Goal: Task Accomplishment & Management: Manage account settings

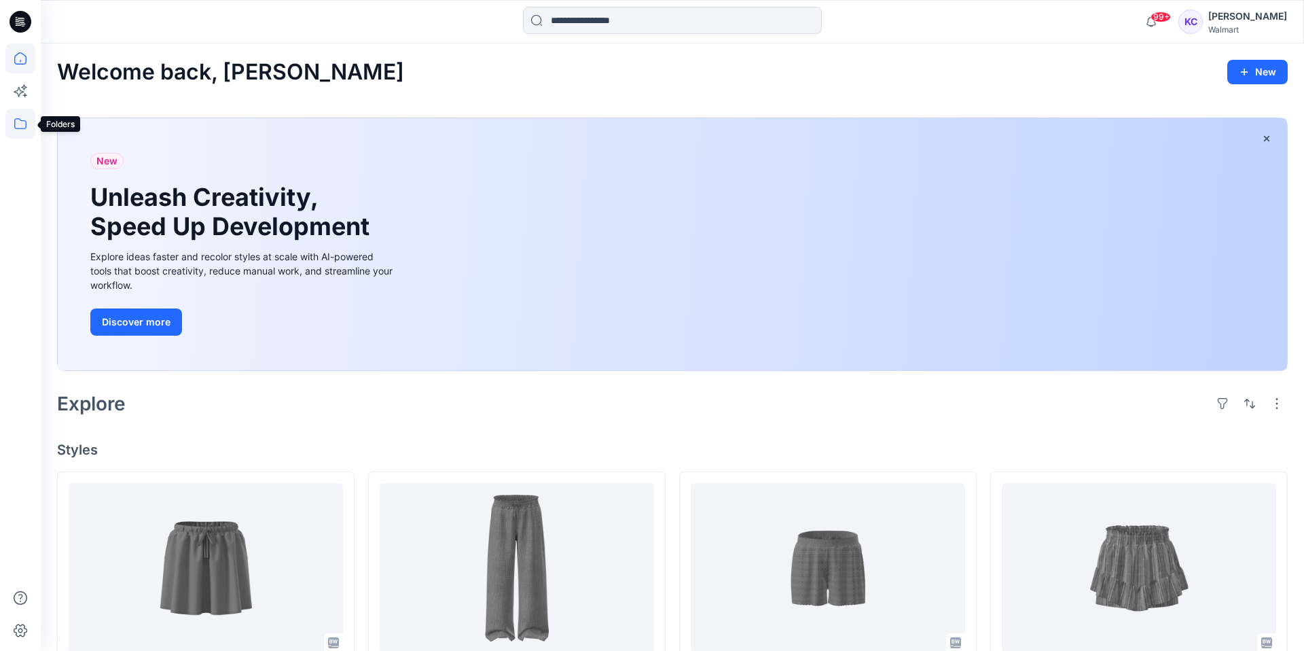
click at [22, 124] on icon at bounding box center [20, 124] width 30 height 30
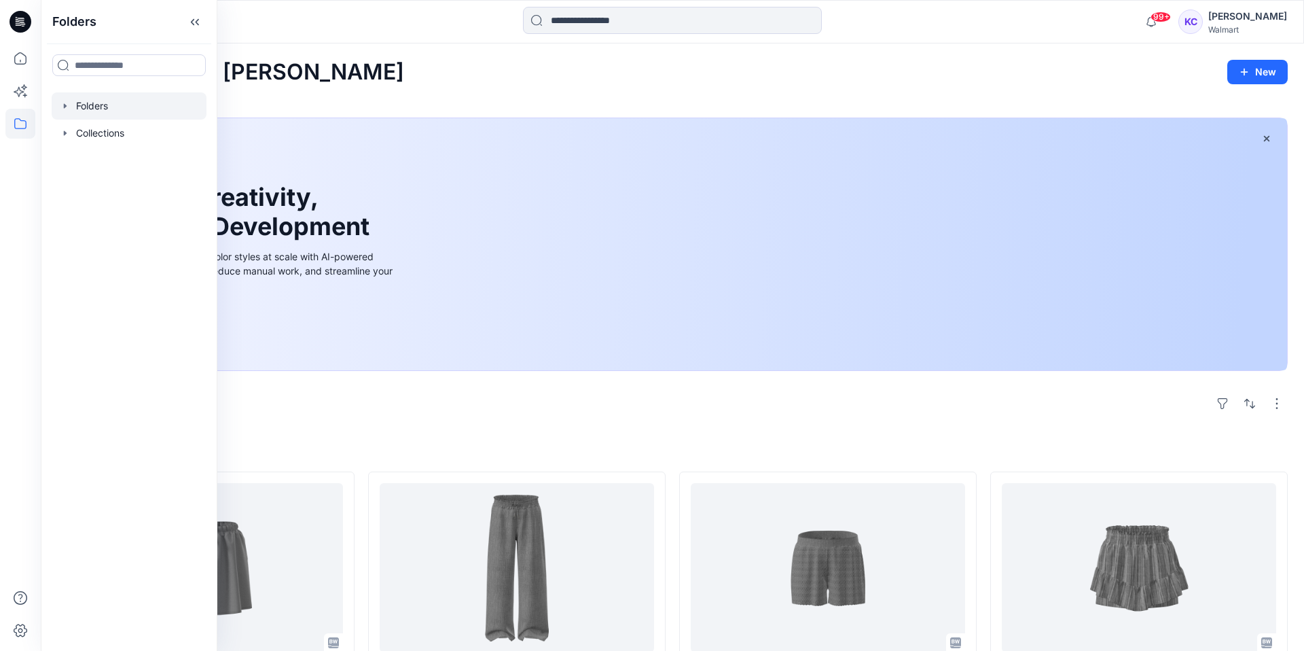
click at [79, 106] on div at bounding box center [129, 105] width 155 height 27
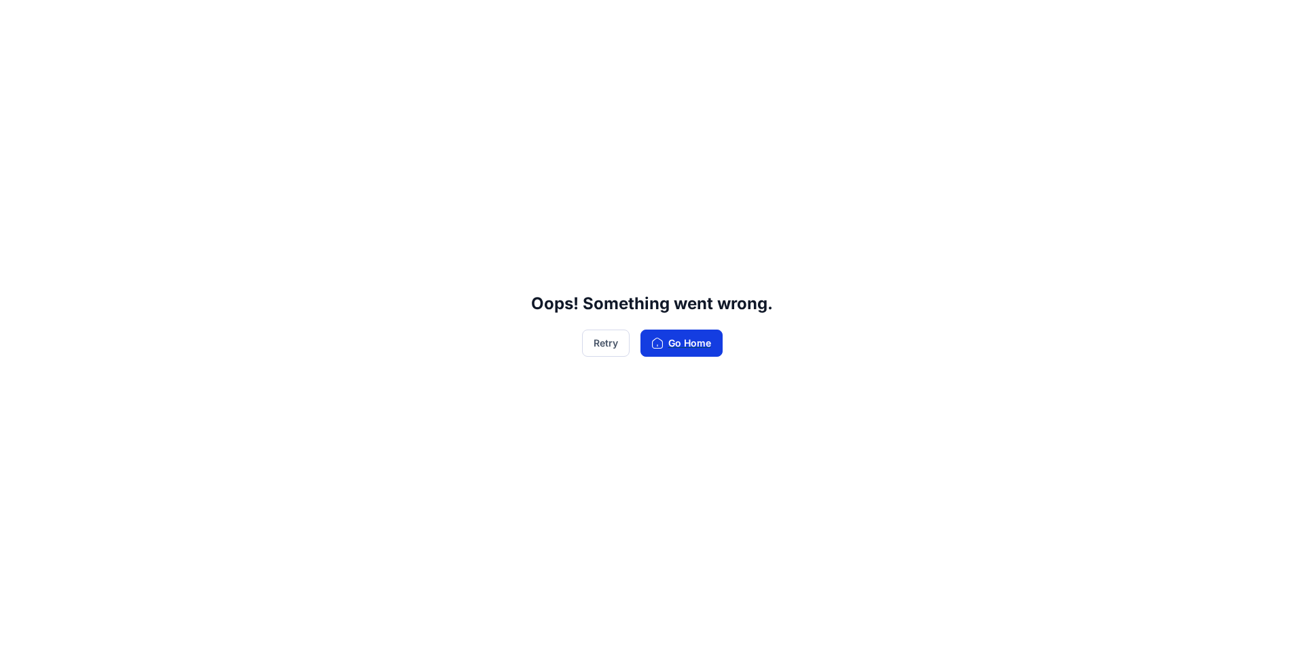
click at [682, 340] on button "Go Home" at bounding box center [682, 342] width 82 height 27
click at [703, 340] on button "Go Home" at bounding box center [682, 342] width 82 height 27
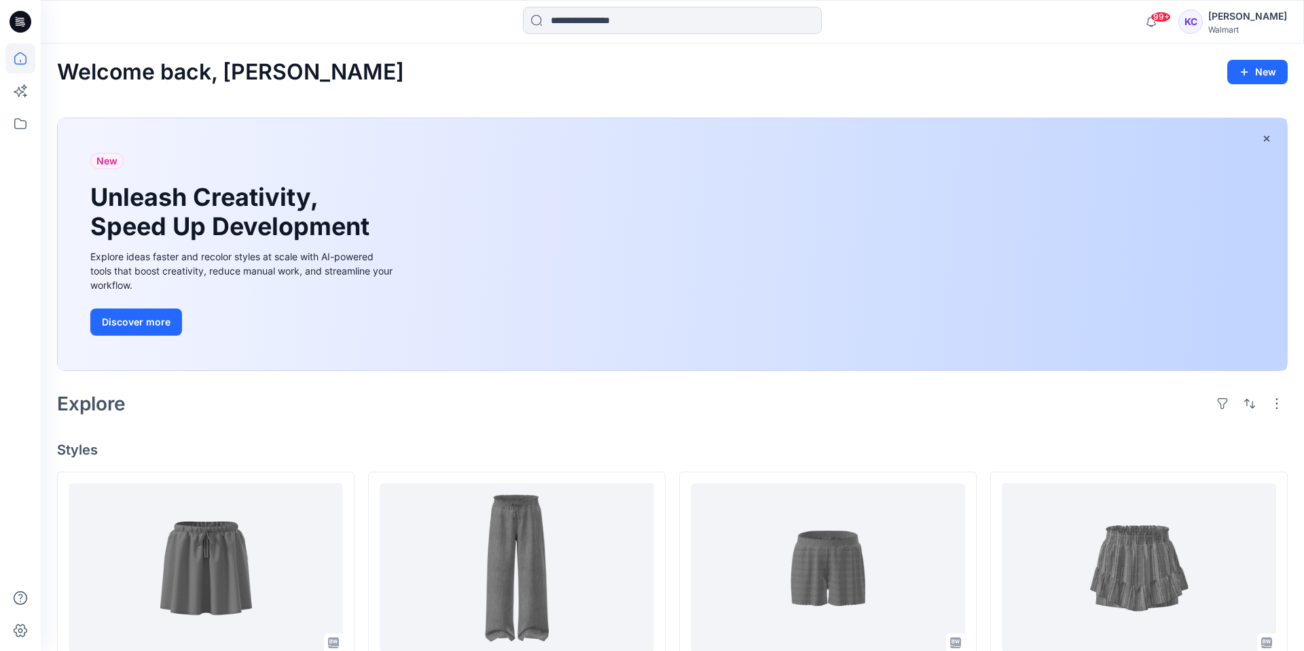
click at [1230, 13] on div "[PERSON_NAME]" at bounding box center [1247, 16] width 79 height 16
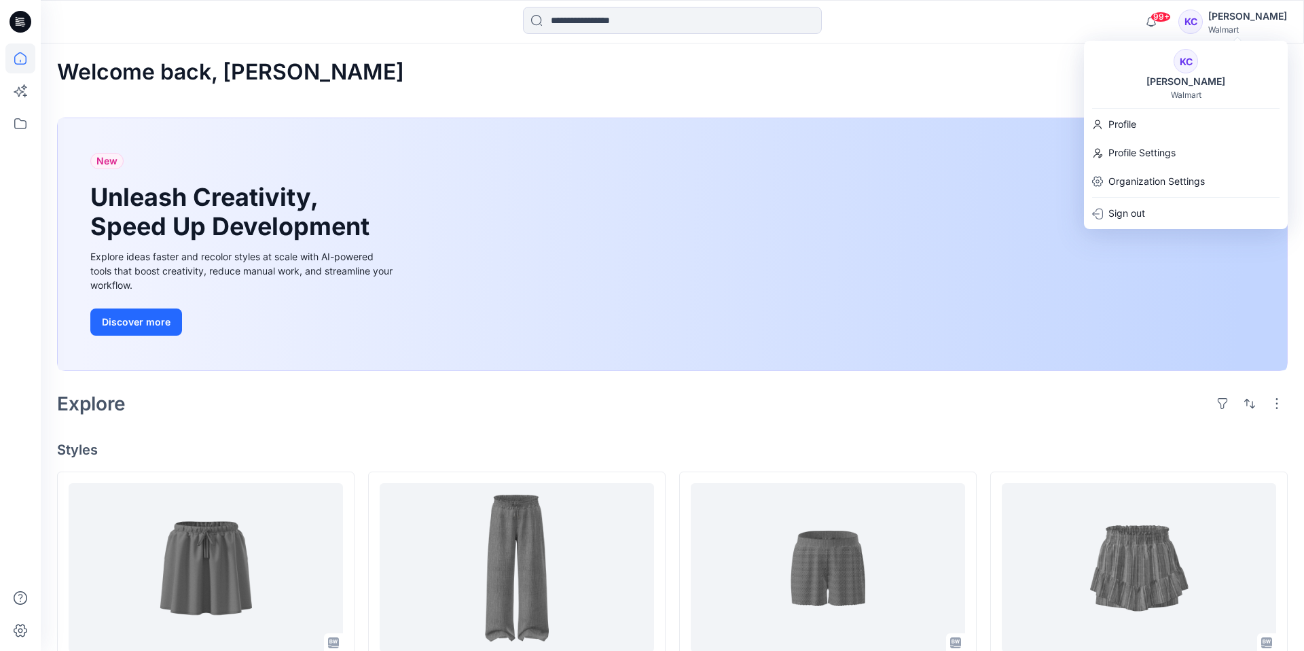
click at [897, 77] on div "Welcome back, Karen New" at bounding box center [672, 72] width 1231 height 25
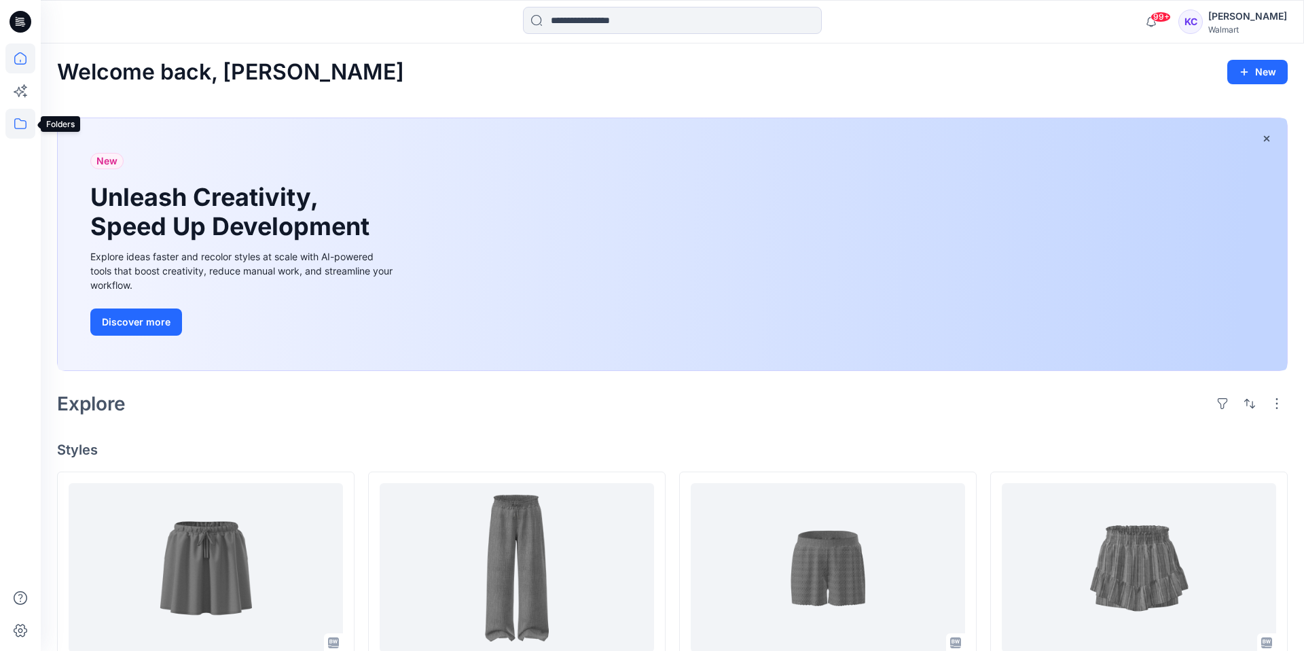
click at [20, 121] on icon at bounding box center [20, 124] width 30 height 30
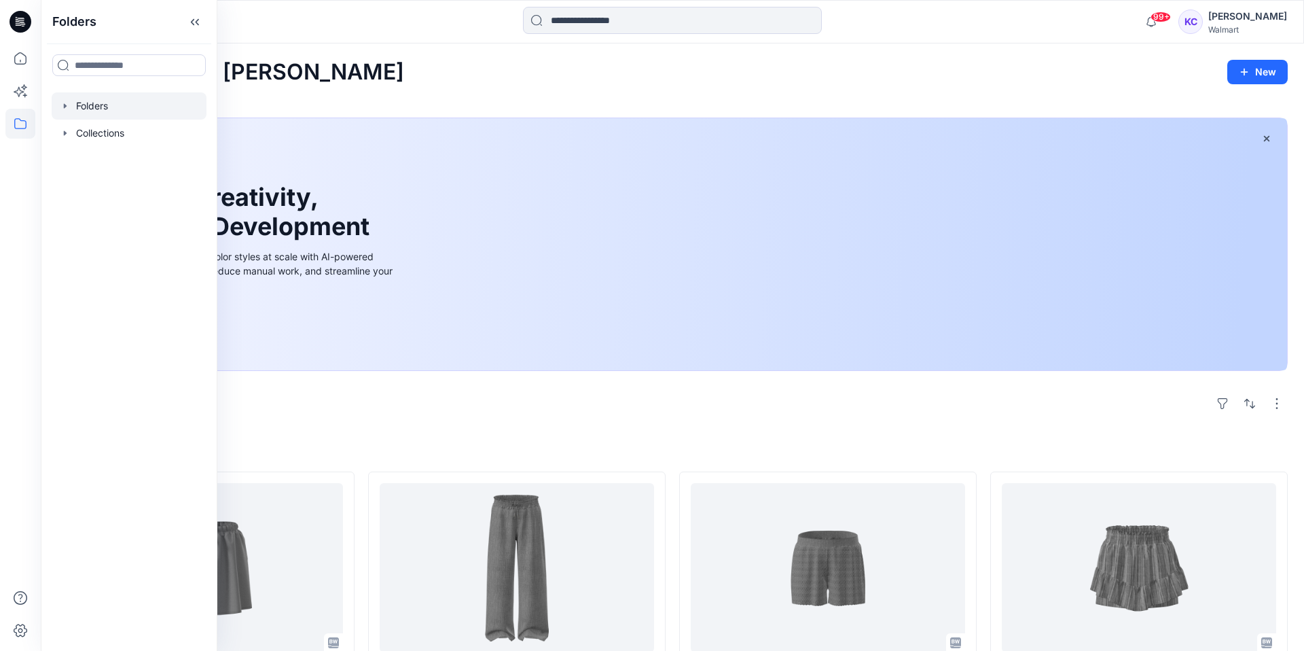
click at [103, 103] on div at bounding box center [129, 105] width 155 height 27
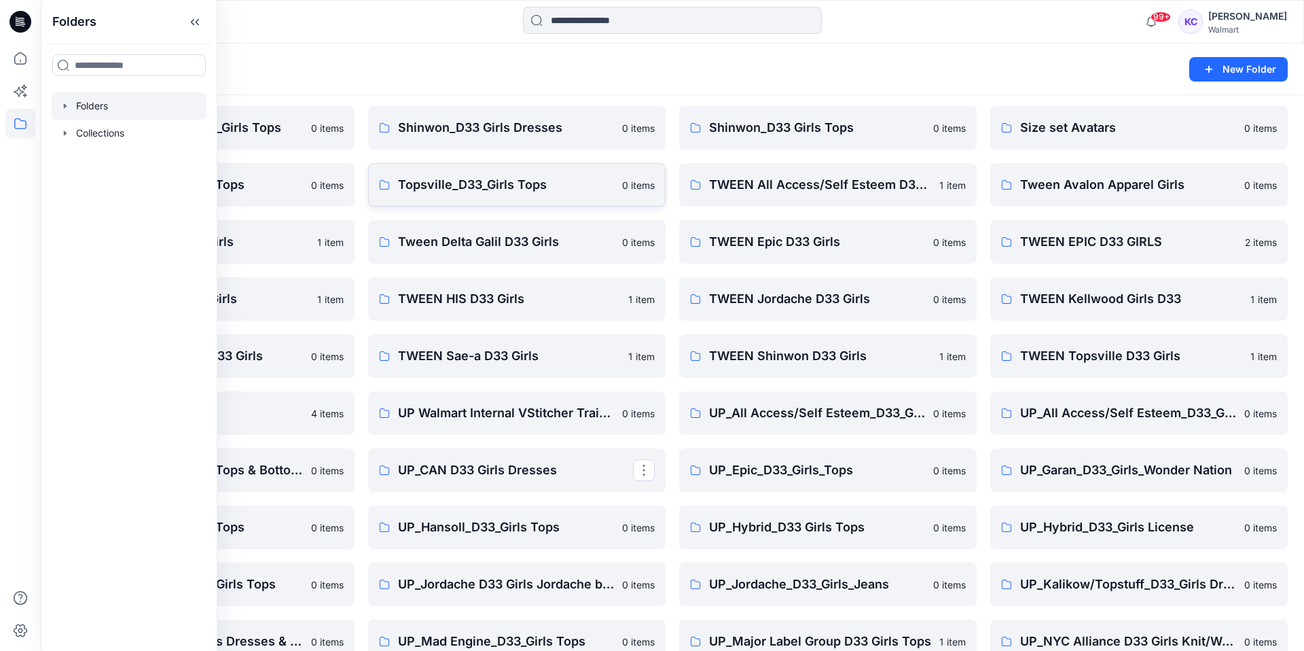
scroll to position [273, 0]
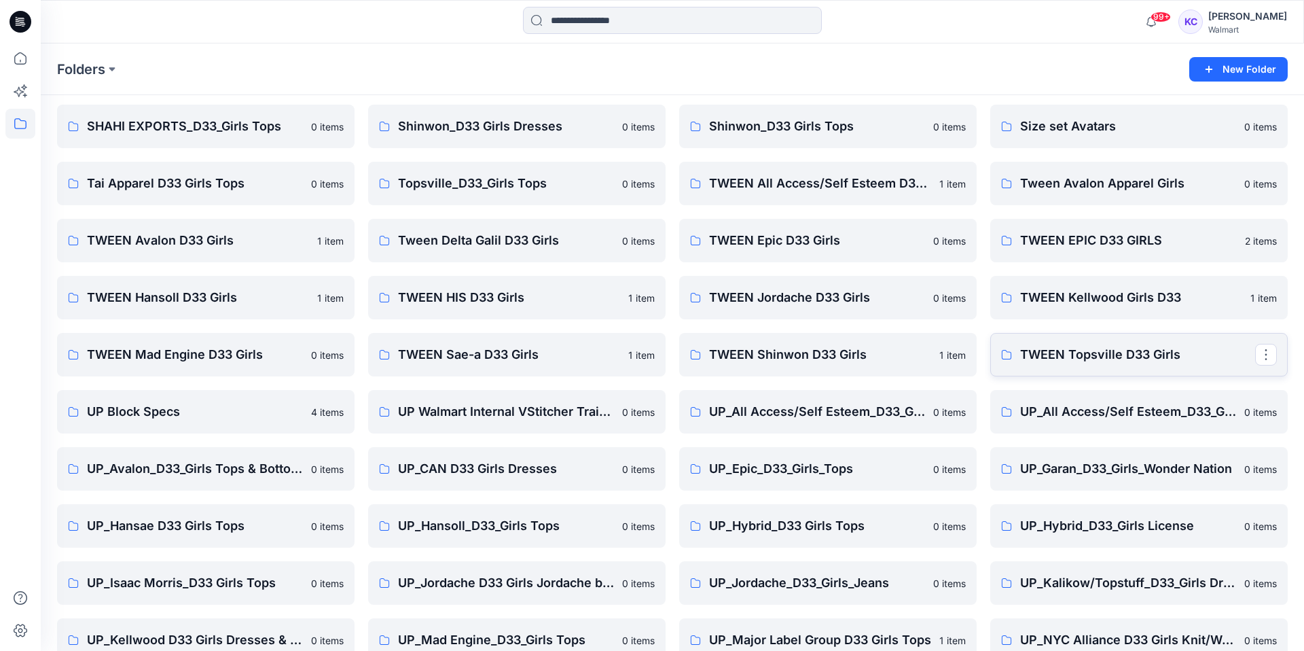
click at [1092, 350] on p "TWEEN Topsville D33 Girls" at bounding box center [1137, 354] width 235 height 19
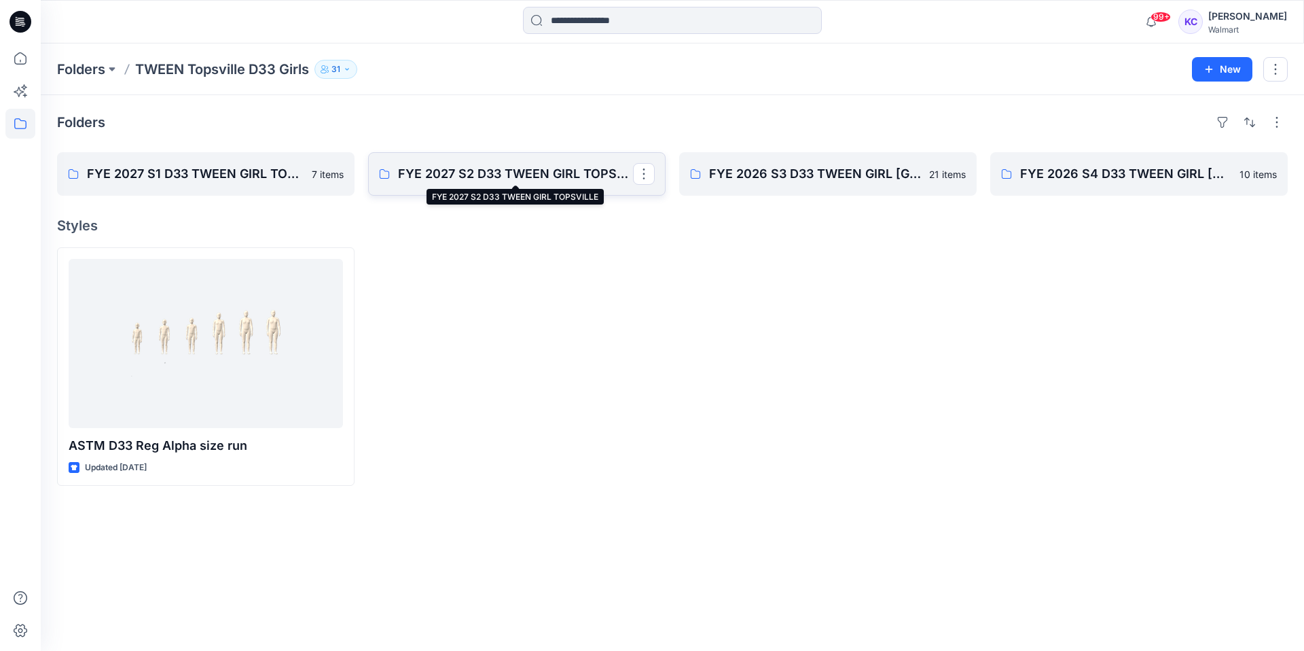
click at [402, 172] on p "FYE 2027 S2 D33 TWEEN GIRL TOPSVILLE" at bounding box center [515, 173] width 235 height 19
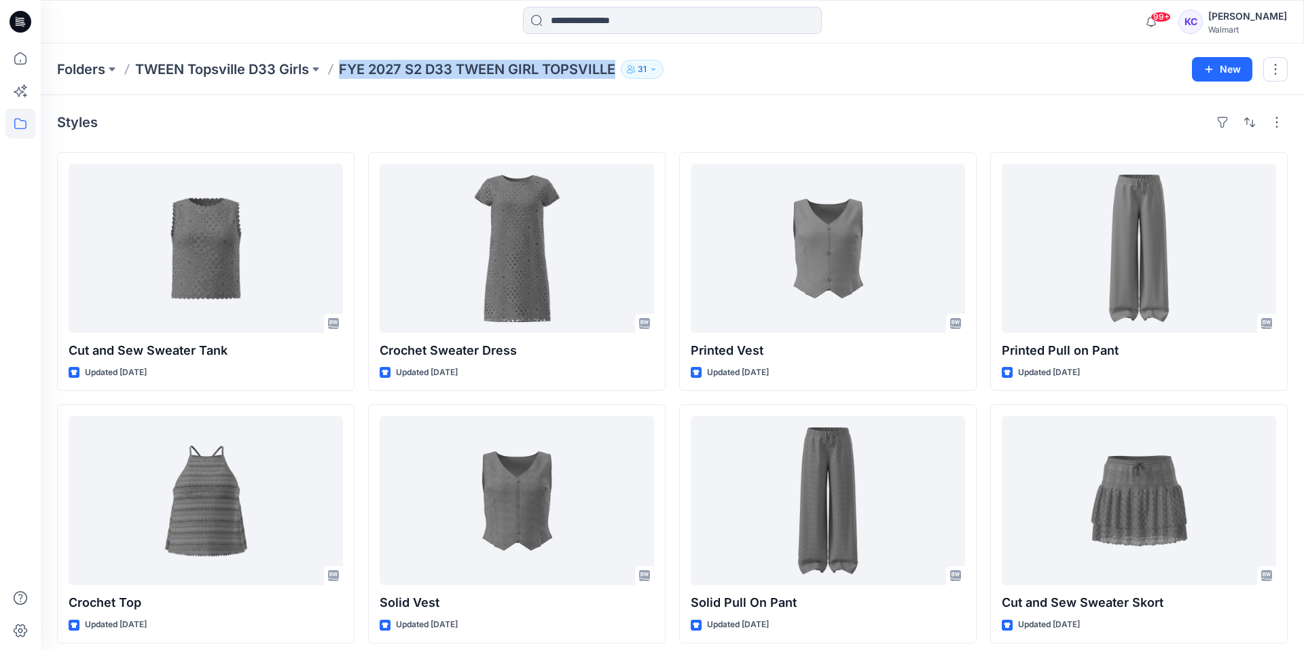
drag, startPoint x: 340, startPoint y: 67, endPoint x: 595, endPoint y: 65, distance: 255.4
click at [619, 69] on div "Folders TWEEN Topsville D33 Girls FYE 2027 S2 D33 TWEEN GIRL TOPSVILLE 31" at bounding box center [619, 69] width 1125 height 19
copy p "FYE 2027 S2 D33 TWEEN GIRL TOPSVILLE"
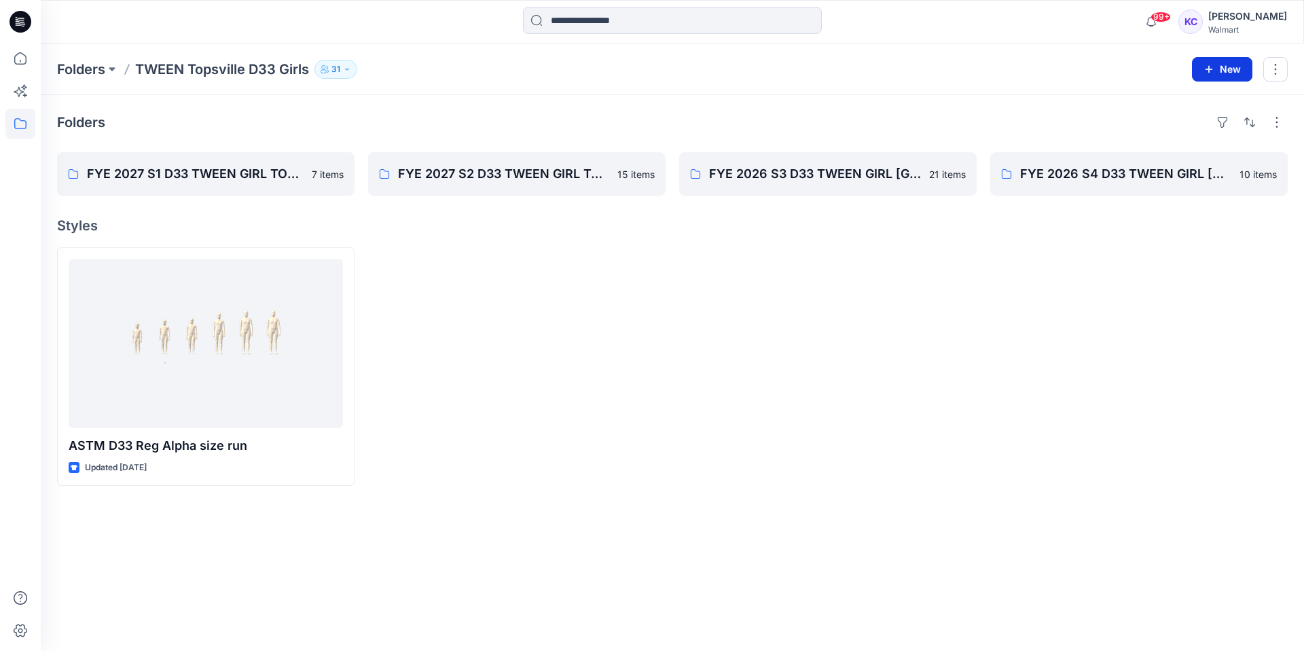
click at [1209, 67] on icon "button" at bounding box center [1209, 68] width 7 height 7
click at [1181, 131] on p "New Folder" at bounding box center [1182, 129] width 50 height 14
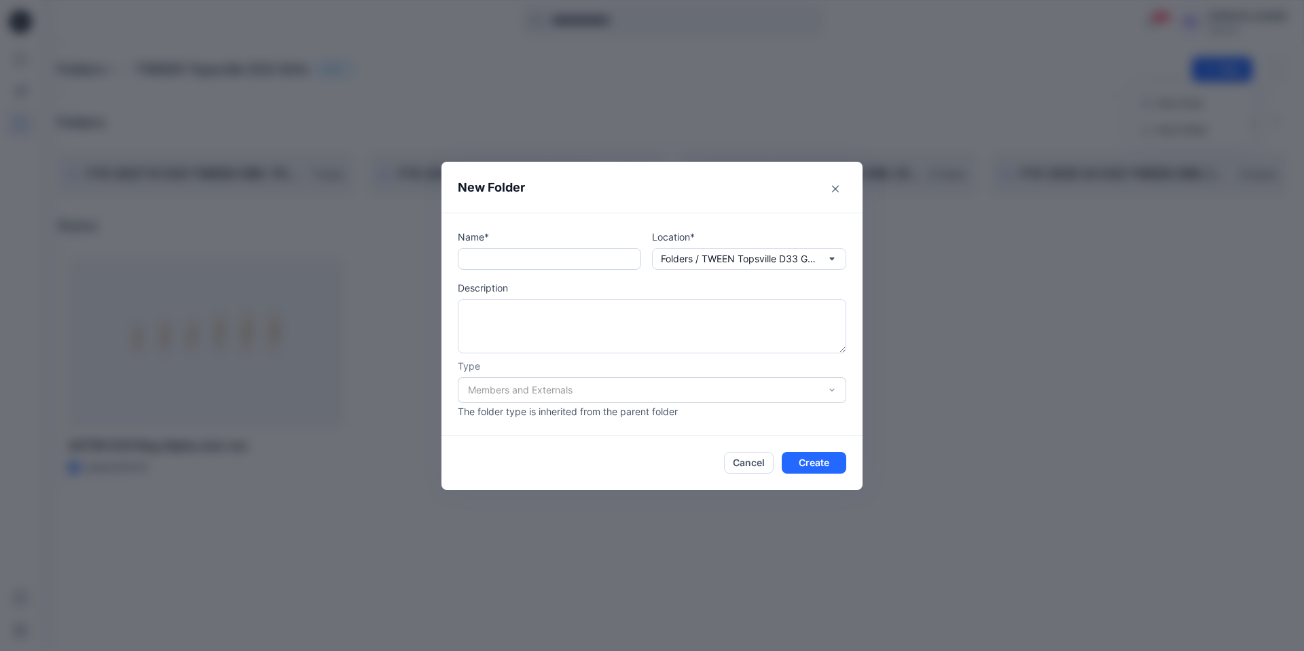
click at [467, 259] on input "text" at bounding box center [549, 259] width 183 height 22
paste input "**********"
click at [497, 259] on input "**********" at bounding box center [549, 259] width 183 height 22
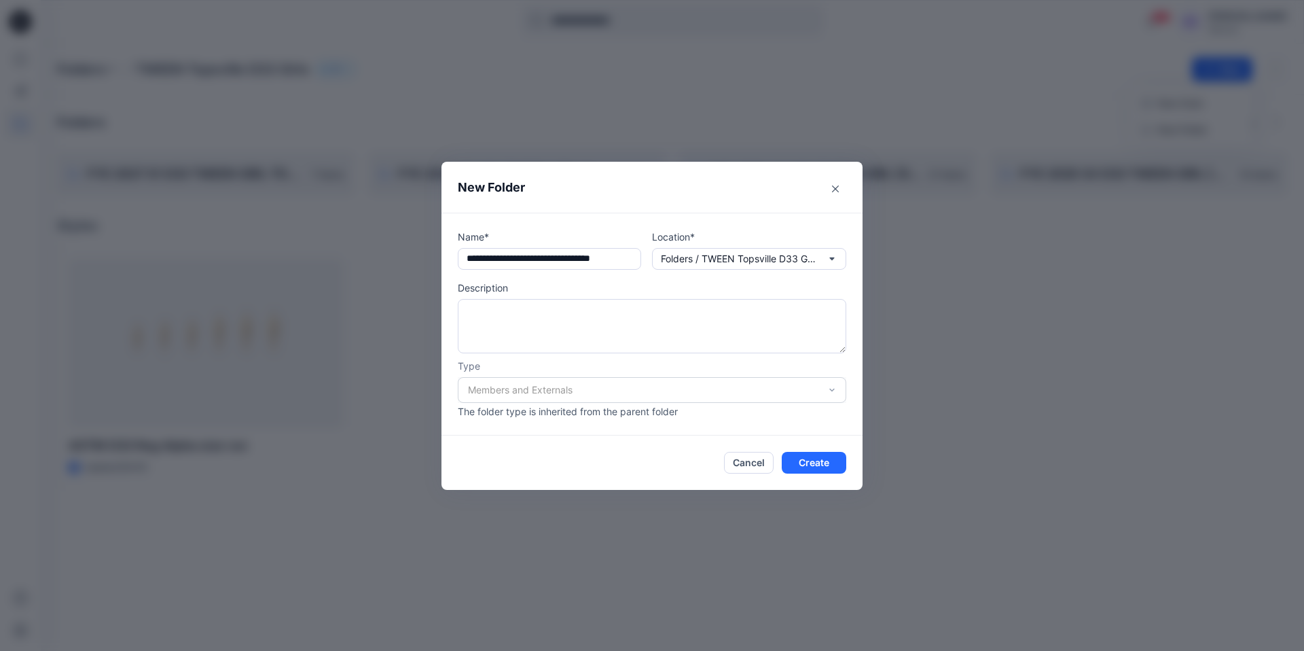
type input "**********"
click at [599, 281] on p "Description" at bounding box center [652, 288] width 389 height 14
click at [808, 458] on button "Create" at bounding box center [814, 463] width 65 height 22
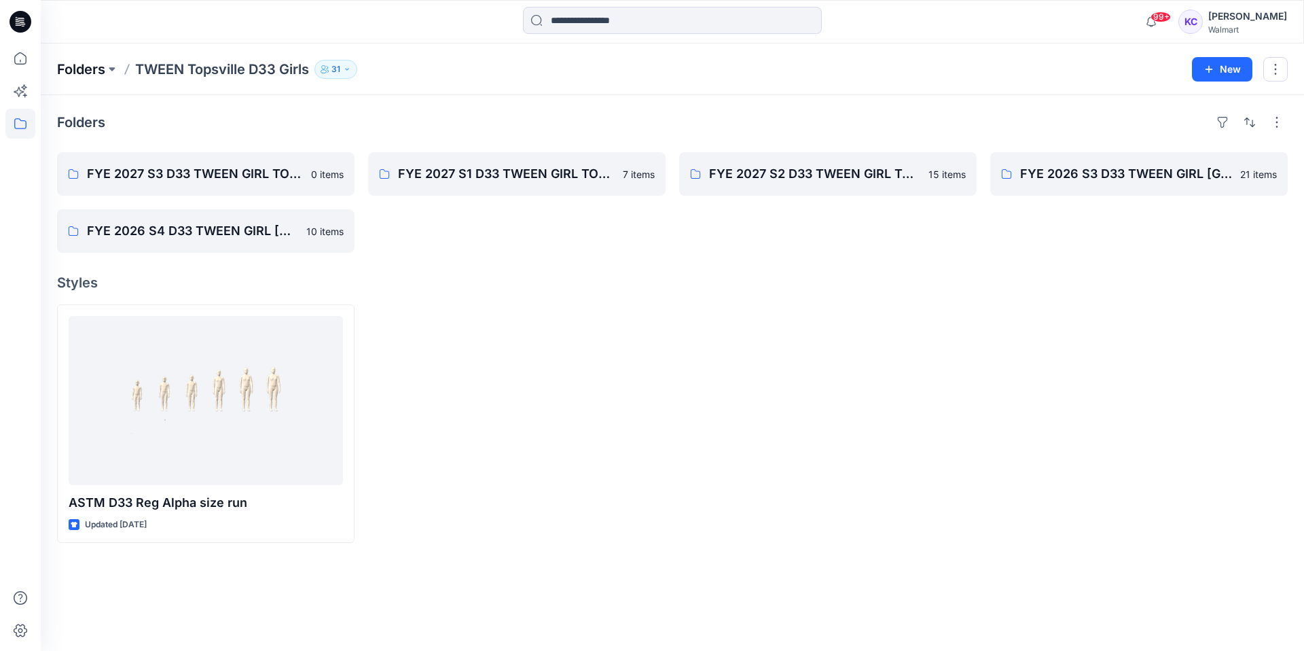
click at [88, 64] on p "Folders" at bounding box center [81, 69] width 48 height 19
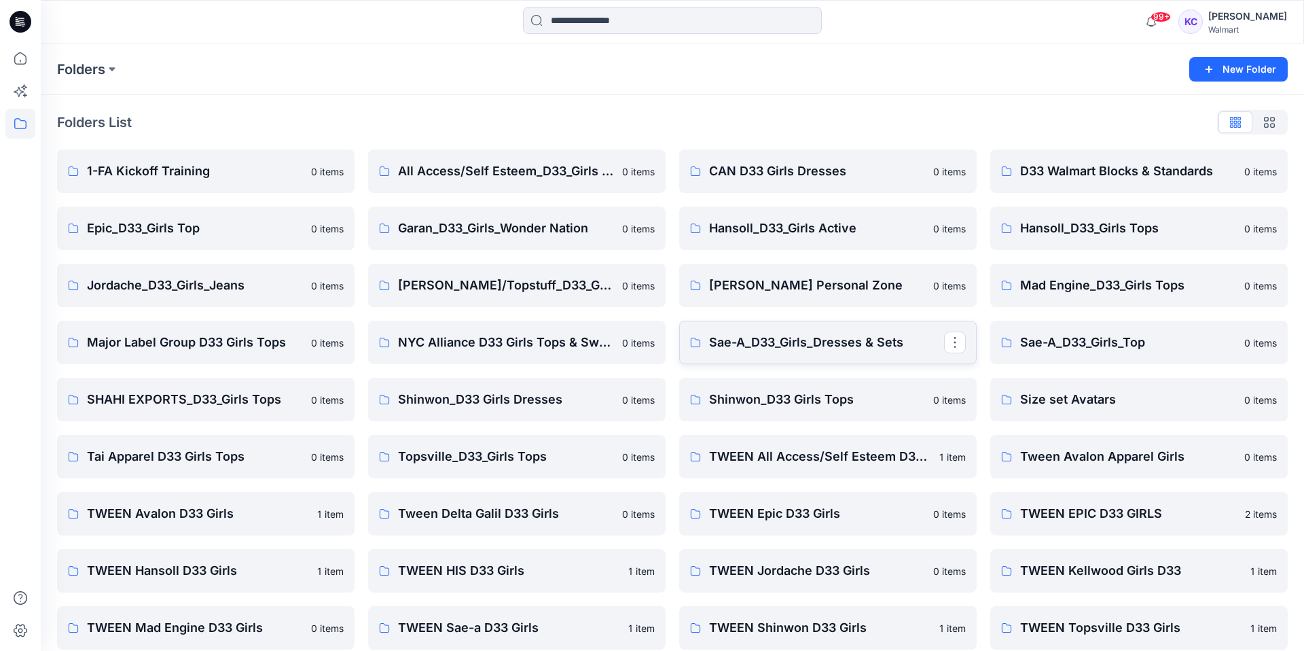
click at [878, 338] on p "Sae-A_D33_Girls_Dresses & Sets" at bounding box center [826, 342] width 235 height 19
click at [475, 284] on p "Kalikow/Topstuff_D33_Girls Dresses" at bounding box center [515, 285] width 235 height 19
click at [496, 397] on p "Shinwon_D33 Girls Dresses" at bounding box center [515, 399] width 235 height 19
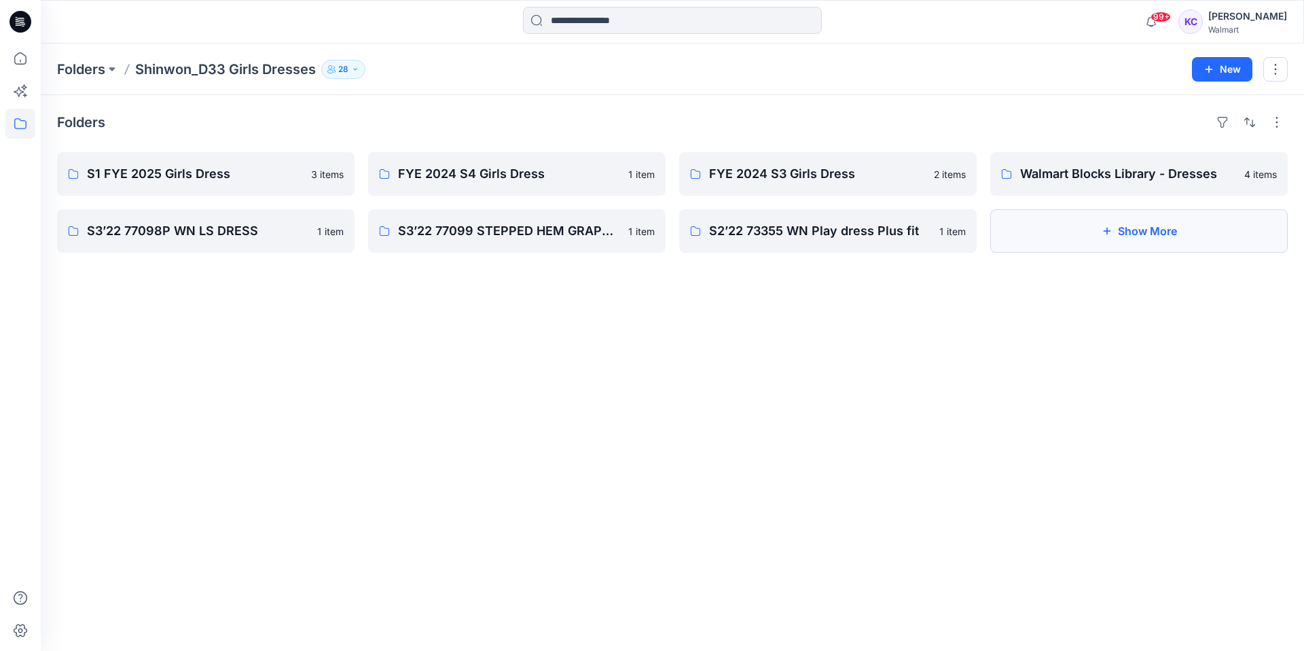
click at [1105, 228] on icon "button" at bounding box center [1107, 231] width 11 height 11
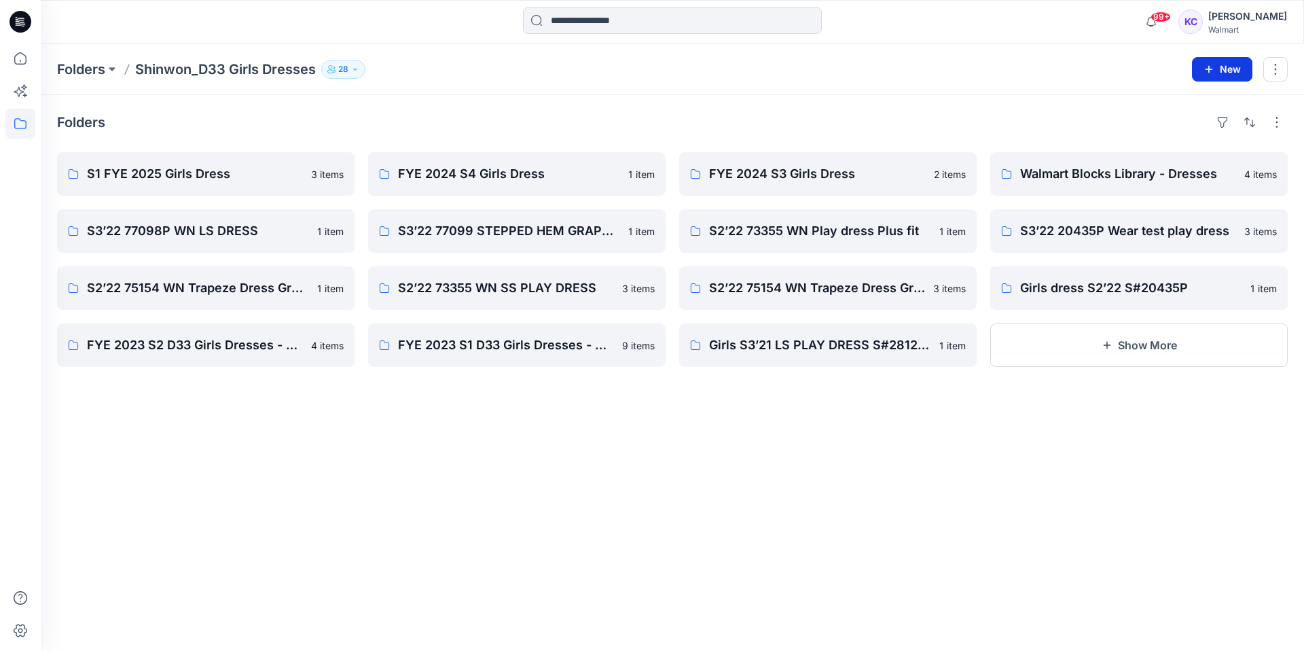
click at [1215, 63] on button "New" at bounding box center [1222, 69] width 60 height 24
click at [1166, 128] on p "New Folder" at bounding box center [1182, 129] width 50 height 14
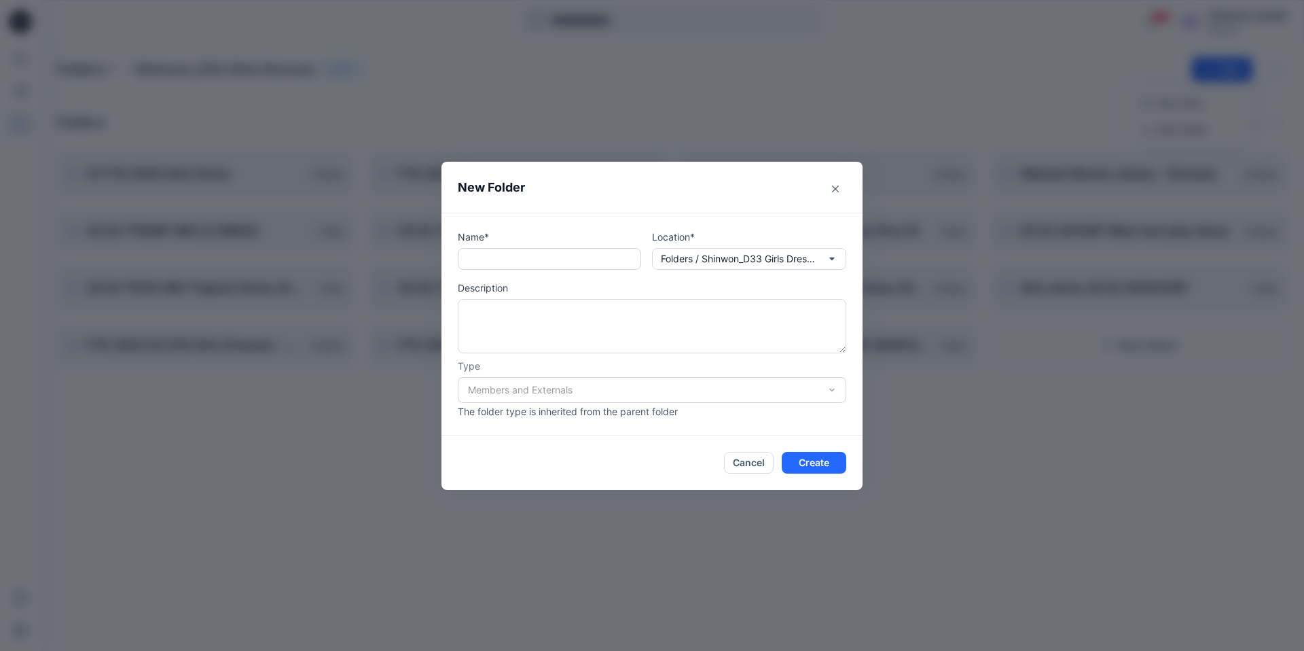
click at [476, 262] on input "text" at bounding box center [549, 259] width 183 height 22
paste input "**********"
click at [497, 259] on input "**********" at bounding box center [549, 259] width 183 height 22
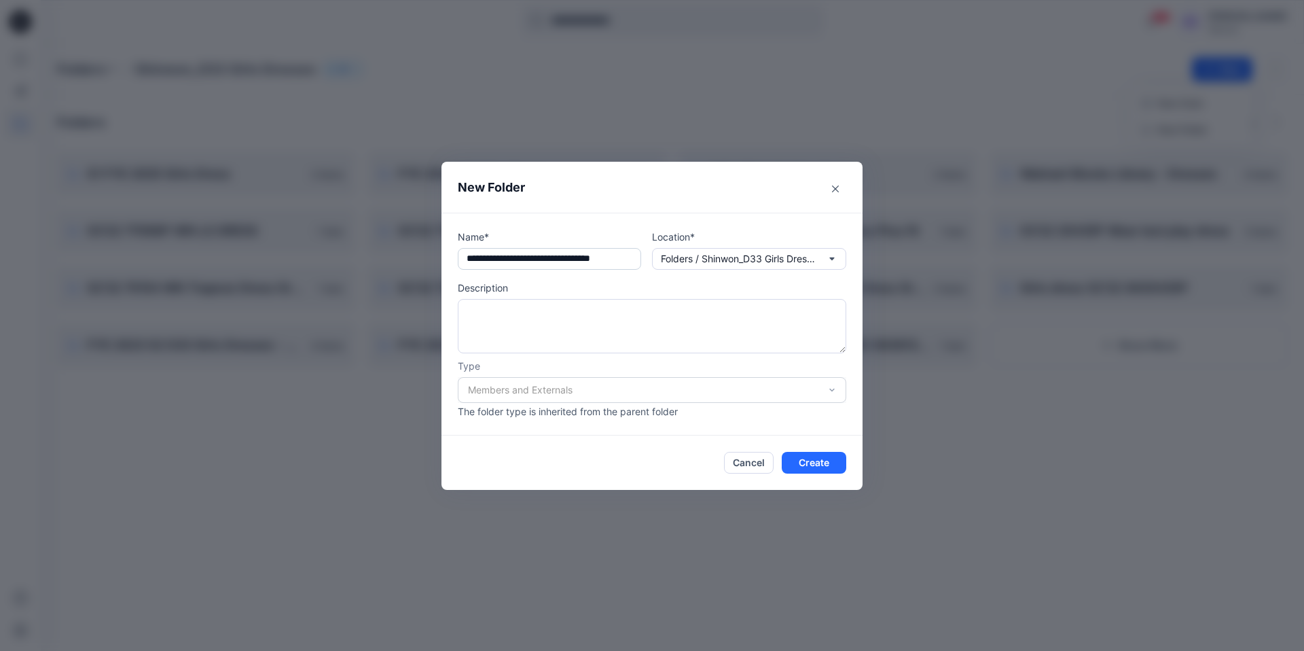
drag, startPoint x: 630, startPoint y: 257, endPoint x: 596, endPoint y: 259, distance: 34.0
click at [596, 259] on input "**********" at bounding box center [549, 259] width 183 height 22
drag, startPoint x: 634, startPoint y: 260, endPoint x: 608, endPoint y: 264, distance: 26.0
click at [607, 264] on input "**********" at bounding box center [549, 259] width 183 height 22
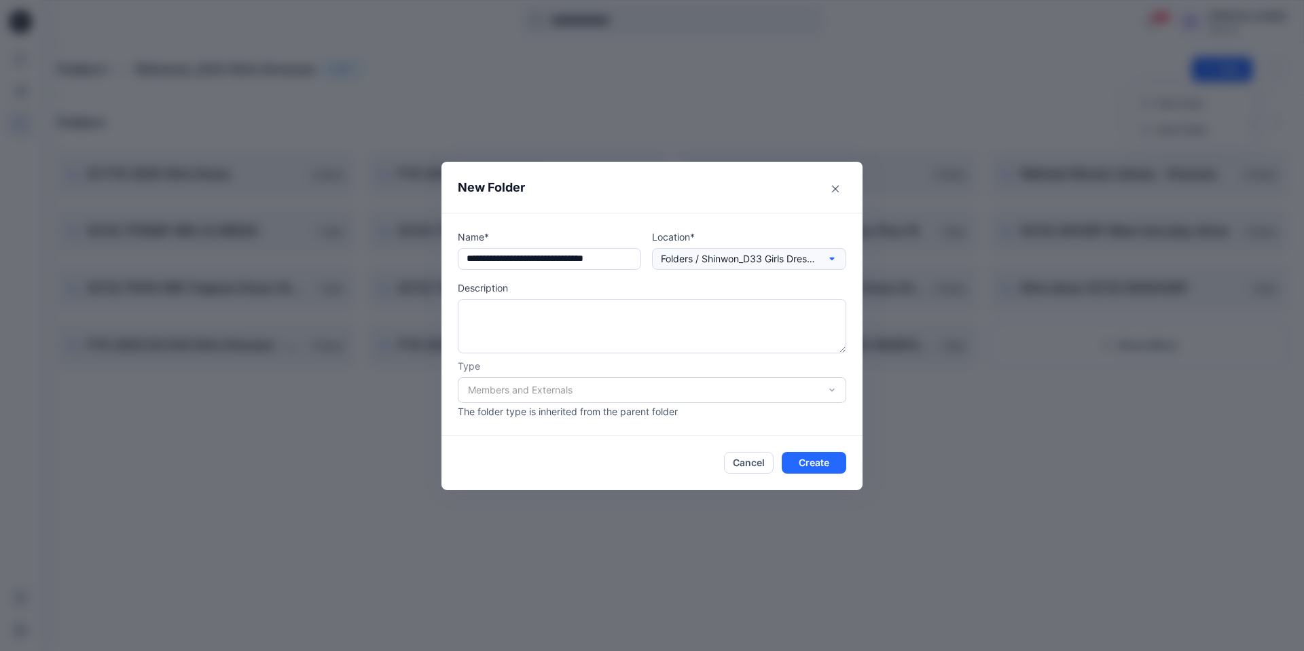
scroll to position [0, 22]
type input "**********"
click at [810, 461] on button "Create" at bounding box center [814, 463] width 65 height 22
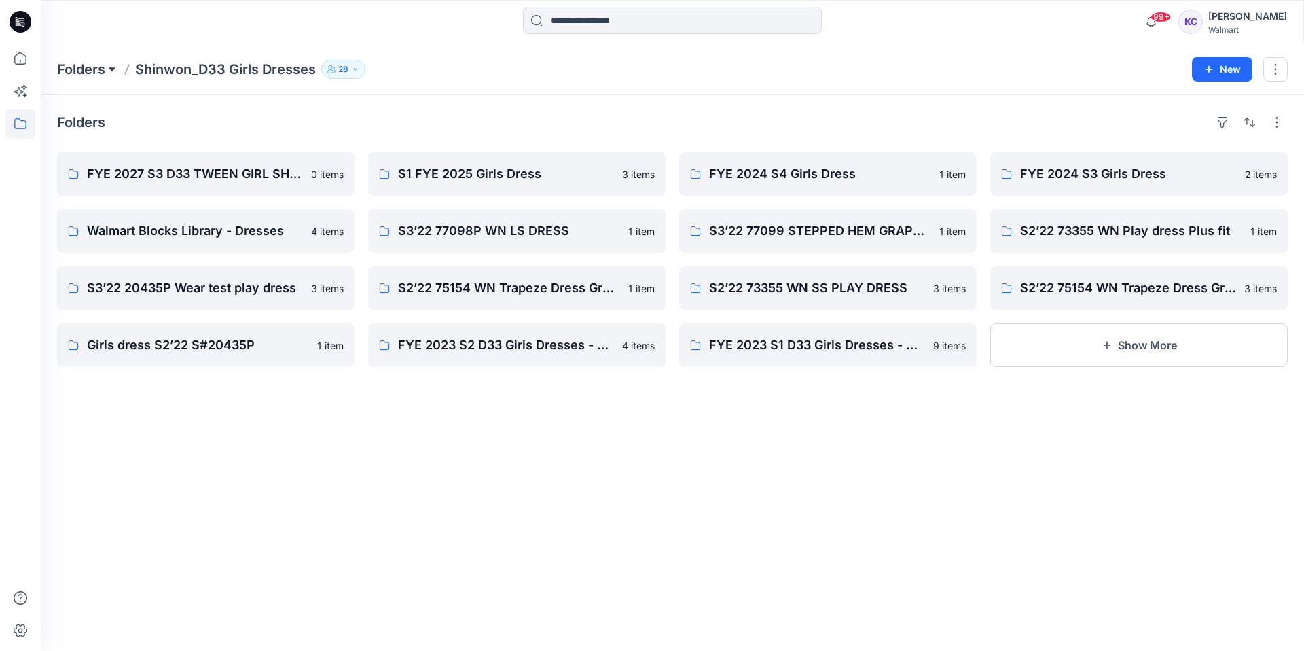
click at [108, 66] on button at bounding box center [112, 69] width 14 height 19
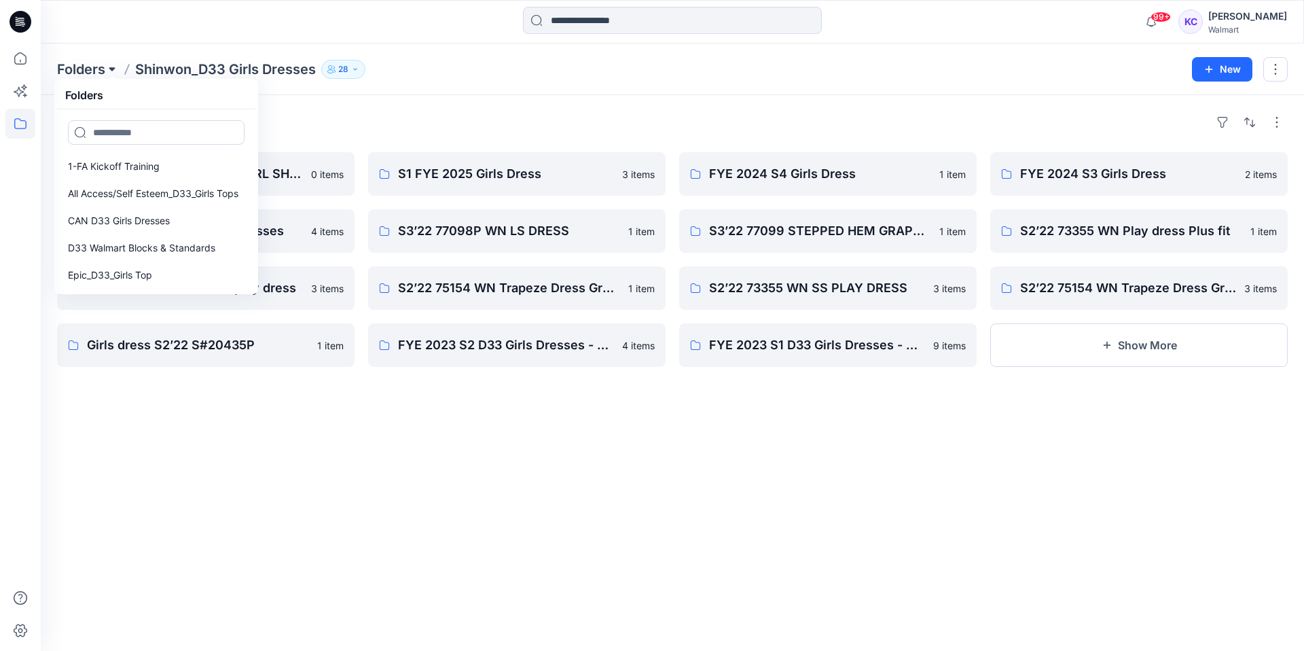
click at [112, 70] on button at bounding box center [112, 69] width 14 height 19
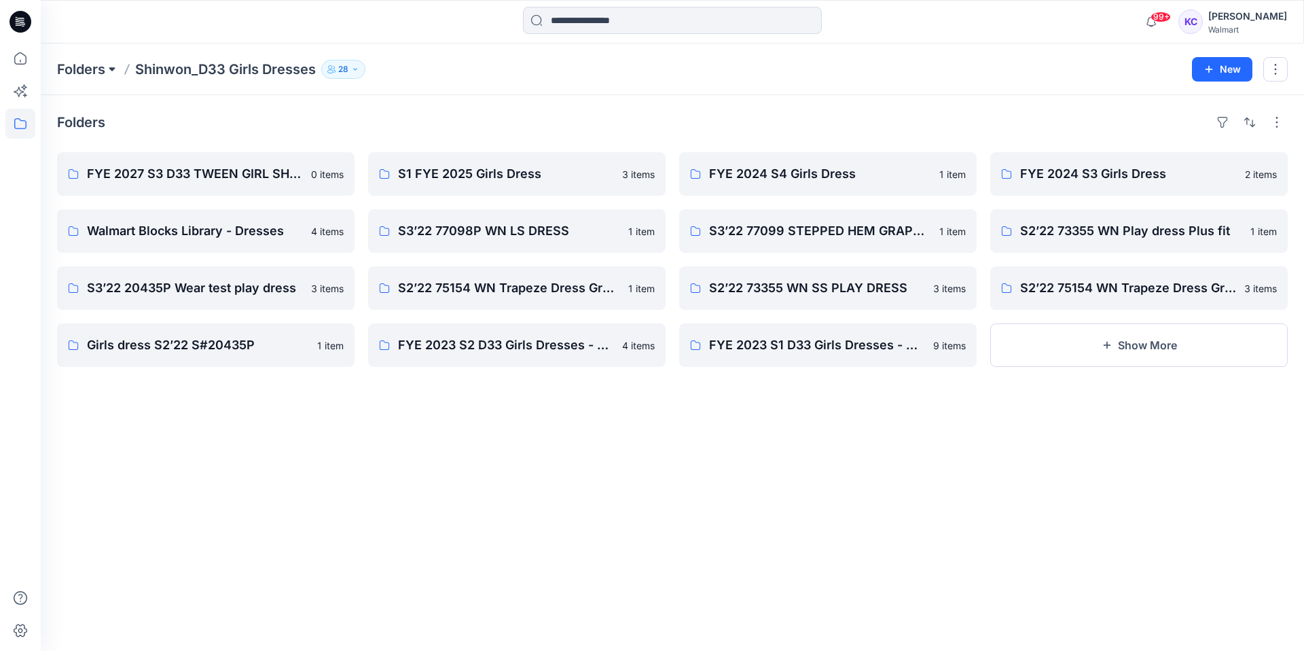
click at [113, 69] on button at bounding box center [112, 69] width 14 height 19
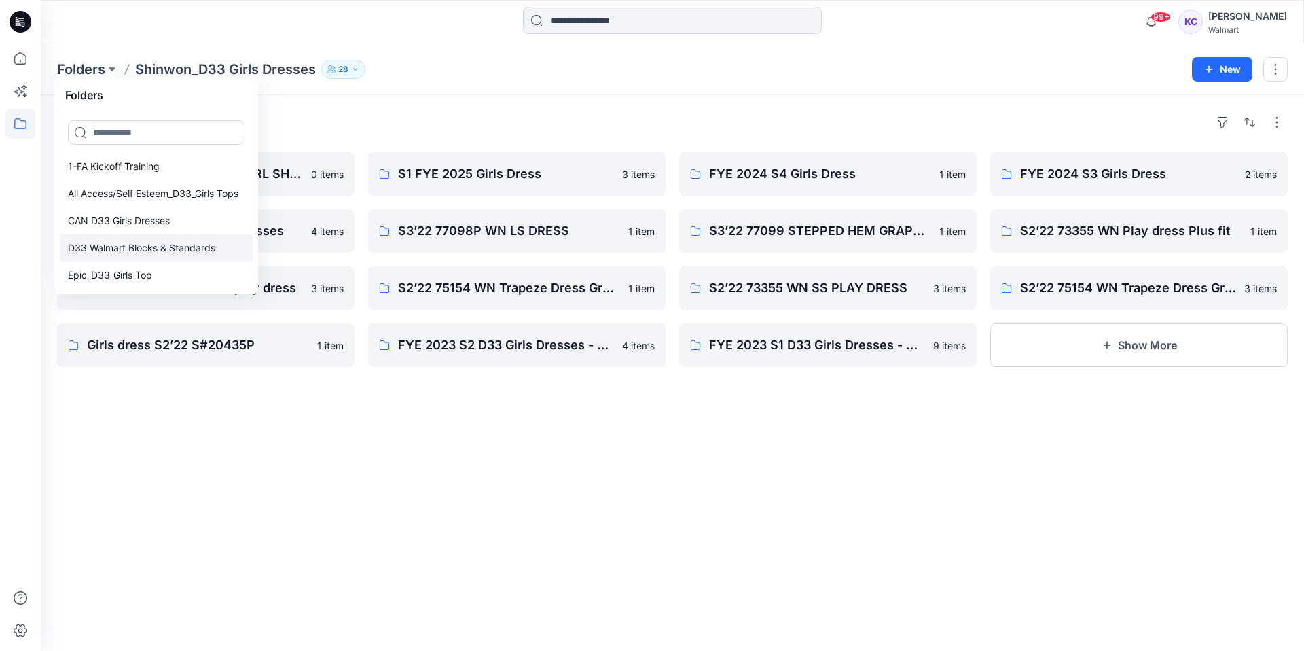
scroll to position [1, 0]
click at [382, 109] on div "Folders FYE 2027 S3 D33 TWEEN GIRL SHINWON 0 items Walmart Blocks Library - Dre…" at bounding box center [672, 373] width 1263 height 556
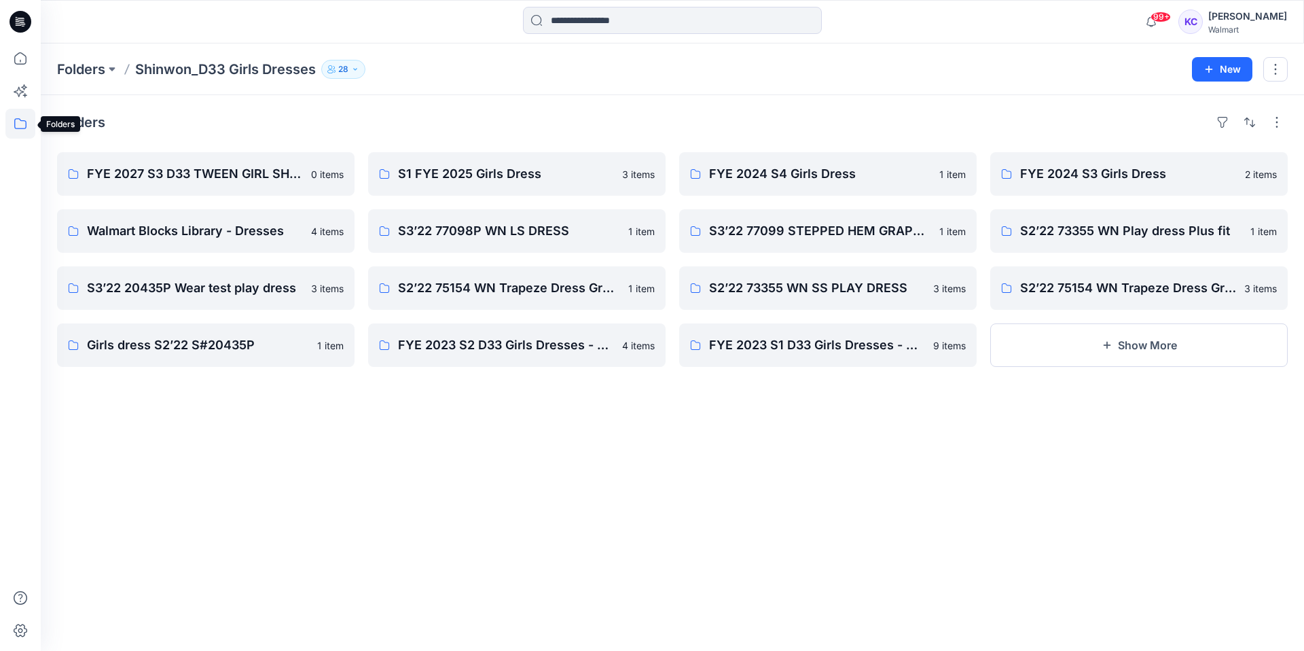
click at [20, 120] on icon at bounding box center [20, 124] width 30 height 30
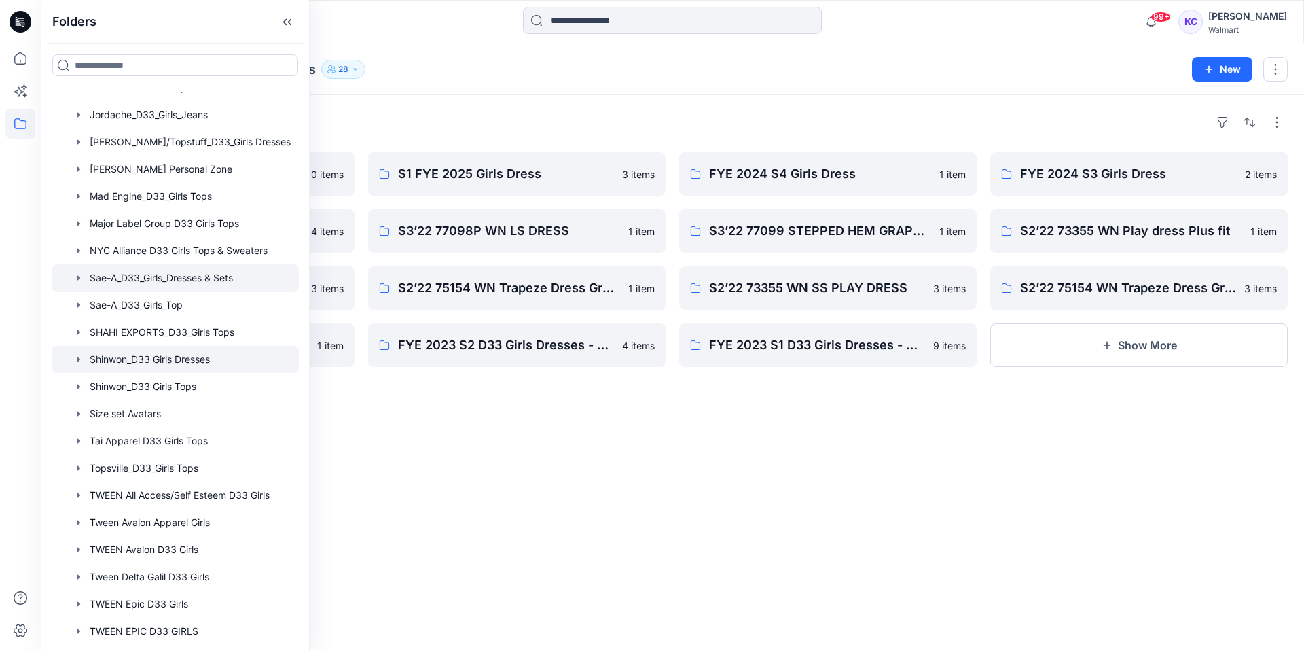
scroll to position [239, 0]
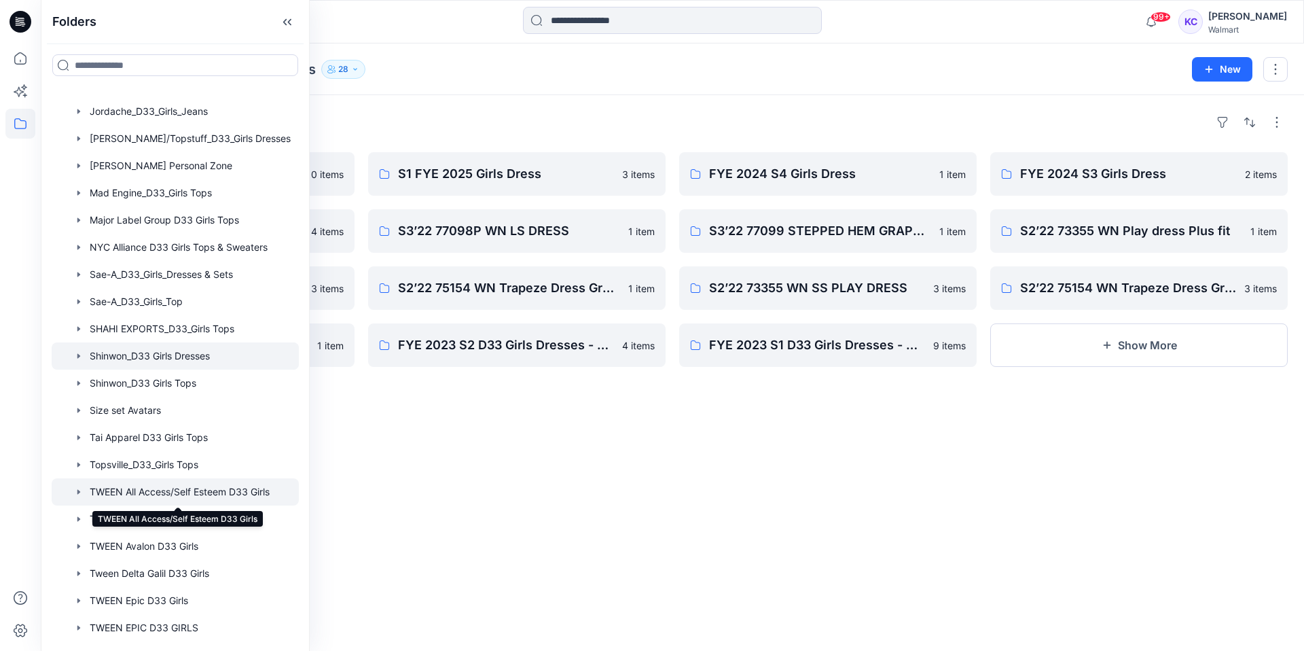
click at [146, 488] on div at bounding box center [175, 491] width 247 height 27
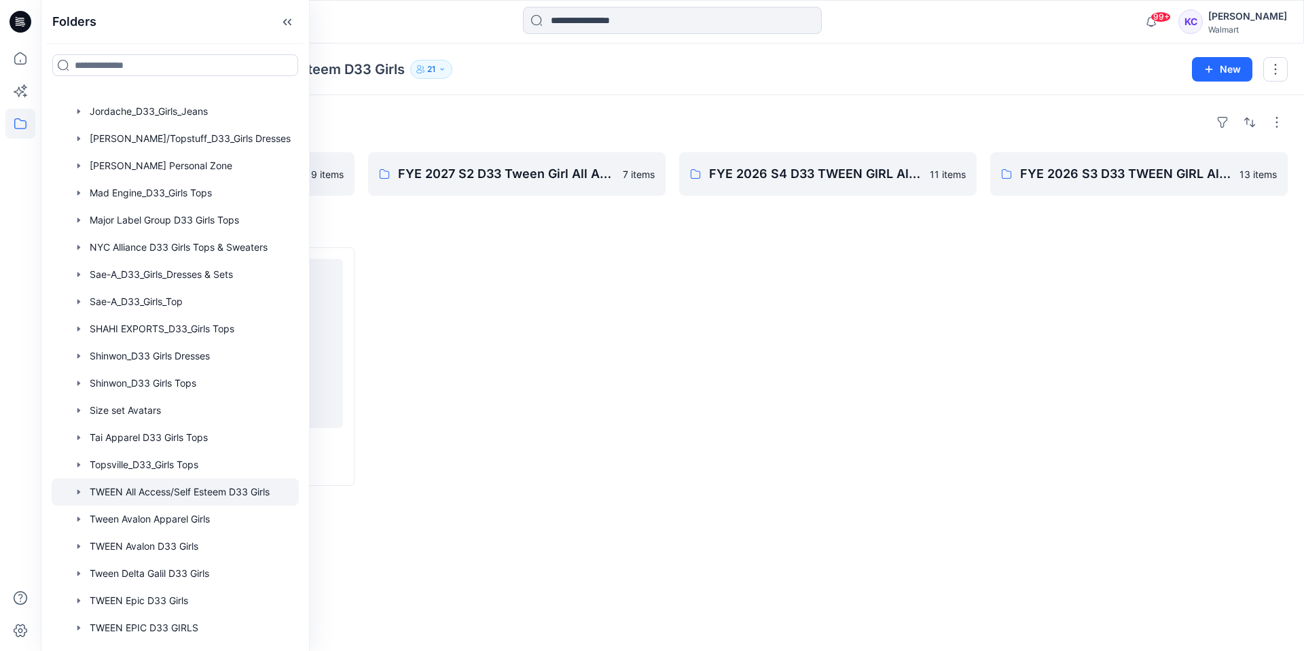
click at [510, 361] on div at bounding box center [516, 366] width 297 height 238
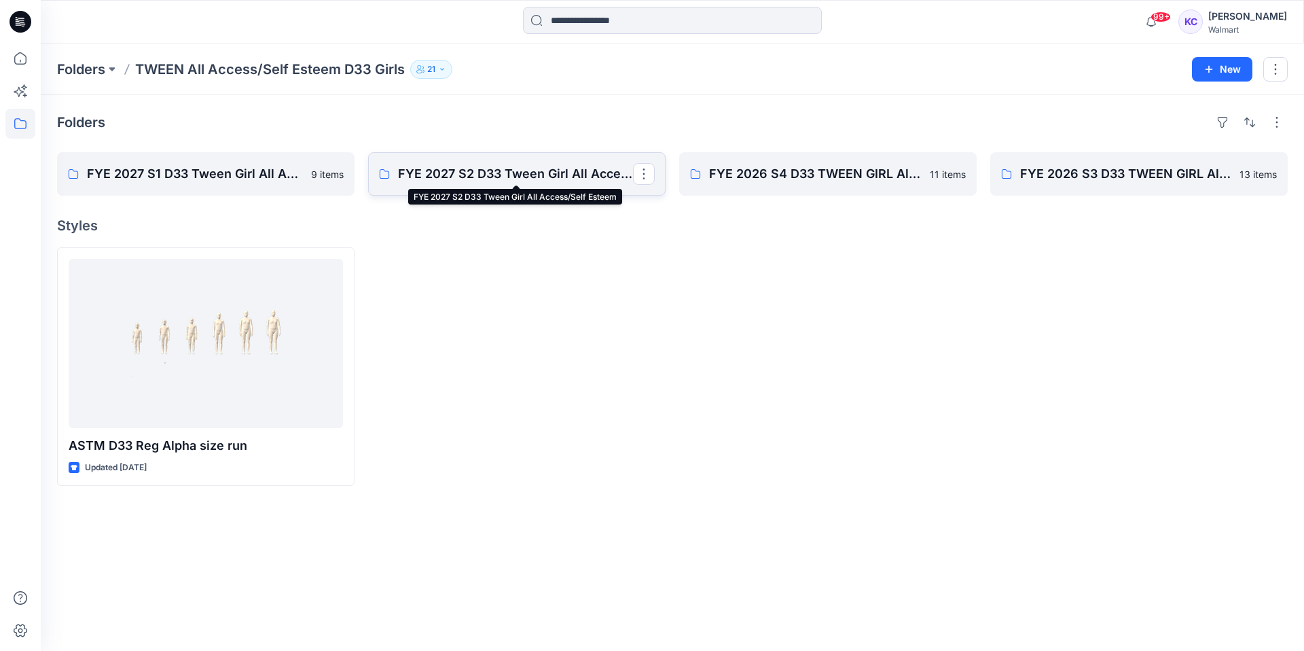
click at [401, 170] on p "FYE 2027 S2 D33 Tween Girl All Access/Self Esteem" at bounding box center [515, 173] width 235 height 19
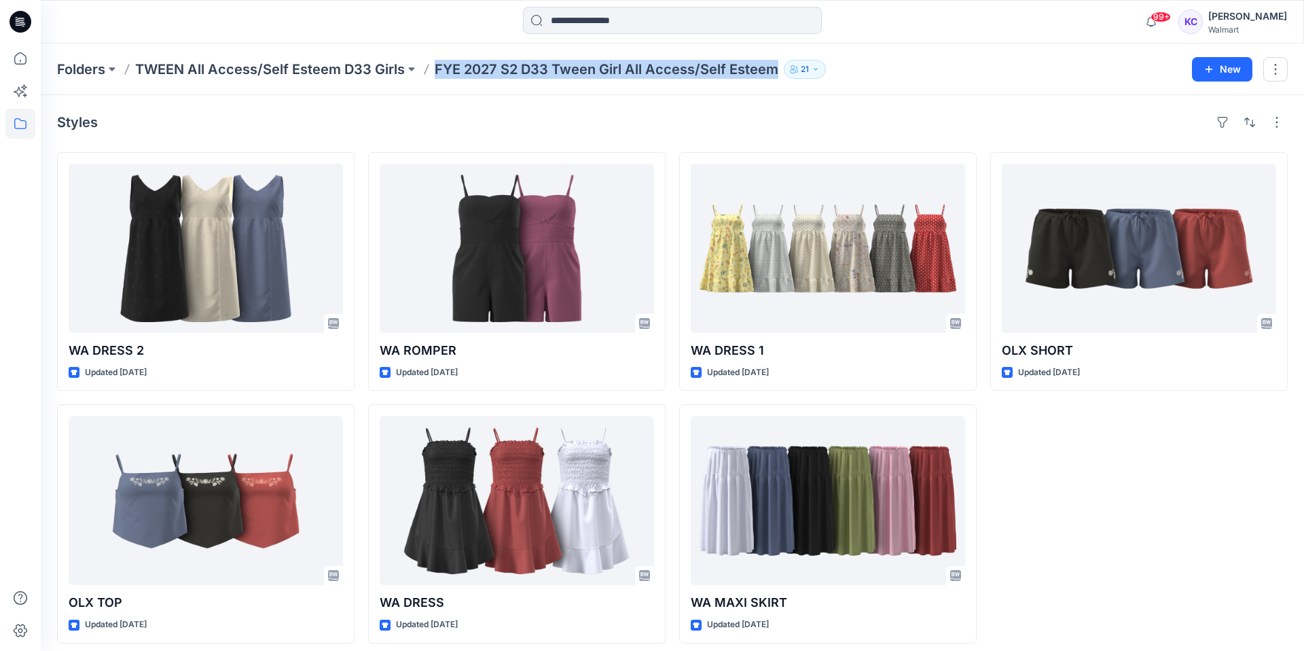
drag, startPoint x: 433, startPoint y: 67, endPoint x: 779, endPoint y: 70, distance: 345.7
click at [779, 70] on div "Folders TWEEN All Access/Self Esteem D33 Girls FYE 2027 S2 D33 Tween Girl All A…" at bounding box center [619, 69] width 1125 height 19
copy p "FYE 2027 S2 D33 Tween Girl All Access/Self Esteem"
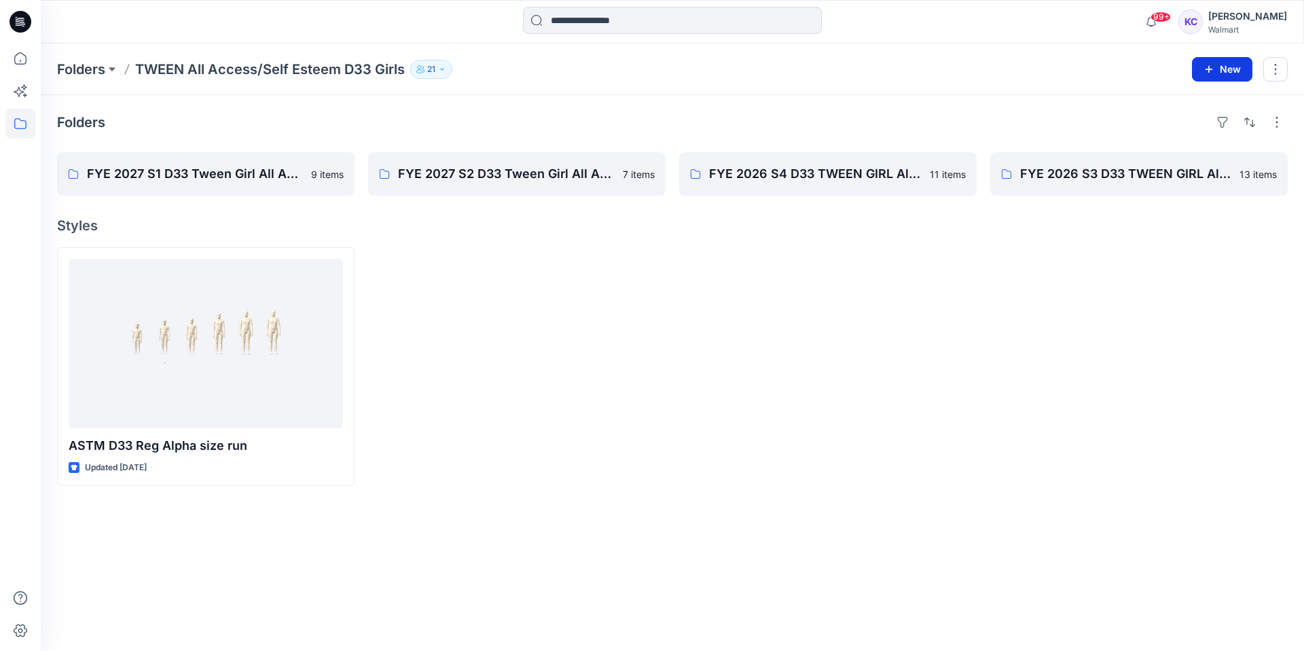
click at [1229, 67] on button "New" at bounding box center [1222, 69] width 60 height 24
click at [1193, 127] on p "New Folder" at bounding box center [1182, 129] width 50 height 14
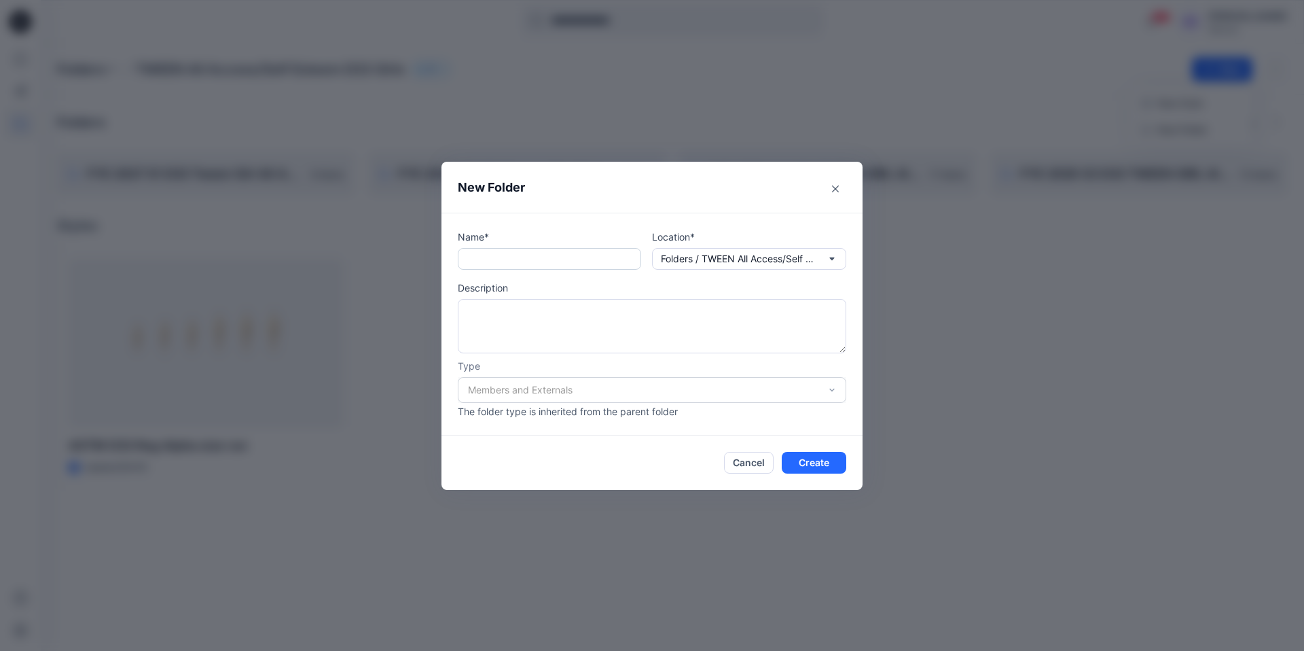
click at [463, 257] on input "text" at bounding box center [549, 259] width 183 height 22
paste input "**********"
click at [528, 262] on input "**********" at bounding box center [549, 259] width 183 height 22
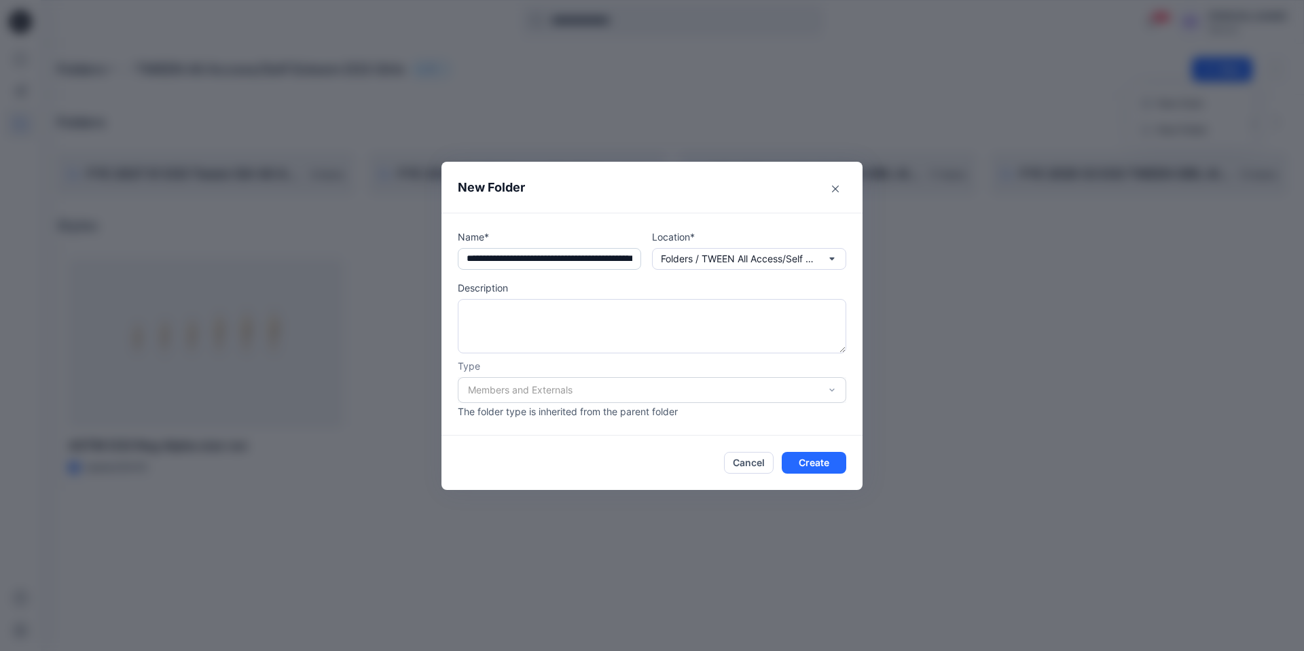
drag, startPoint x: 544, startPoint y: 255, endPoint x: 457, endPoint y: 257, distance: 87.0
click at [444, 257] on div "**********" at bounding box center [651, 324] width 421 height 223
click at [525, 255] on input "**********" at bounding box center [549, 259] width 183 height 22
click at [522, 257] on input "**********" at bounding box center [549, 259] width 183 height 22
type input "**********"
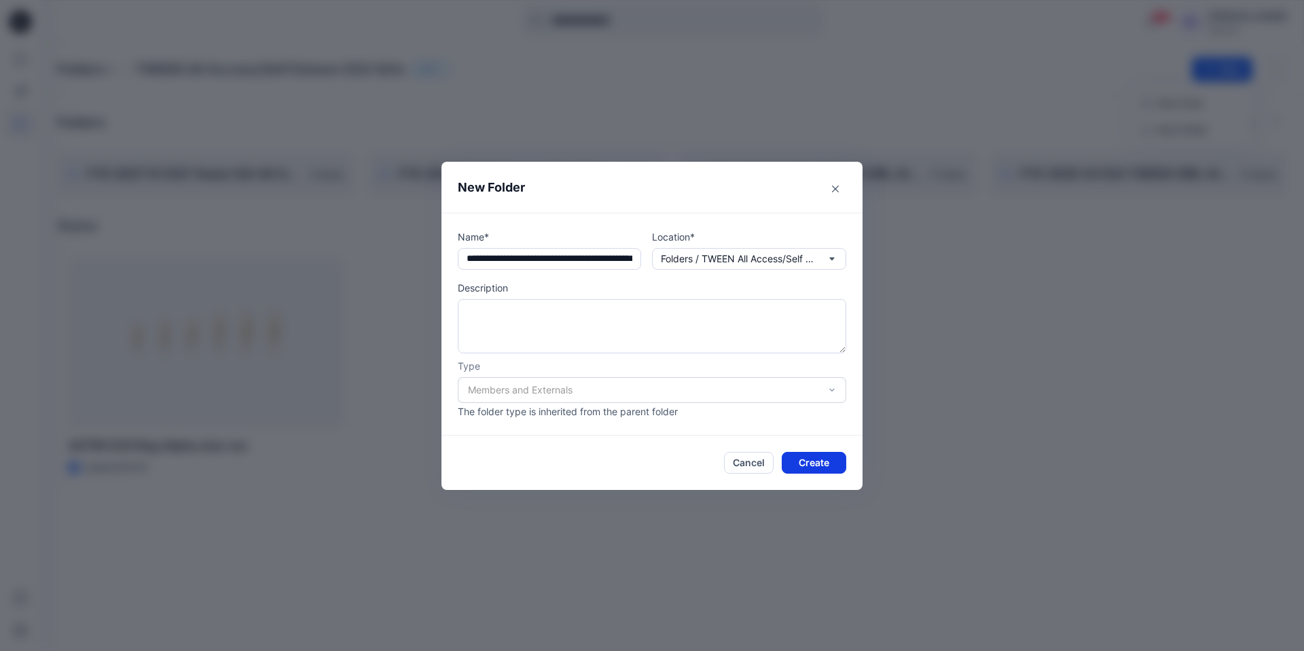
click at [806, 463] on button "Create" at bounding box center [814, 463] width 65 height 22
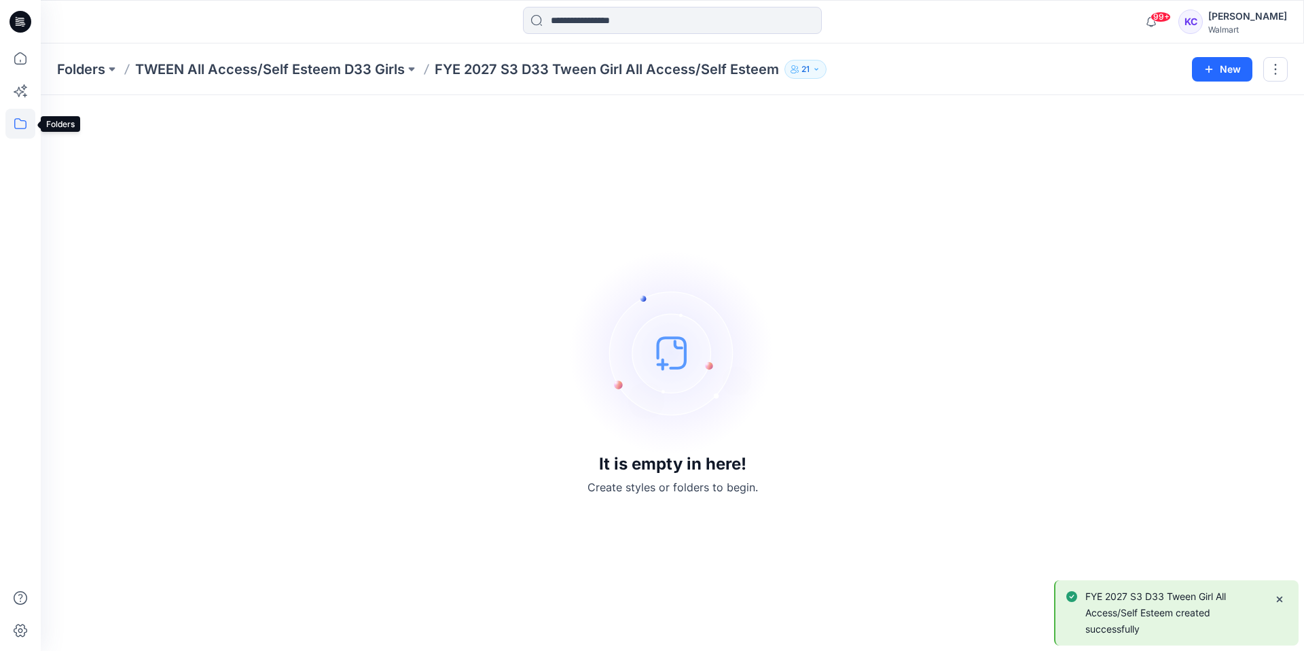
click at [22, 126] on icon at bounding box center [20, 124] width 30 height 30
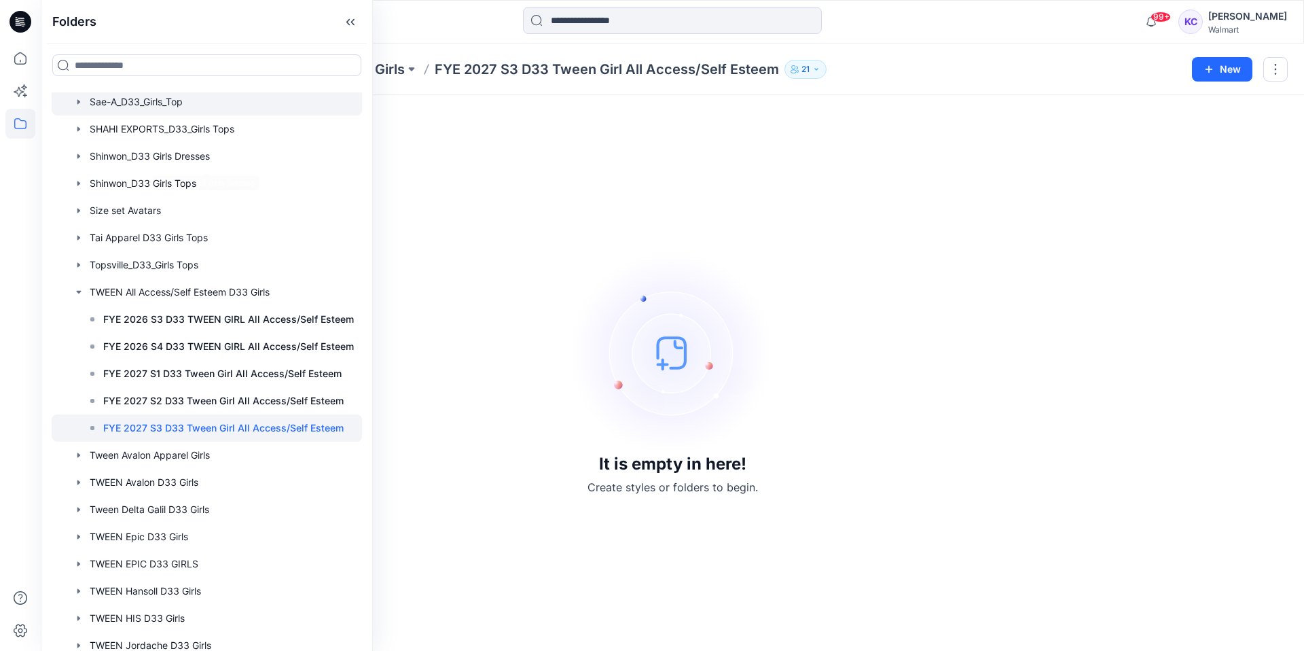
scroll to position [444, 0]
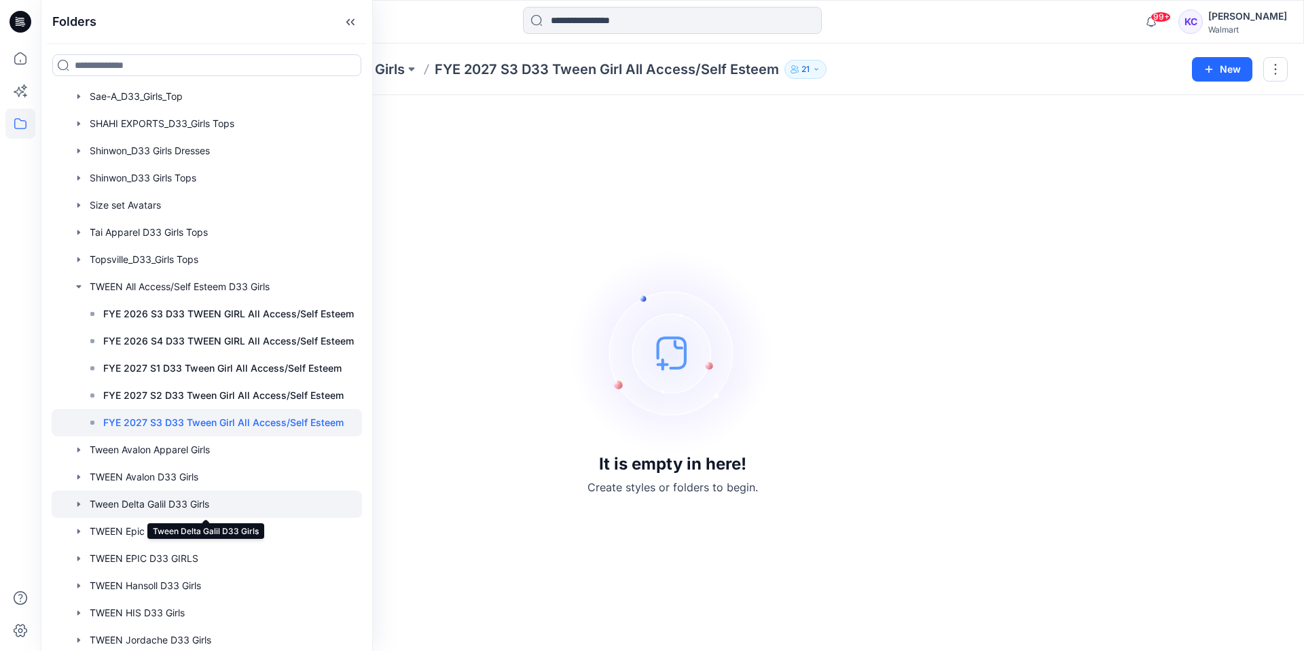
click at [122, 504] on div at bounding box center [207, 503] width 310 height 27
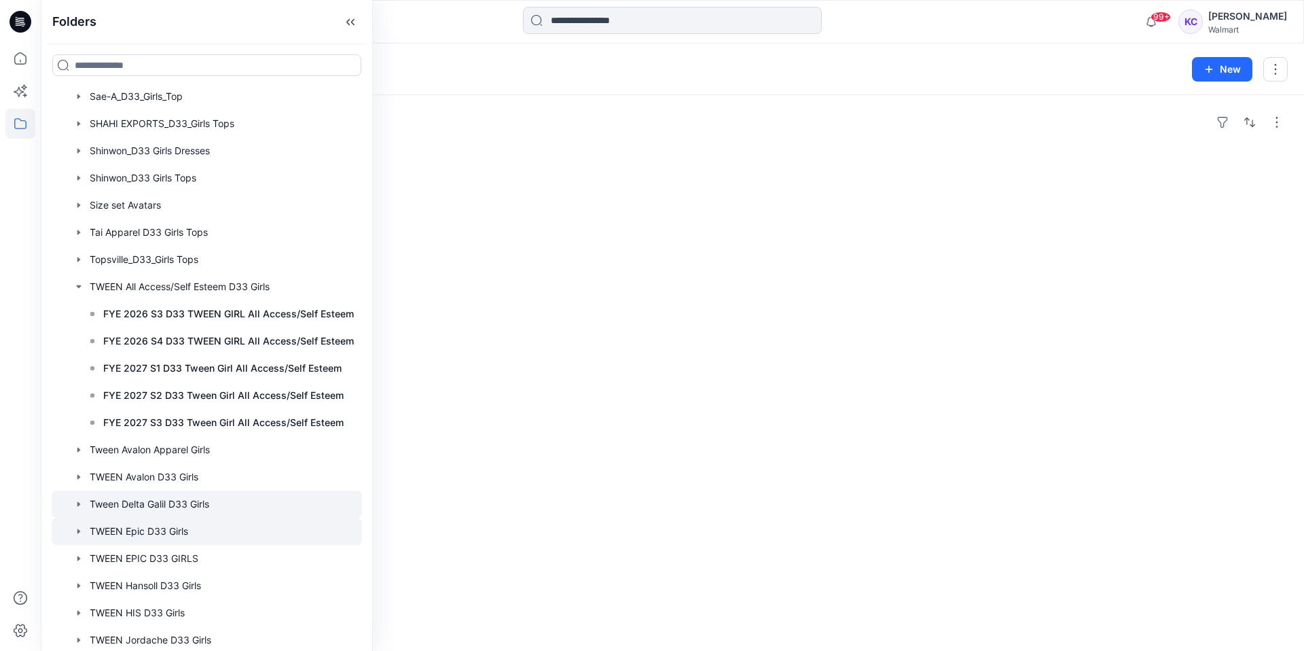
click at [139, 530] on div at bounding box center [207, 531] width 310 height 27
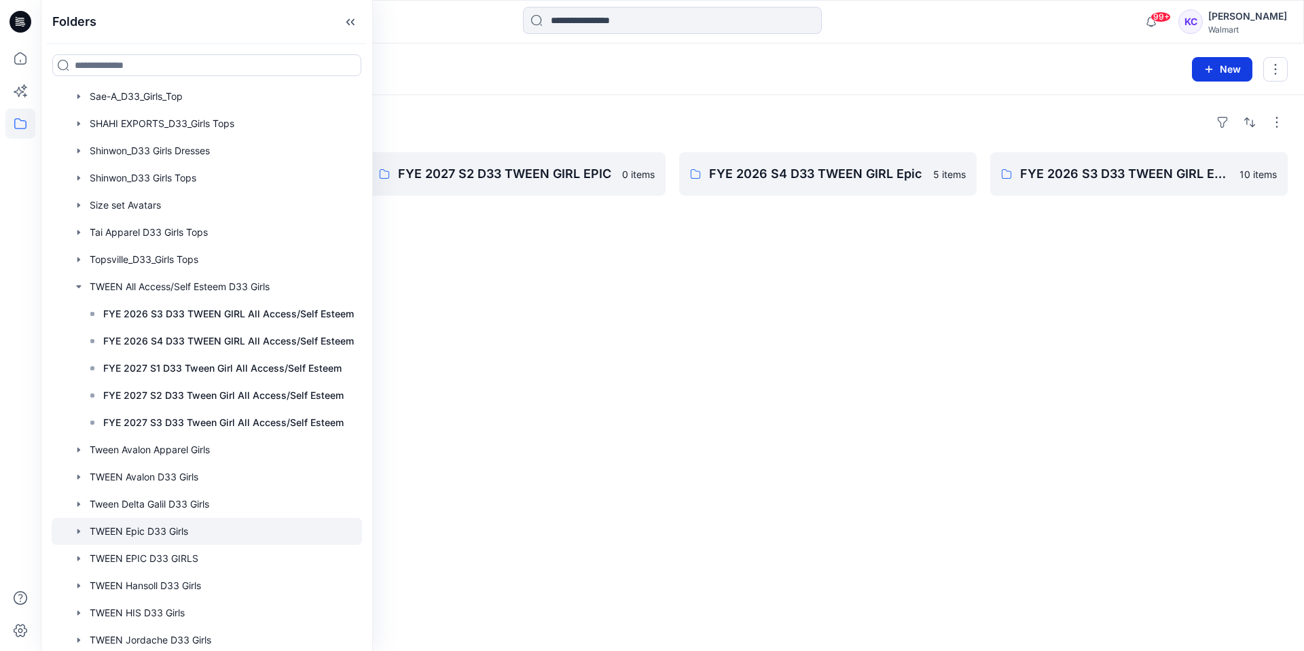
click at [1228, 65] on button "New" at bounding box center [1222, 69] width 60 height 24
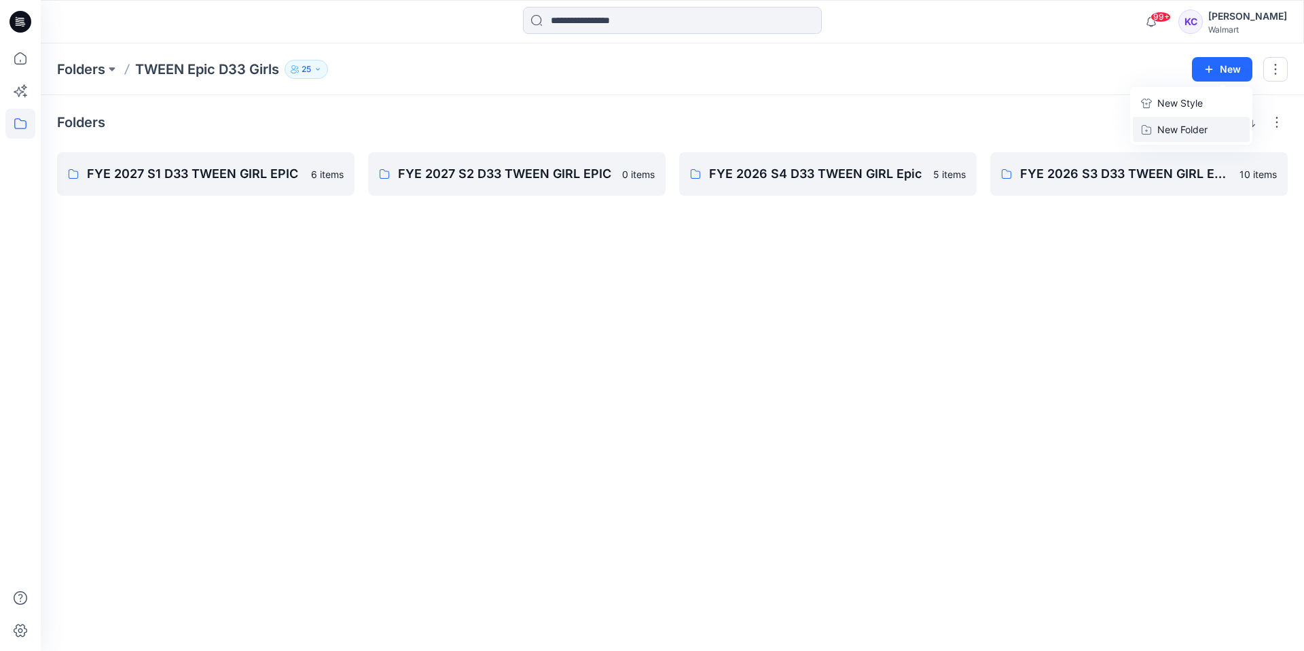
click at [1201, 126] on p "New Folder" at bounding box center [1182, 129] width 50 height 14
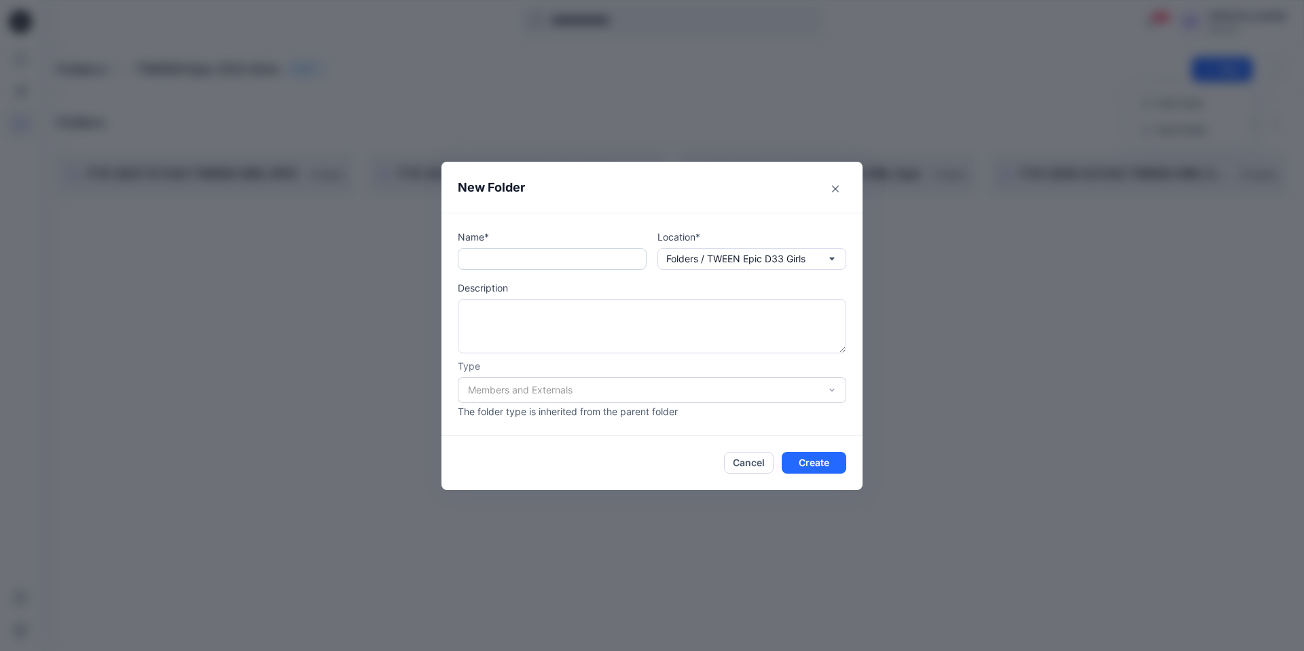
click at [468, 257] on input "text" at bounding box center [552, 259] width 189 height 22
paste input "**********"
click at [522, 259] on input "**********" at bounding box center [552, 259] width 189 height 22
type input "**********"
click at [814, 456] on button "Create" at bounding box center [814, 463] width 65 height 22
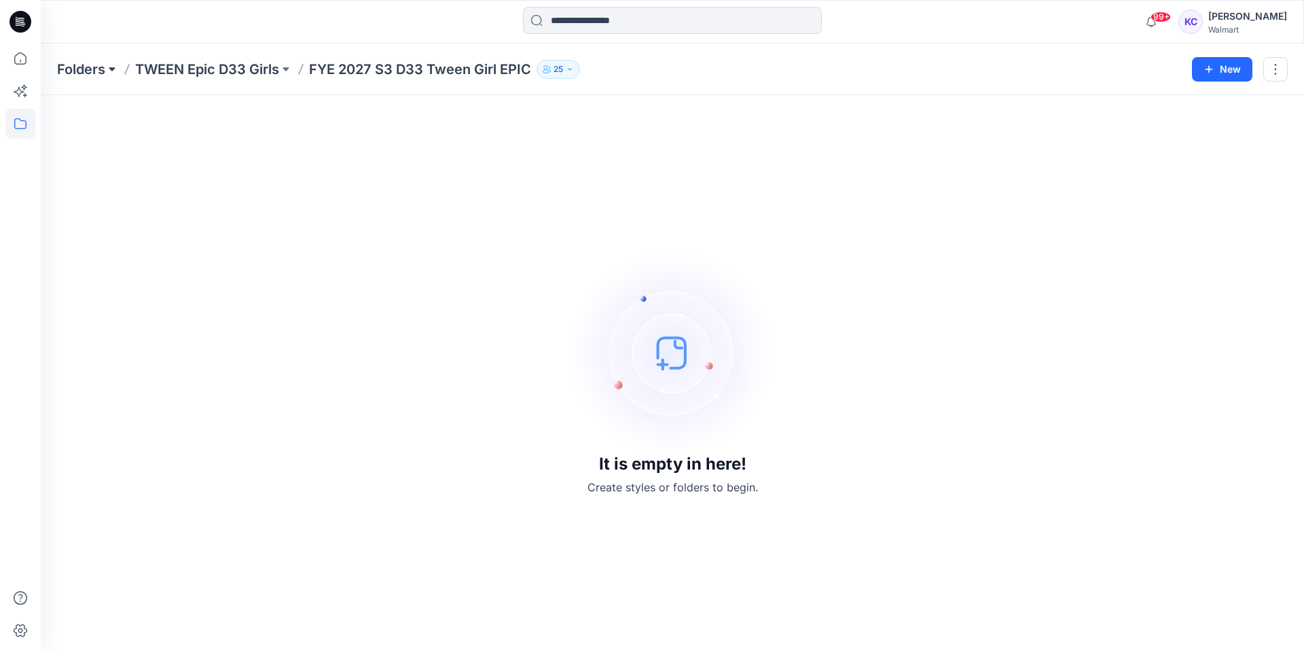
click at [115, 65] on button at bounding box center [112, 69] width 14 height 19
click at [285, 105] on div "It is empty in here! Create styles or folders to begin." at bounding box center [672, 373] width 1263 height 556
click at [25, 122] on icon at bounding box center [20, 124] width 30 height 30
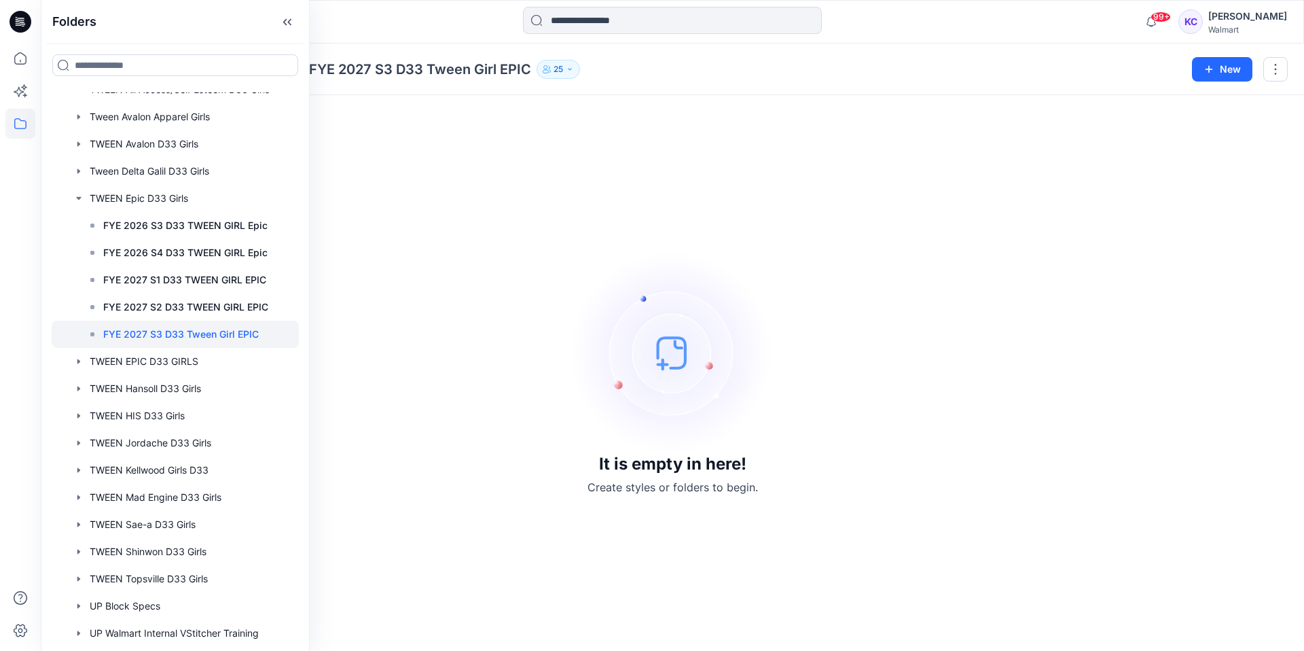
scroll to position [647, 0]
click at [140, 378] on div at bounding box center [175, 382] width 247 height 27
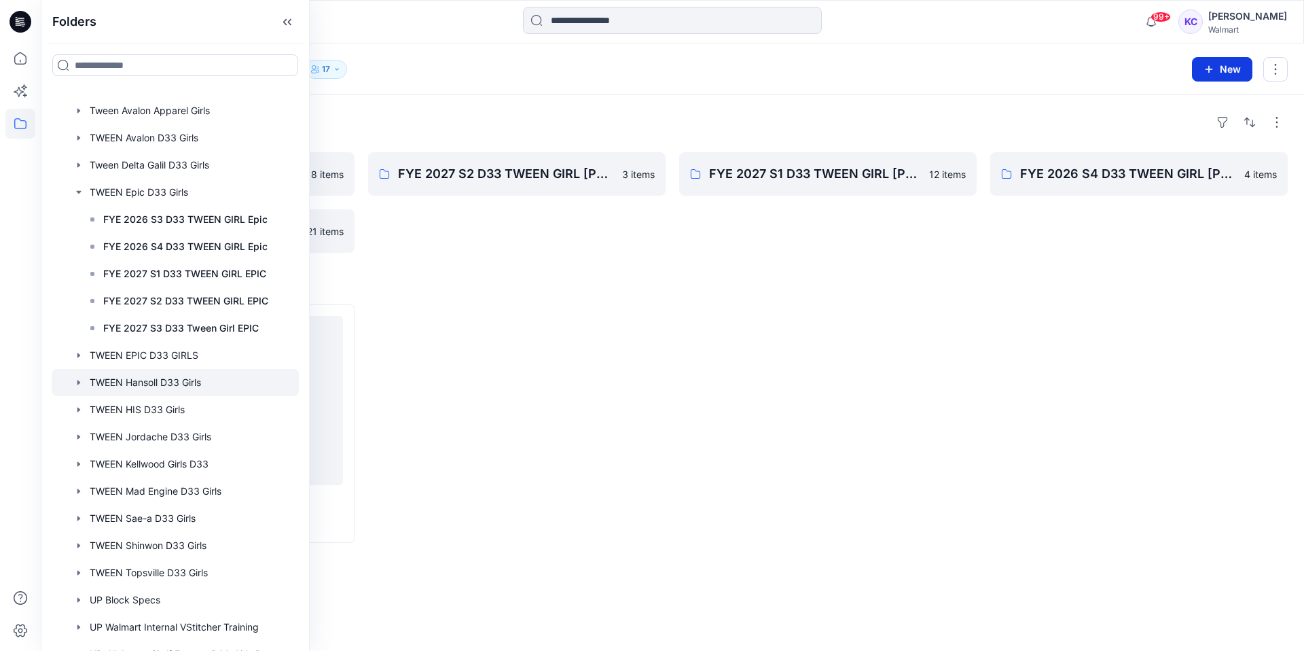
click at [1233, 68] on button "New" at bounding box center [1222, 69] width 60 height 24
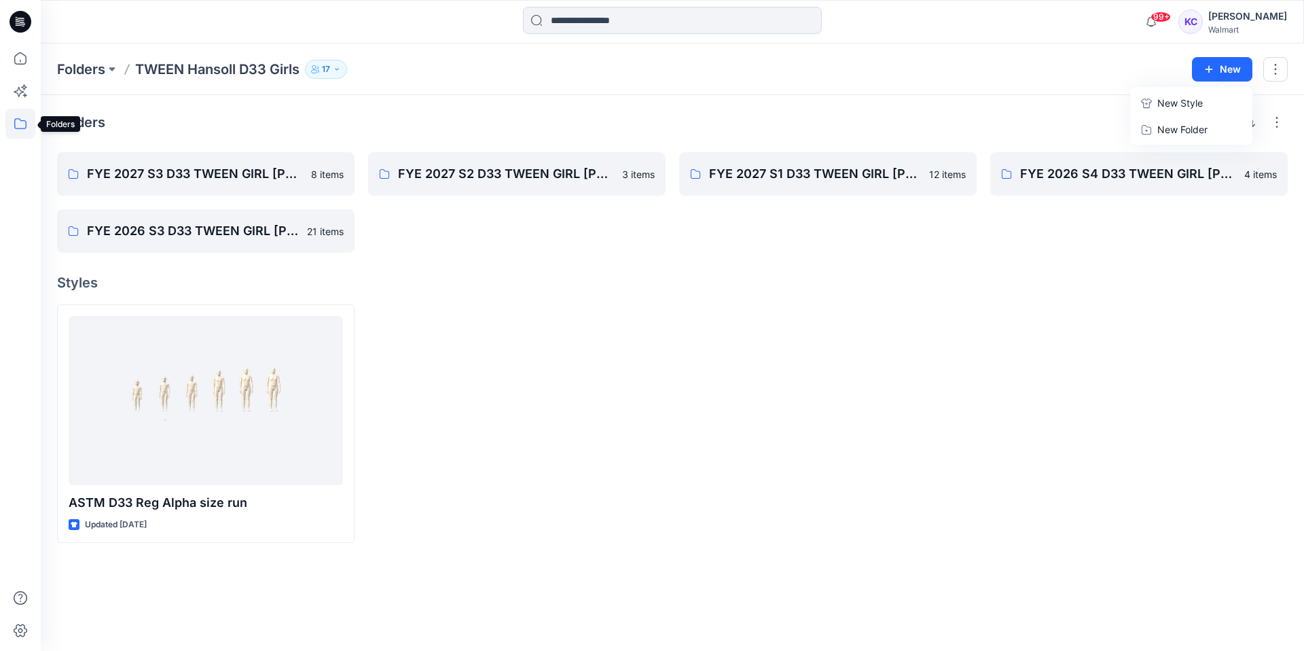
click at [22, 124] on icon at bounding box center [20, 124] width 30 height 30
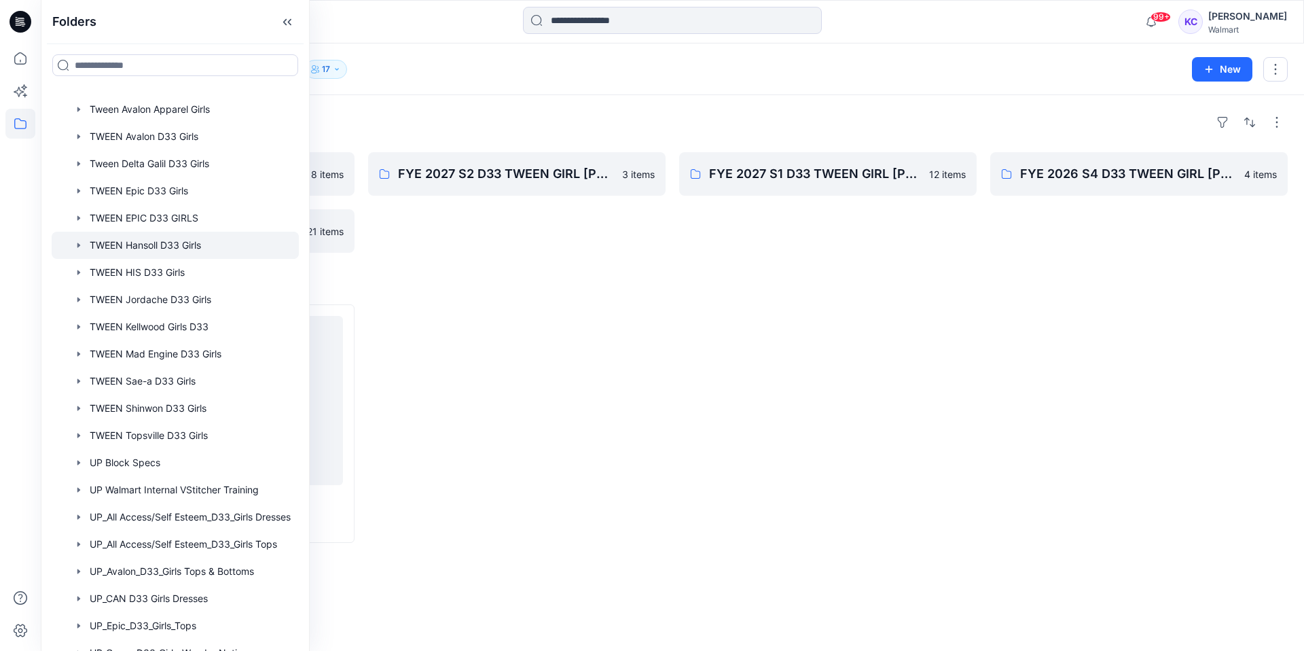
scroll to position [649, 0]
click at [113, 271] on div "1-FA Kickoff Training All Access/Self Esteem_D33_Girls Tops CAN D33 Girls Dress…" at bounding box center [175, 157] width 247 height 1375
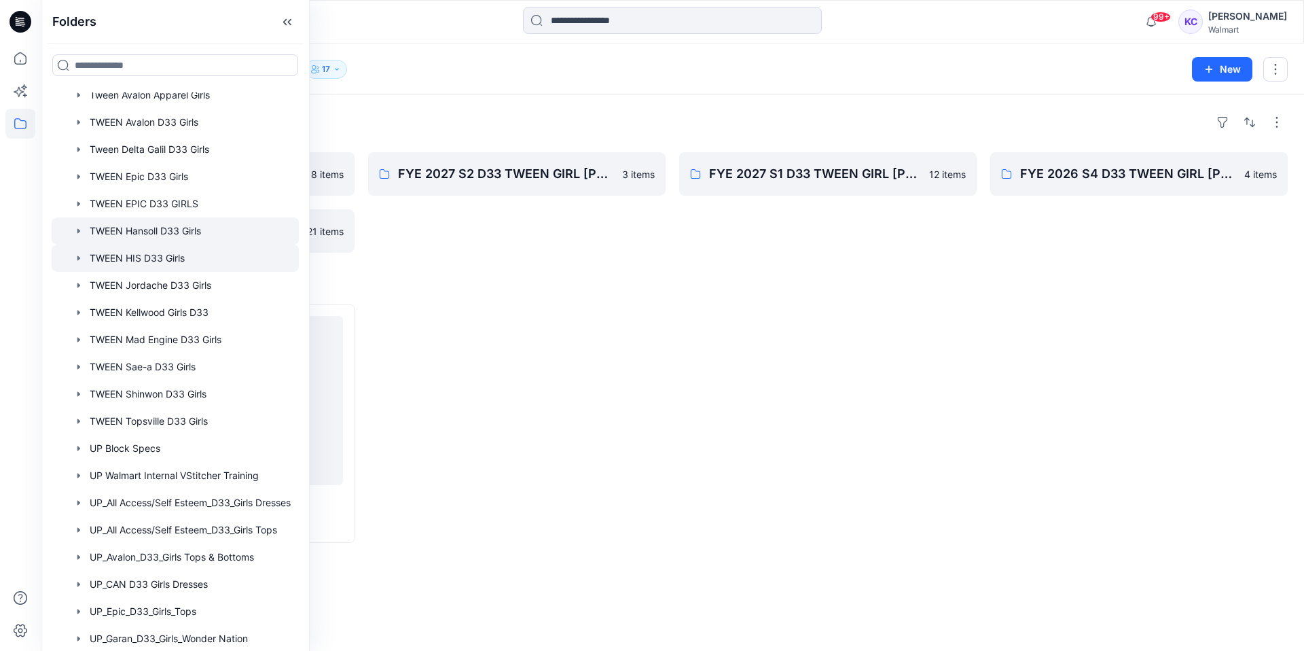
click at [120, 251] on div at bounding box center [175, 258] width 247 height 27
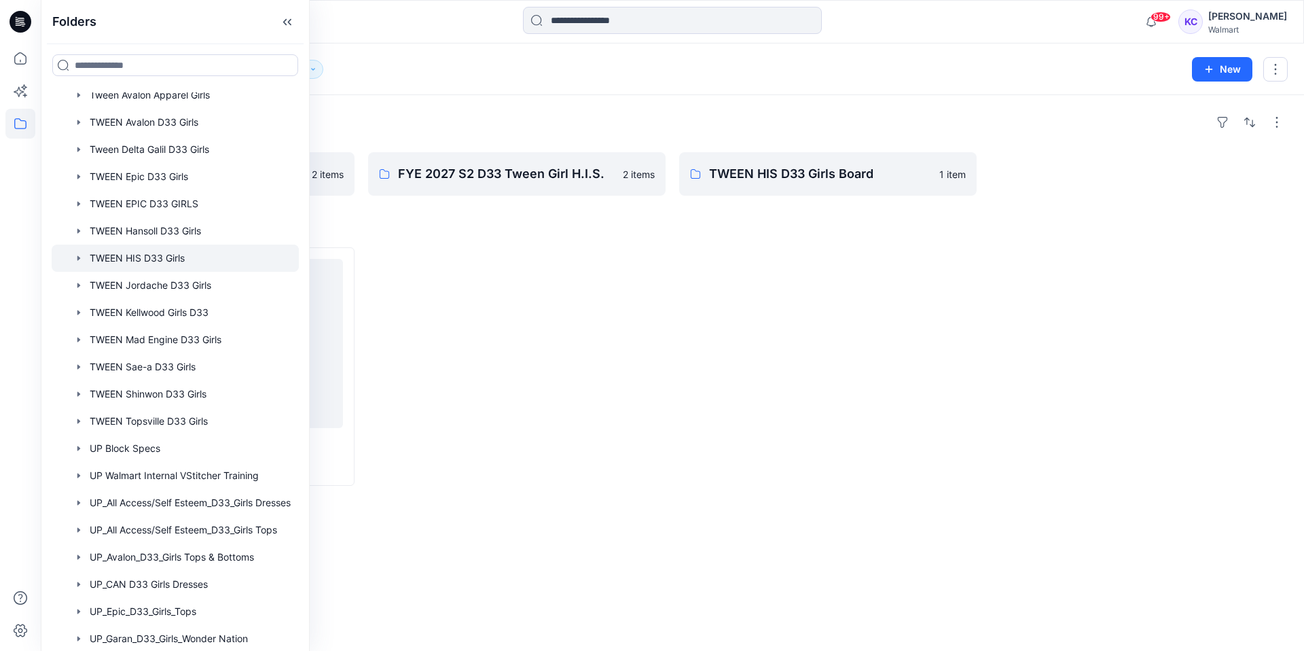
click at [471, 291] on div at bounding box center [516, 366] width 297 height 238
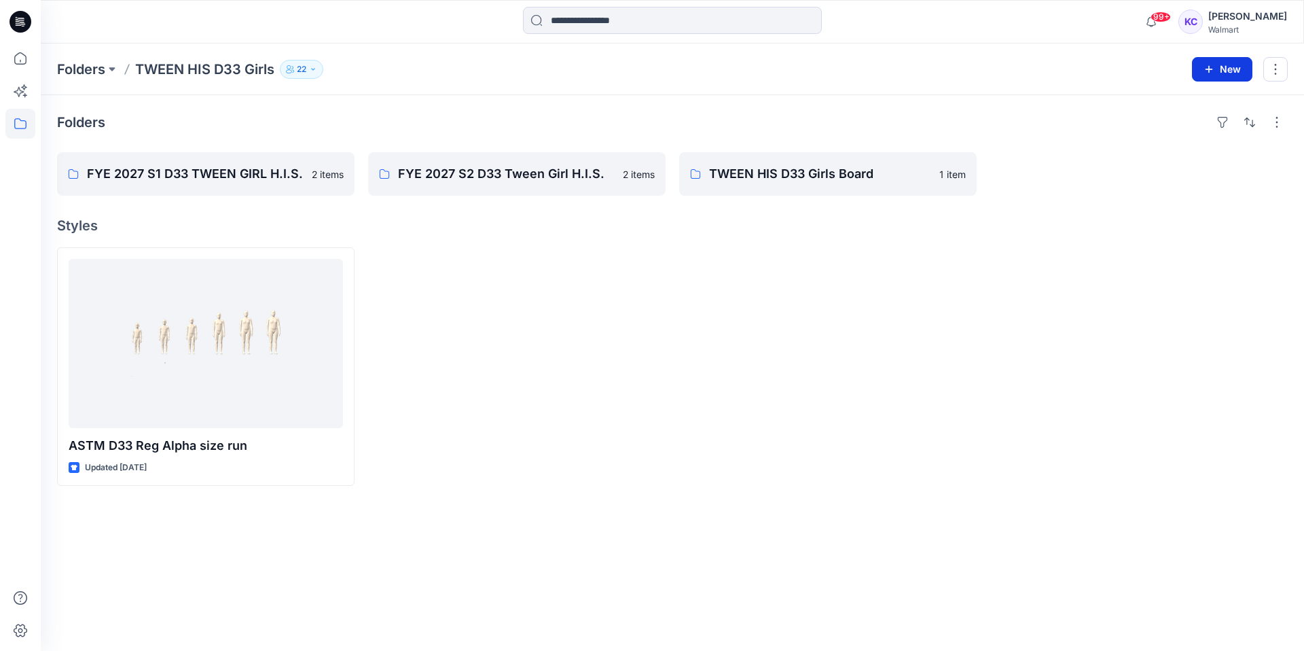
click at [1227, 68] on button "New" at bounding box center [1222, 69] width 60 height 24
click at [1166, 125] on p "New Folder" at bounding box center [1182, 129] width 50 height 14
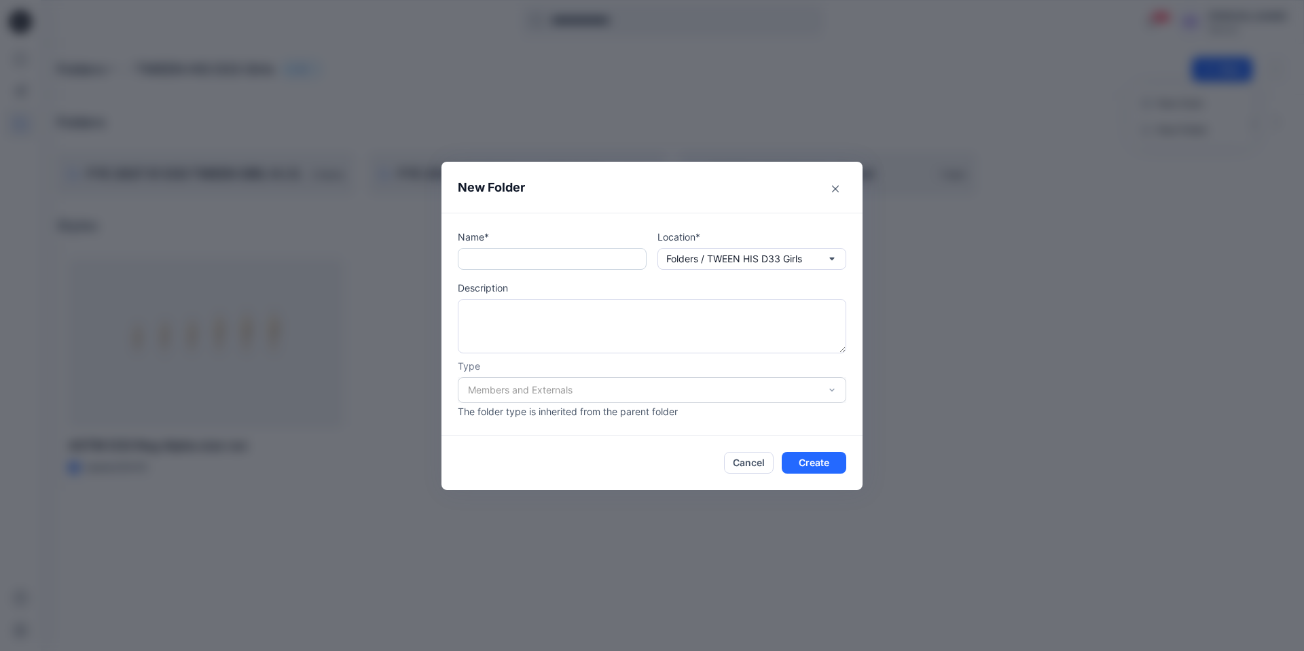
click at [494, 259] on input "text" at bounding box center [552, 259] width 189 height 22
paste input "**********"
type input "**********"
click at [751, 456] on button "Cancel" at bounding box center [749, 463] width 50 height 22
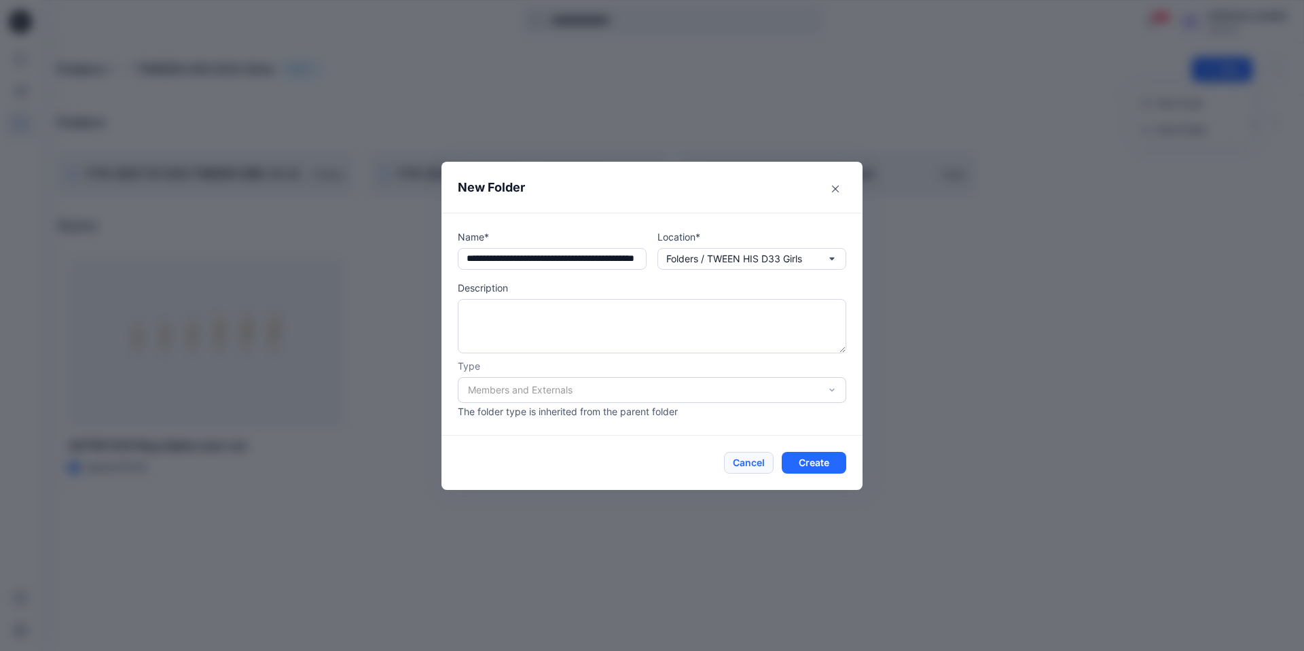
scroll to position [0, 0]
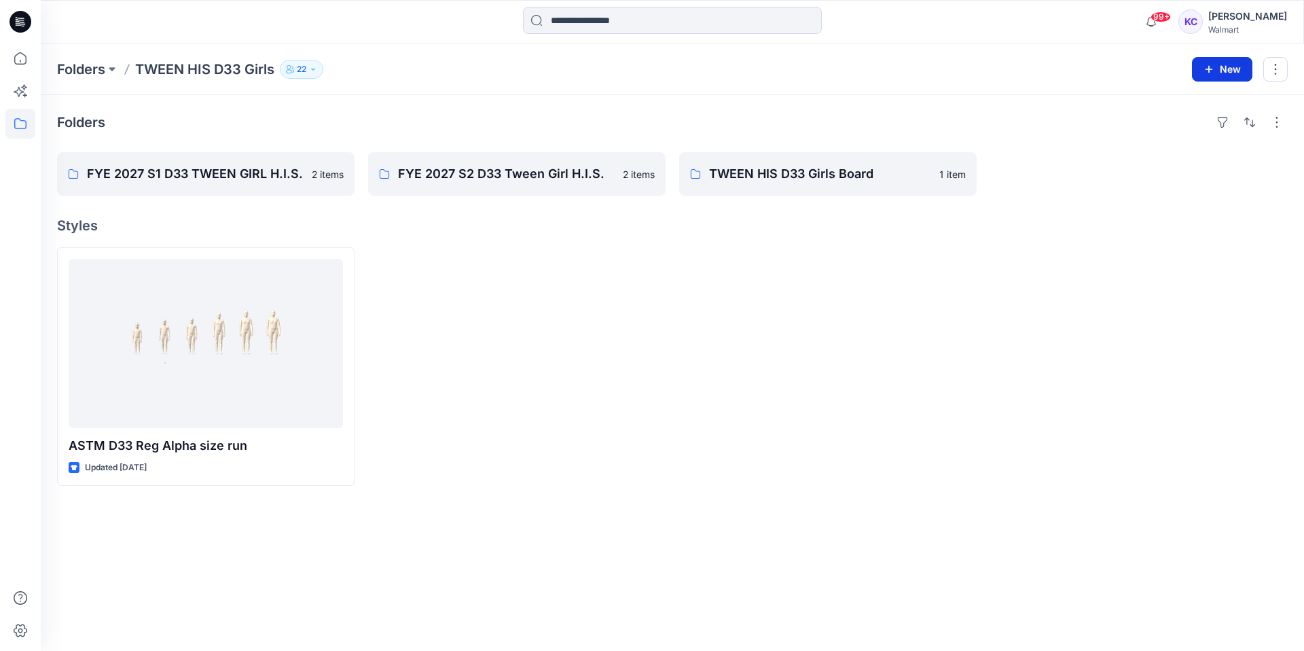
click at [1214, 61] on button "New" at bounding box center [1222, 69] width 60 height 24
click at [1186, 130] on p "New Folder" at bounding box center [1182, 129] width 50 height 14
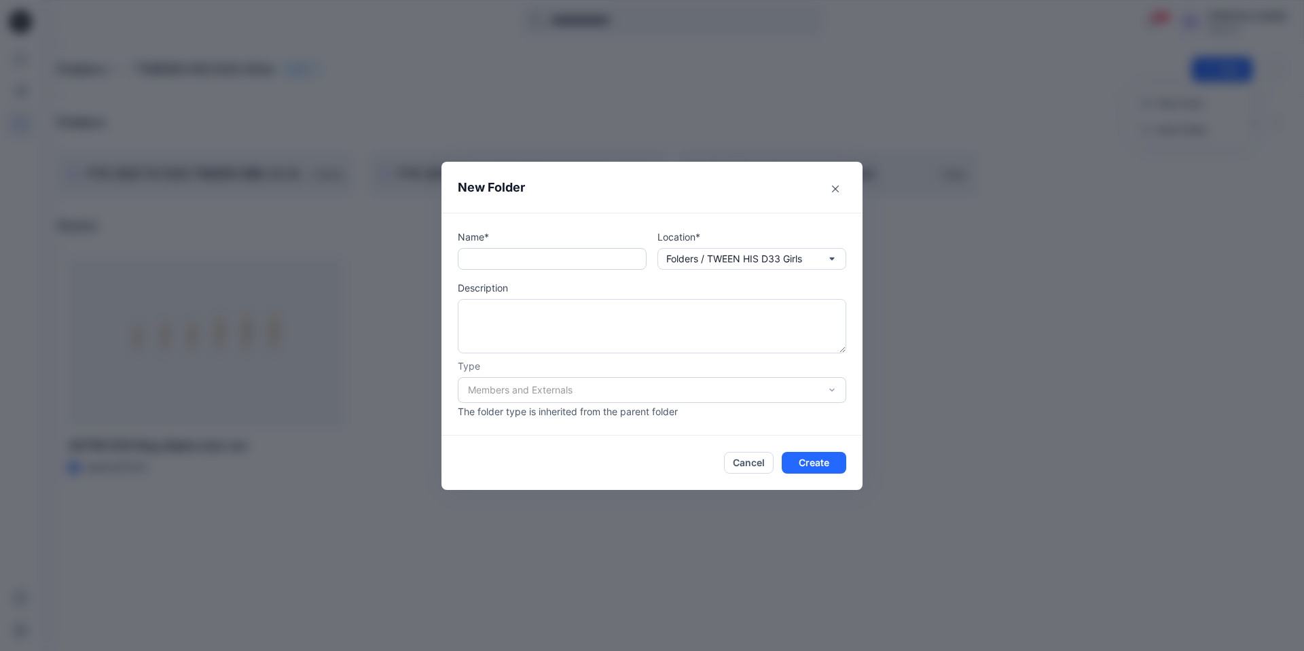
click at [497, 262] on input "text" at bounding box center [552, 259] width 189 height 22
paste input "**********"
click at [524, 253] on input "**********" at bounding box center [552, 259] width 189 height 22
type input "**********"
click at [823, 459] on button "Create" at bounding box center [814, 463] width 65 height 22
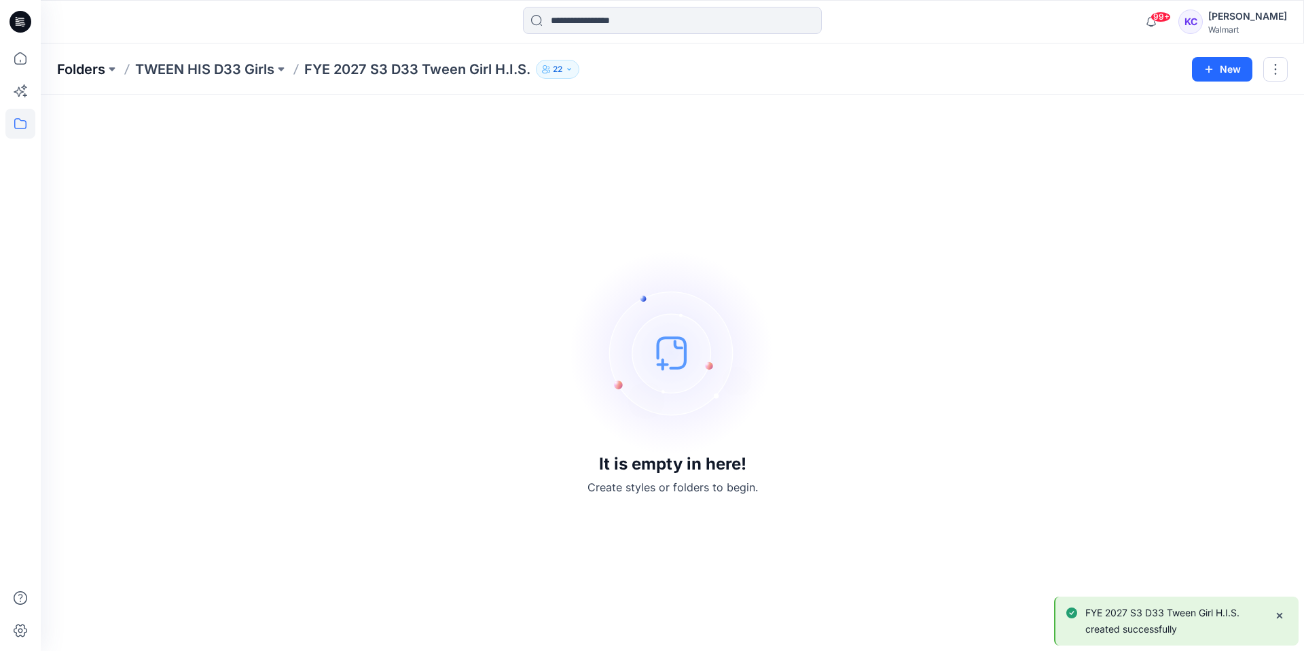
click at [73, 68] on p "Folders" at bounding box center [81, 69] width 48 height 19
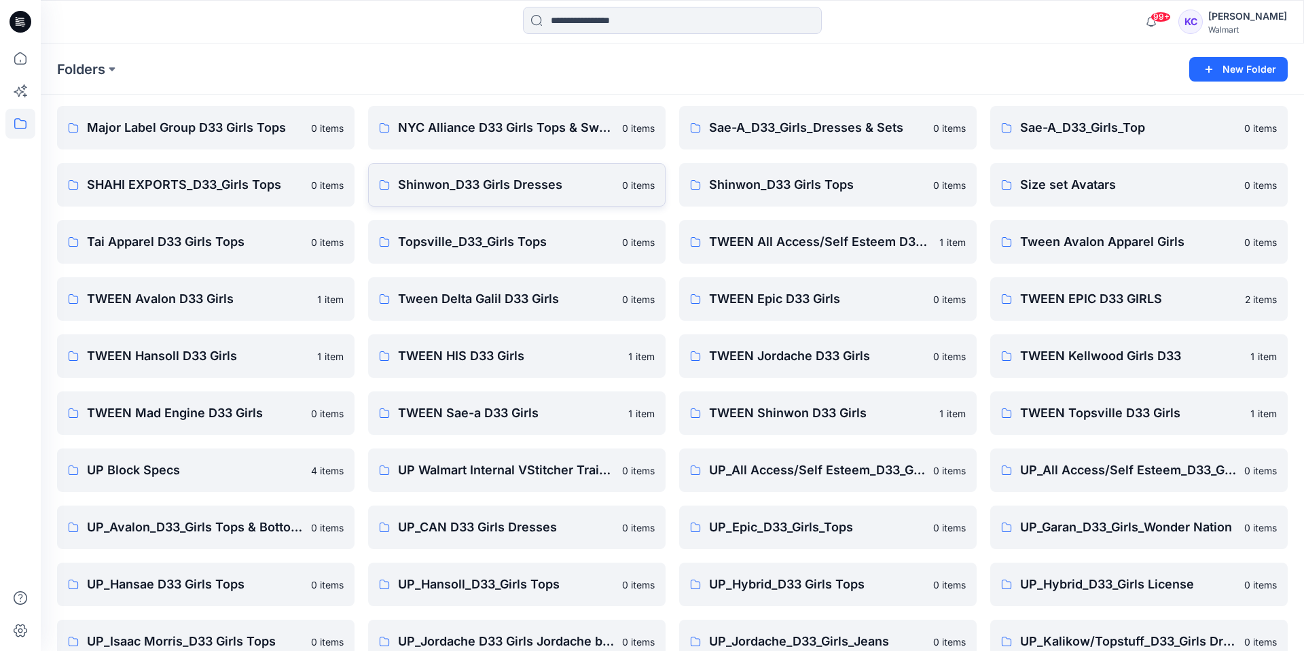
scroll to position [211, 0]
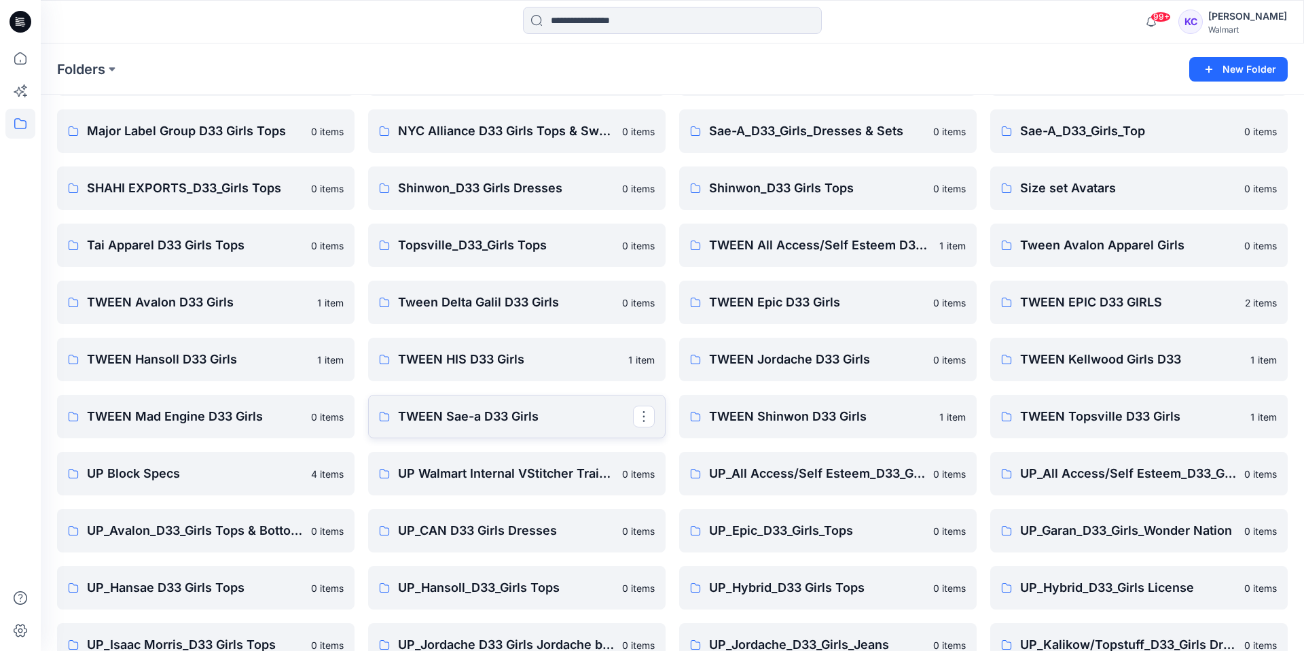
click at [501, 414] on p "TWEEN Sae-a D33 Girls" at bounding box center [515, 416] width 235 height 19
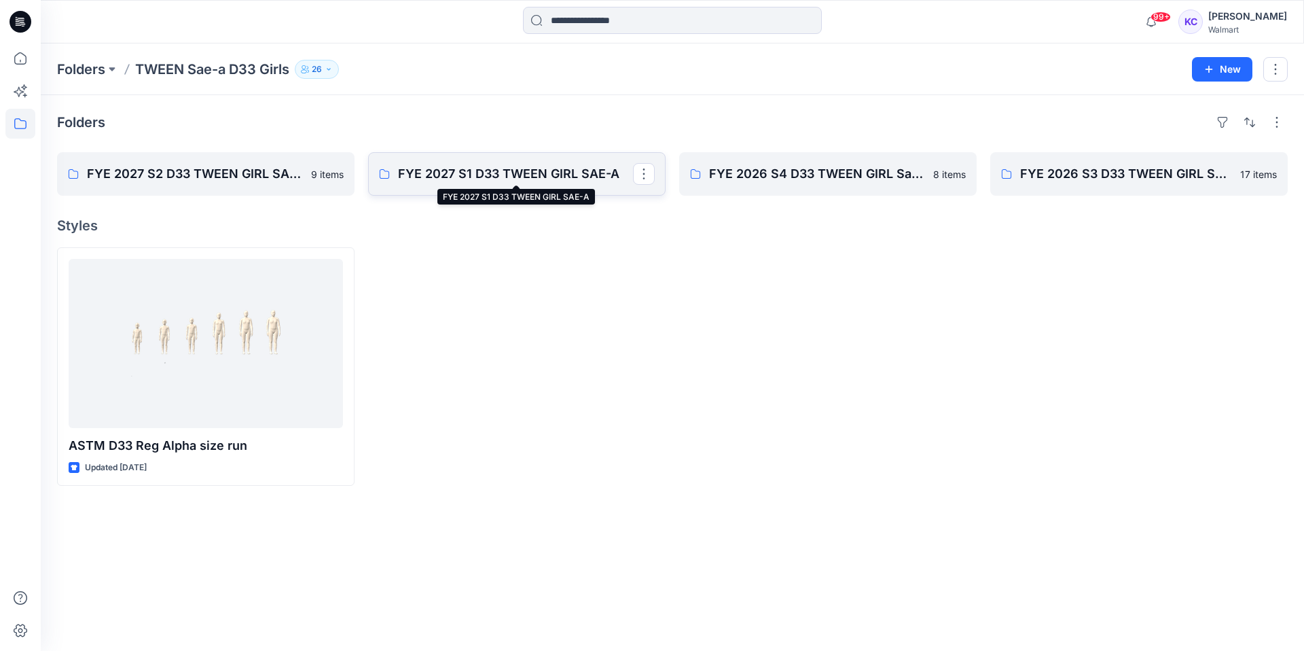
click at [497, 179] on p "FYE 2027 S1 D33 TWEEN GIRL SAE-A" at bounding box center [515, 173] width 235 height 19
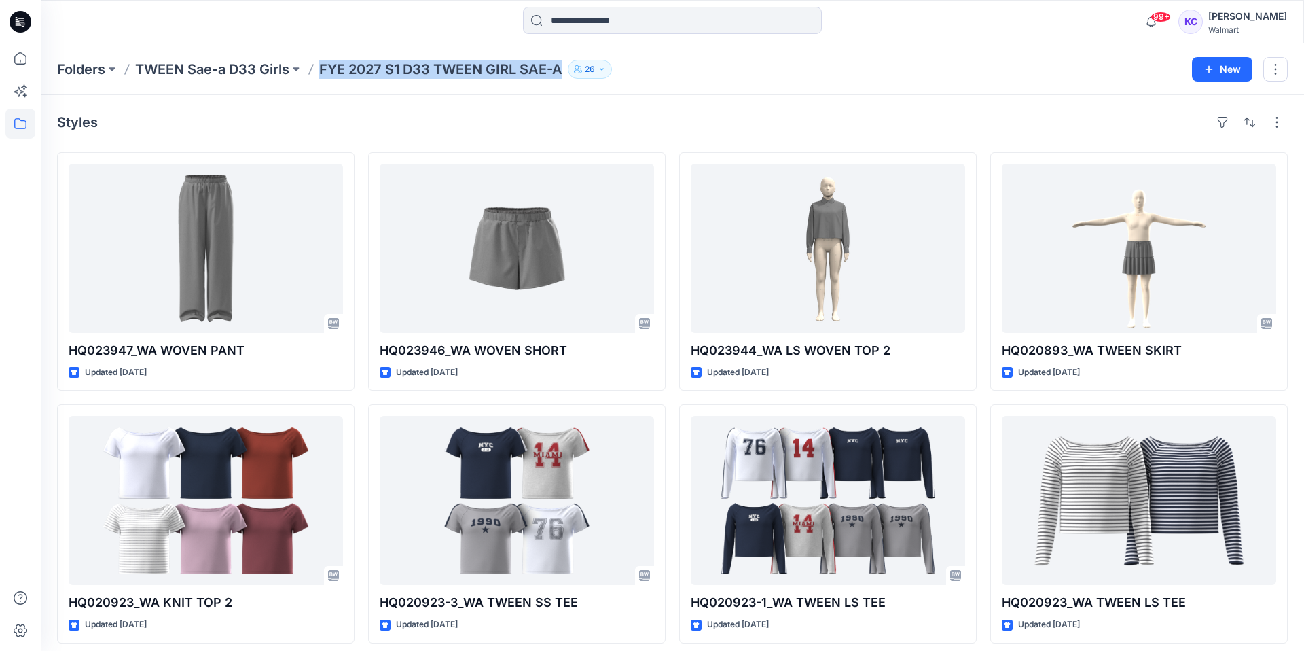
drag, startPoint x: 566, startPoint y: 66, endPoint x: 324, endPoint y: 71, distance: 241.8
click at [316, 72] on div "Folders TWEEN Sae-a D33 Girls FYE 2027 S1 D33 TWEEN GIRL SAE-A 26" at bounding box center [619, 69] width 1125 height 19
copy p "FYE 2027 S1 D33 TWEEN GIRL SAE-A"
click at [86, 67] on p "Folders" at bounding box center [81, 69] width 48 height 19
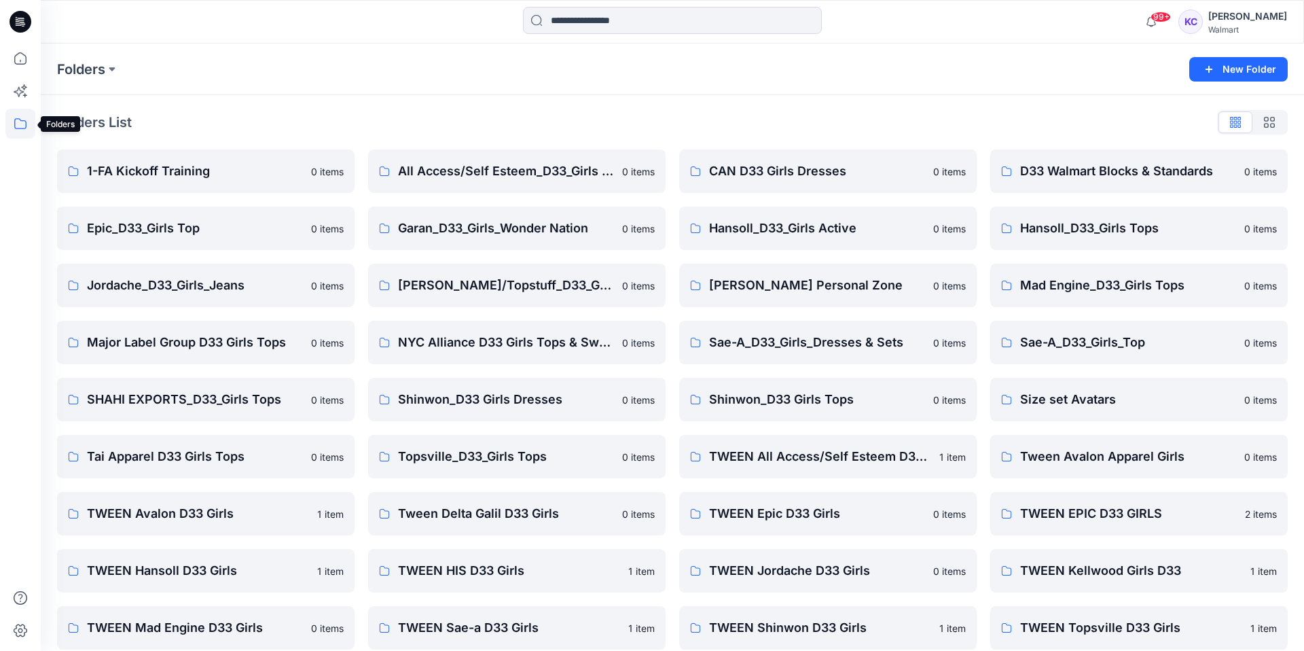
click at [20, 122] on icon at bounding box center [20, 124] width 30 height 30
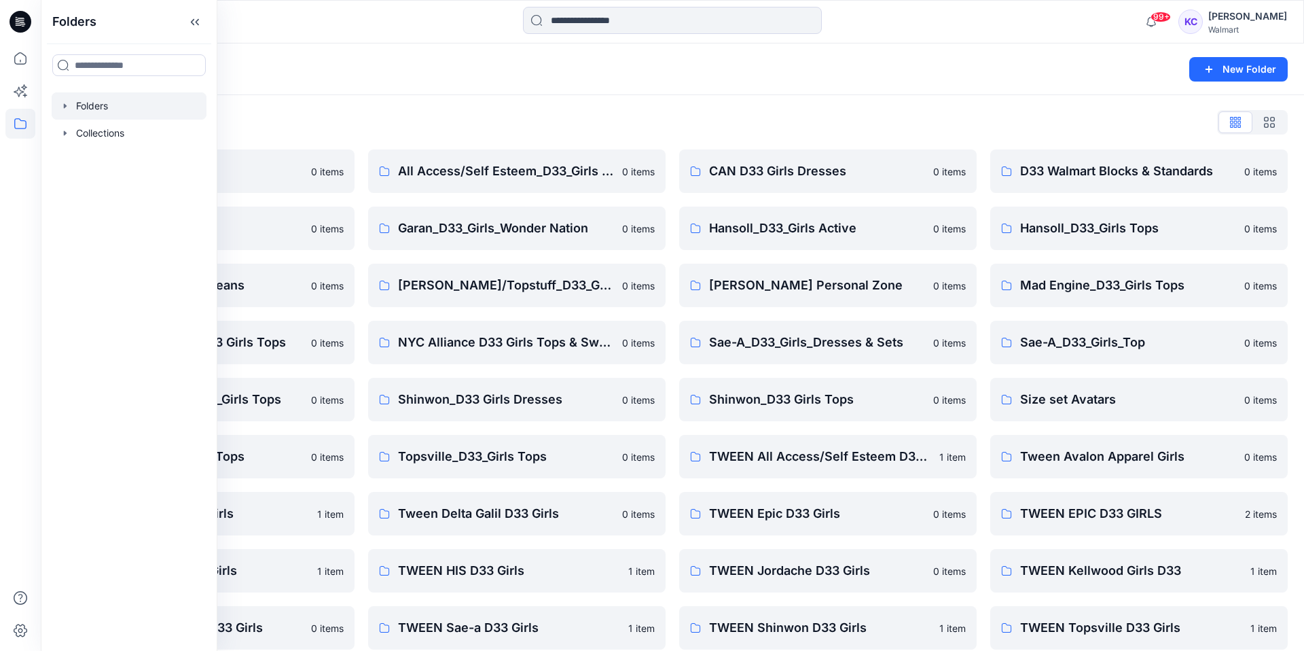
click at [91, 105] on div at bounding box center [129, 105] width 155 height 27
click at [104, 224] on div "Folders Folders Collections" at bounding box center [129, 325] width 177 height 651
click at [101, 100] on div at bounding box center [129, 105] width 155 height 27
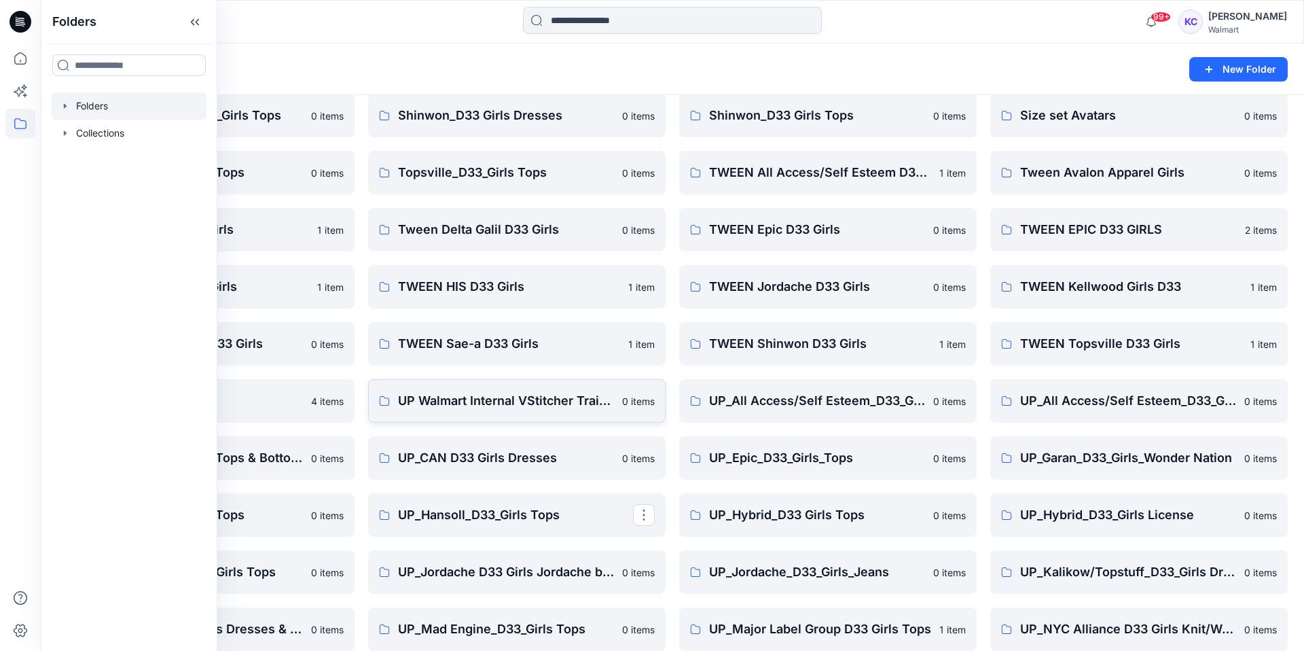
scroll to position [281, 0]
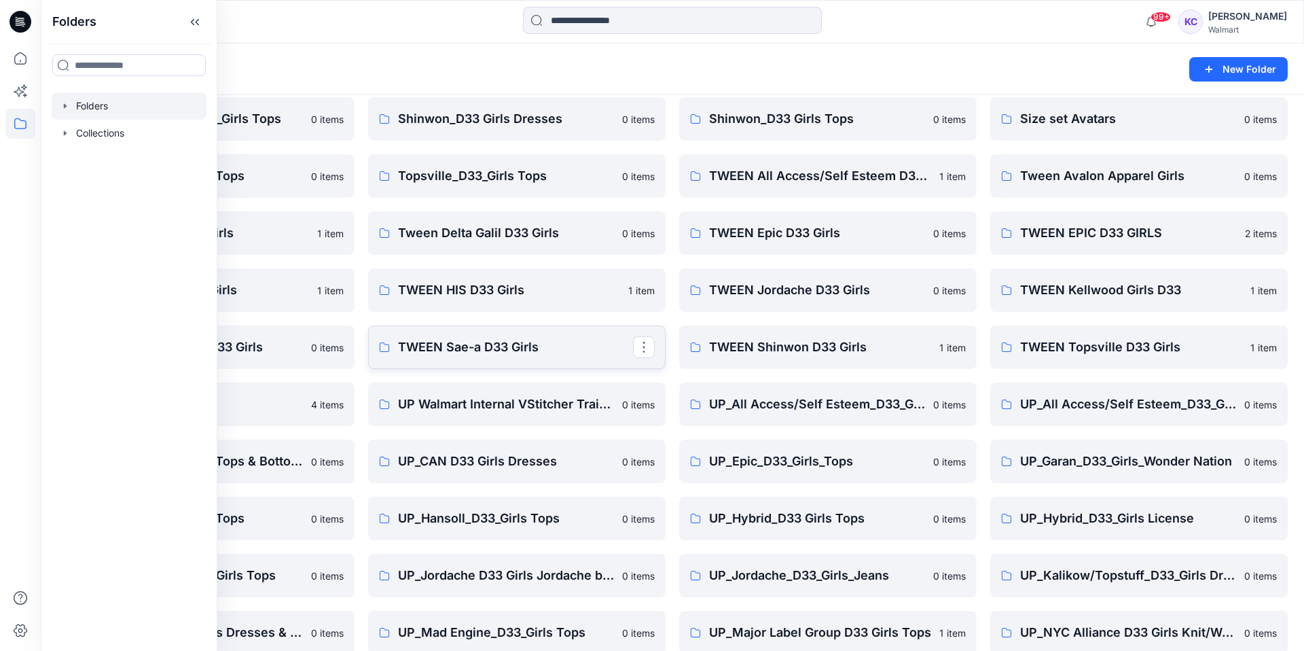
click at [484, 343] on p "TWEEN Sae-a D33 Girls" at bounding box center [515, 347] width 235 height 19
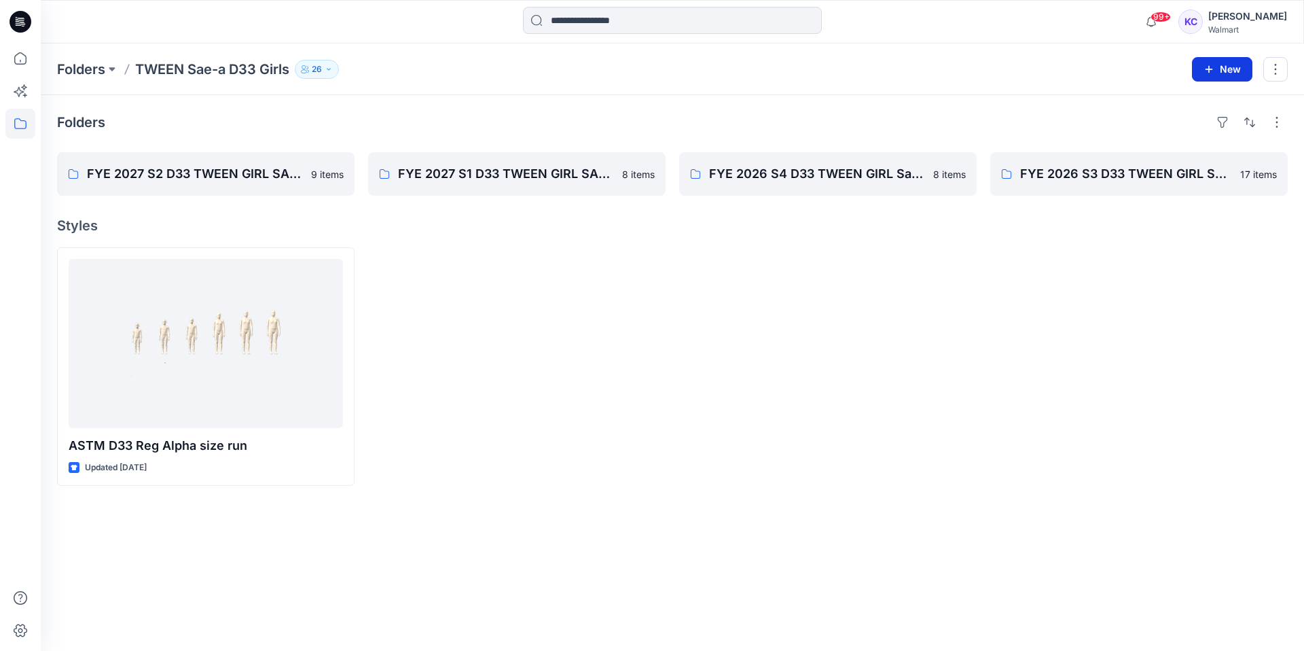
click at [1222, 68] on button "New" at bounding box center [1222, 69] width 60 height 24
click at [1186, 128] on p "New Folder" at bounding box center [1182, 129] width 50 height 14
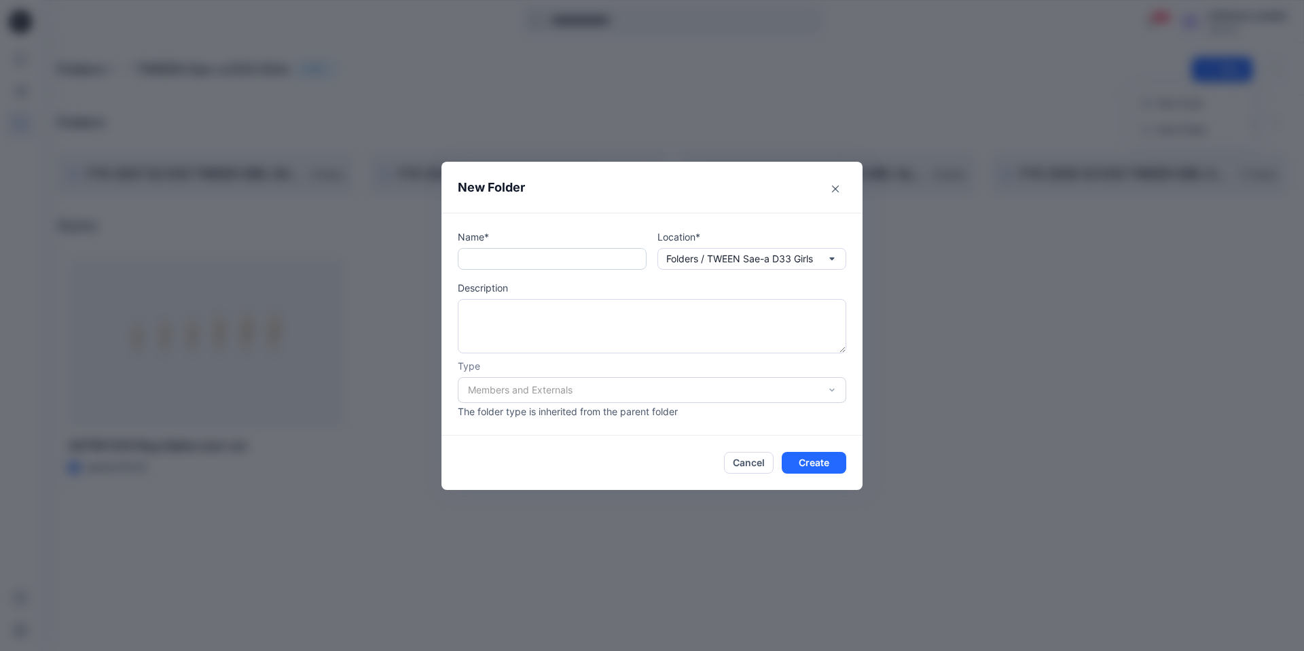
click at [482, 264] on input "text" at bounding box center [552, 259] width 189 height 22
paste input "**********"
click at [524, 257] on input "**********" at bounding box center [552, 259] width 189 height 22
type input "**********"
click at [803, 457] on button "Create" at bounding box center [814, 463] width 65 height 22
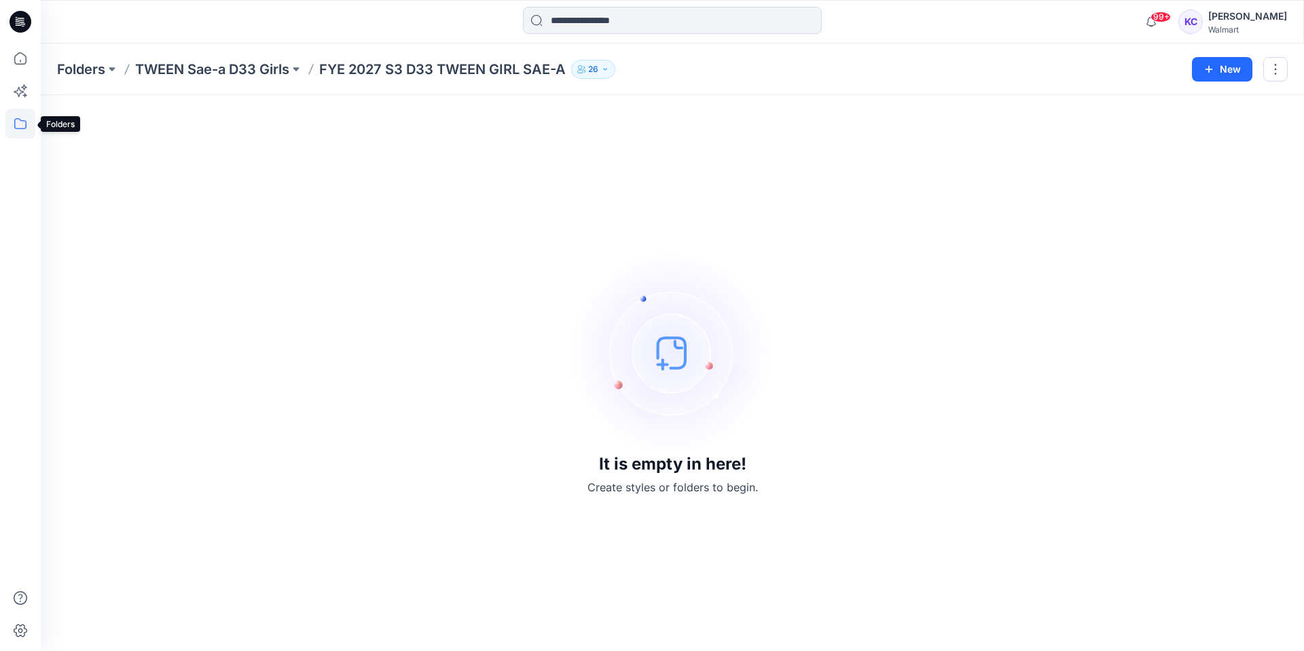
click at [15, 124] on icon at bounding box center [20, 124] width 30 height 30
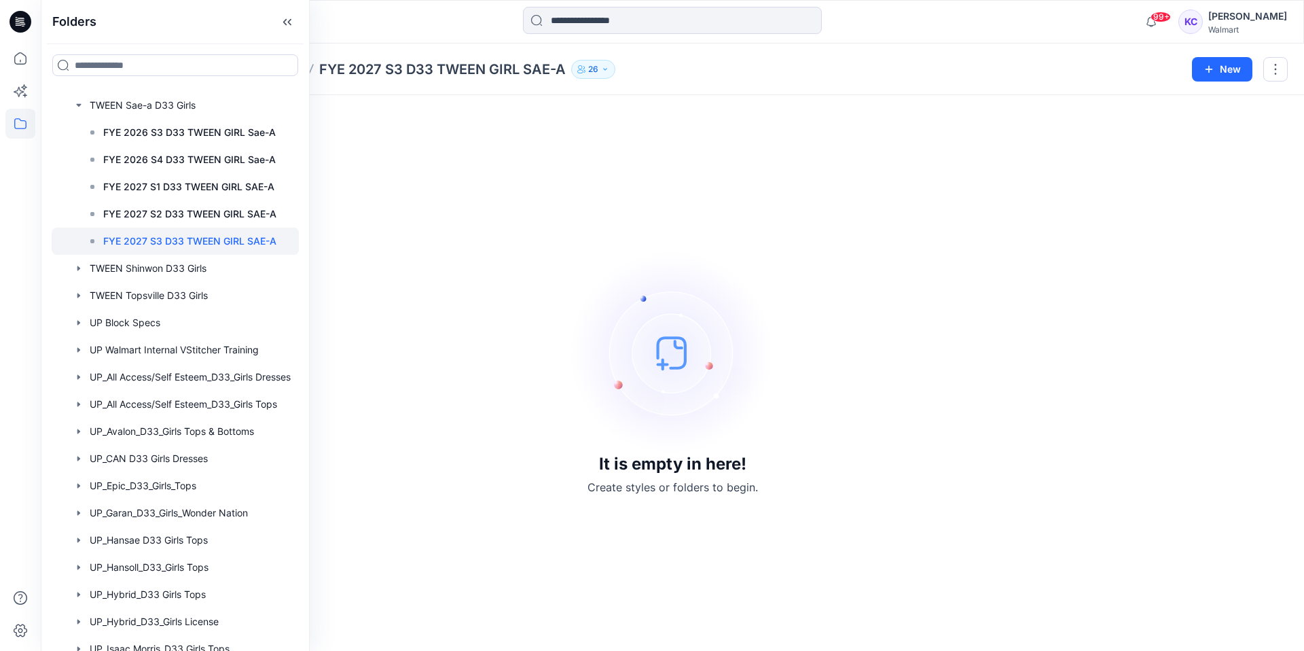
scroll to position [926, 0]
click at [155, 264] on div at bounding box center [175, 266] width 247 height 27
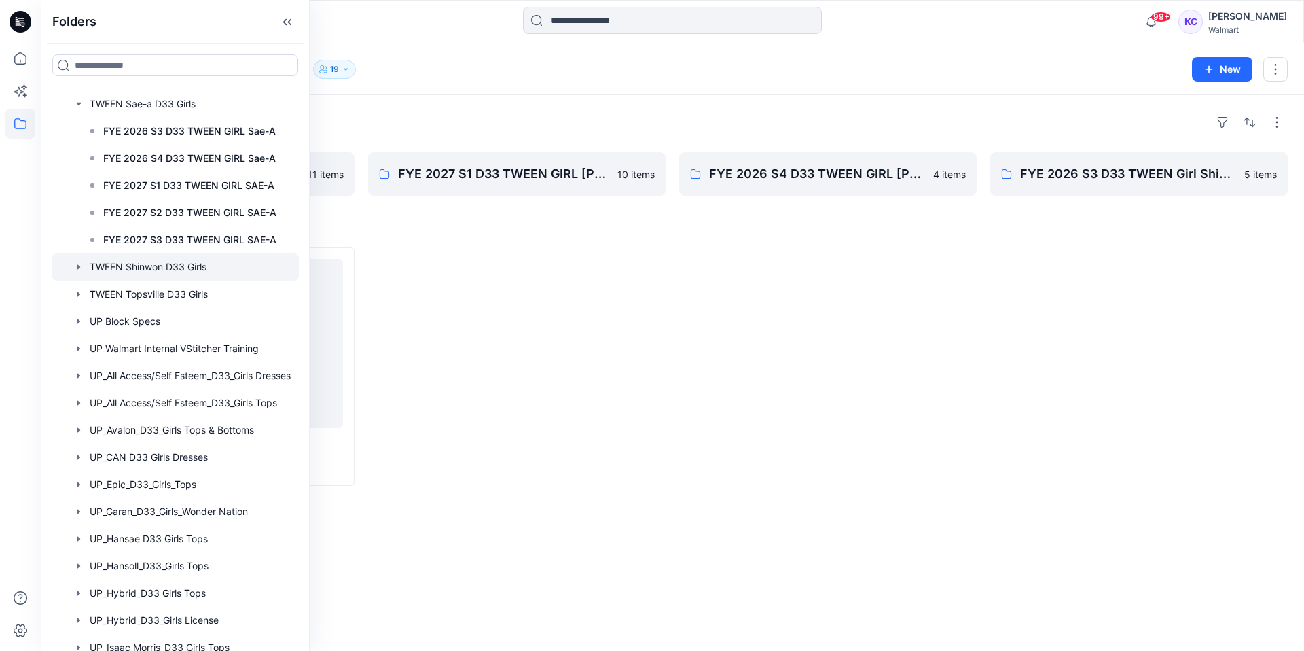
click at [421, 297] on div at bounding box center [516, 366] width 297 height 238
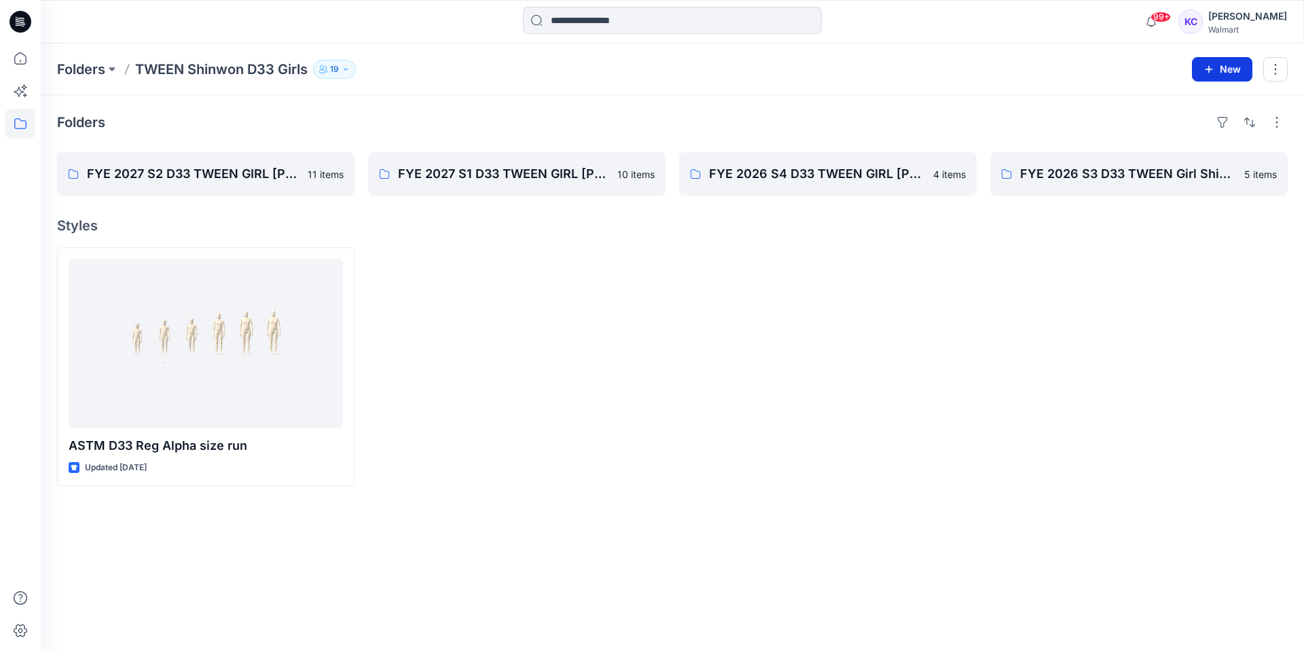
click at [1222, 63] on button "New" at bounding box center [1222, 69] width 60 height 24
click at [1202, 129] on p "New Folder" at bounding box center [1182, 129] width 50 height 14
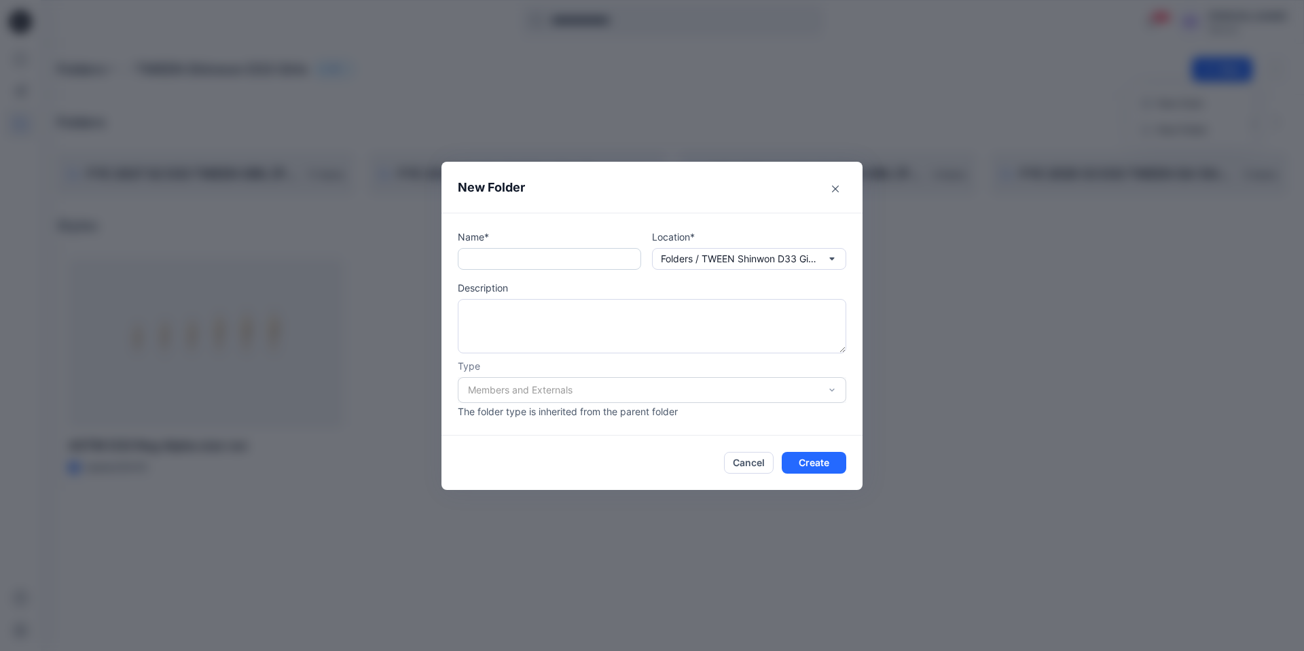
click at [520, 257] on input "text" at bounding box center [549, 259] width 183 height 22
paste input "**********"
click at [503, 257] on input "**********" at bounding box center [549, 259] width 183 height 22
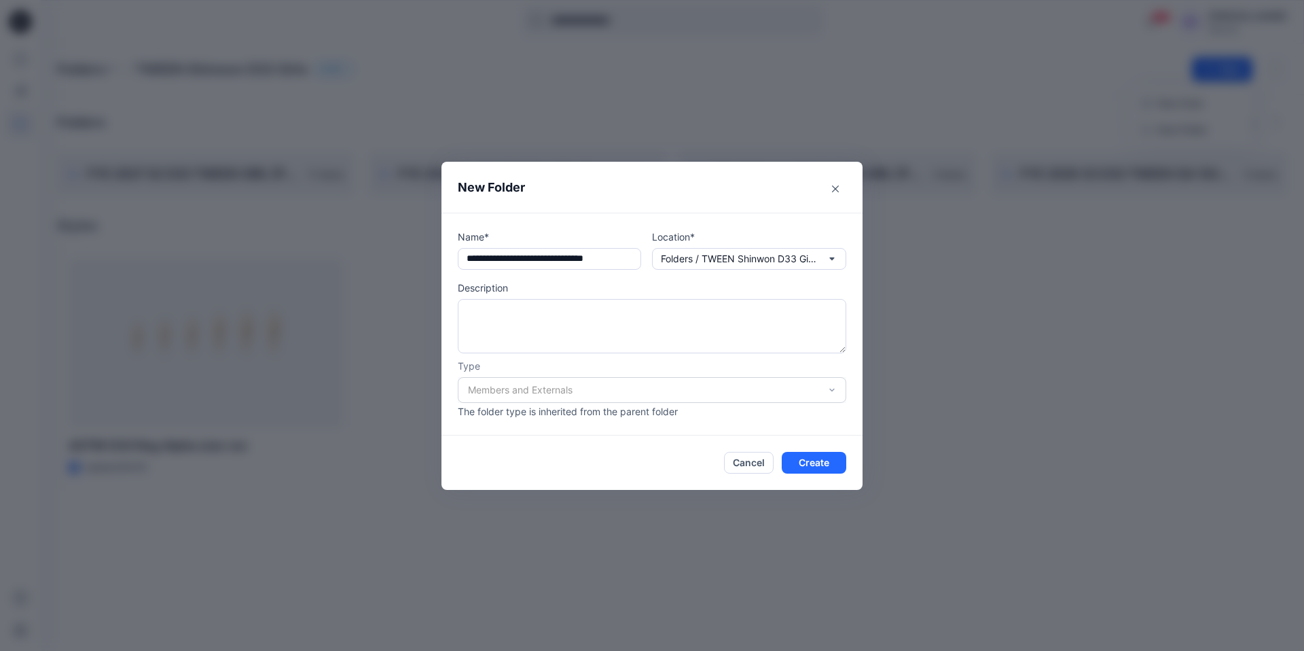
type input "**********"
click at [819, 463] on button "Create" at bounding box center [814, 463] width 65 height 22
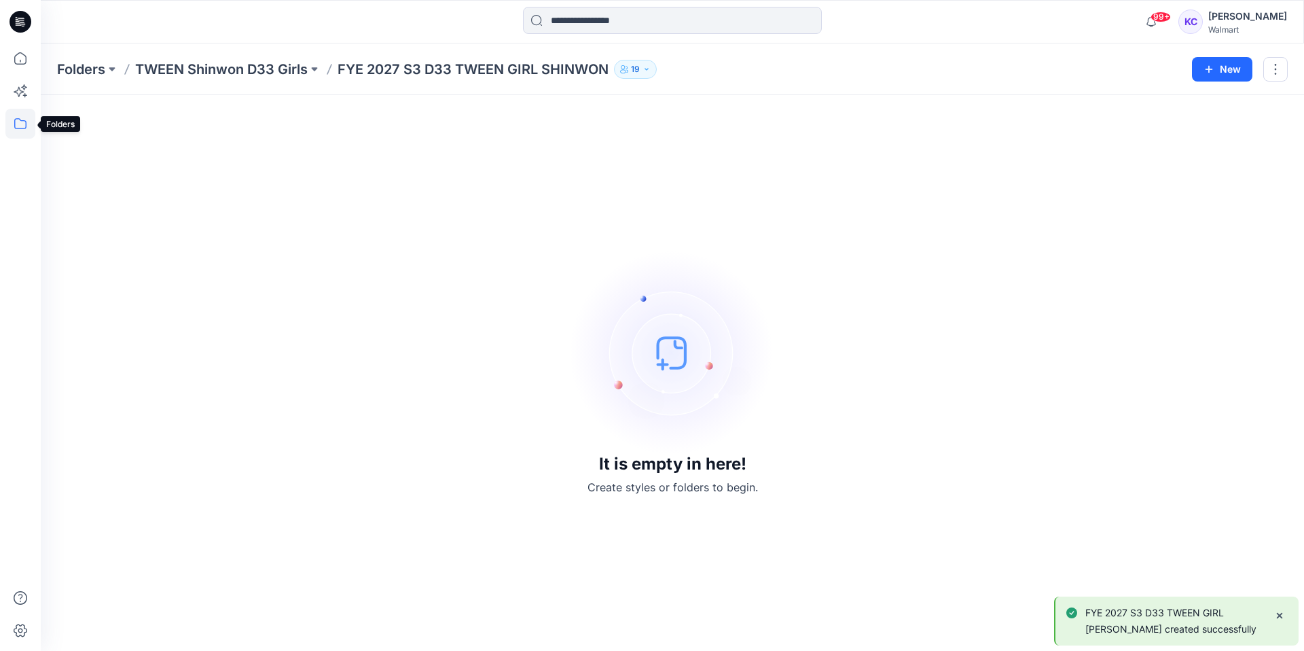
click at [16, 120] on icon at bounding box center [20, 124] width 30 height 30
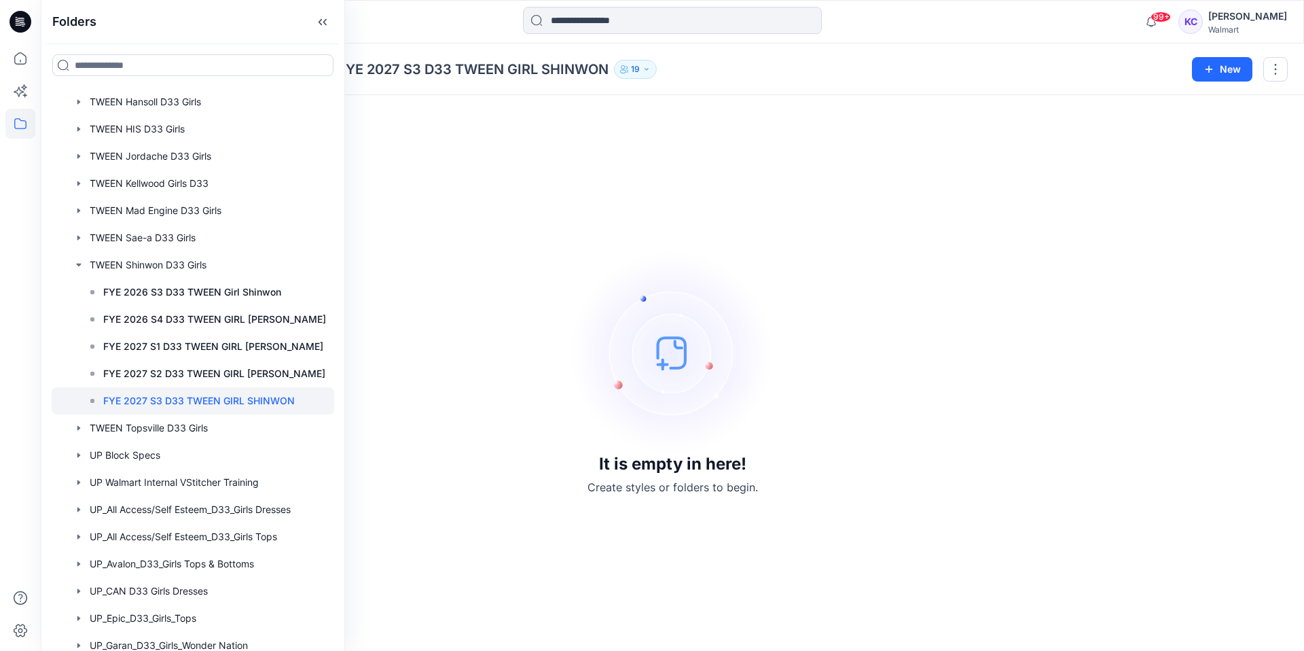
scroll to position [791, 0]
click at [136, 427] on div at bounding box center [193, 428] width 283 height 27
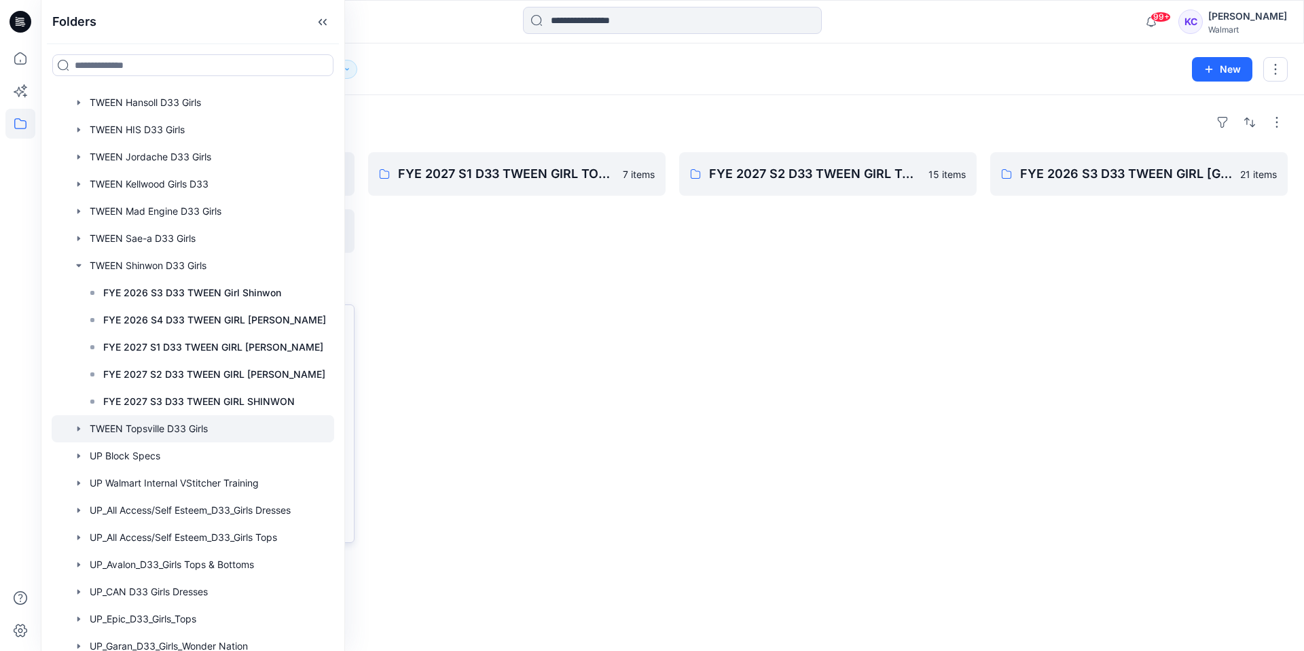
click at [344, 445] on div "ASTM D33 Reg Alpha size run Updated 6 months ago Set Status" at bounding box center [205, 423] width 297 height 238
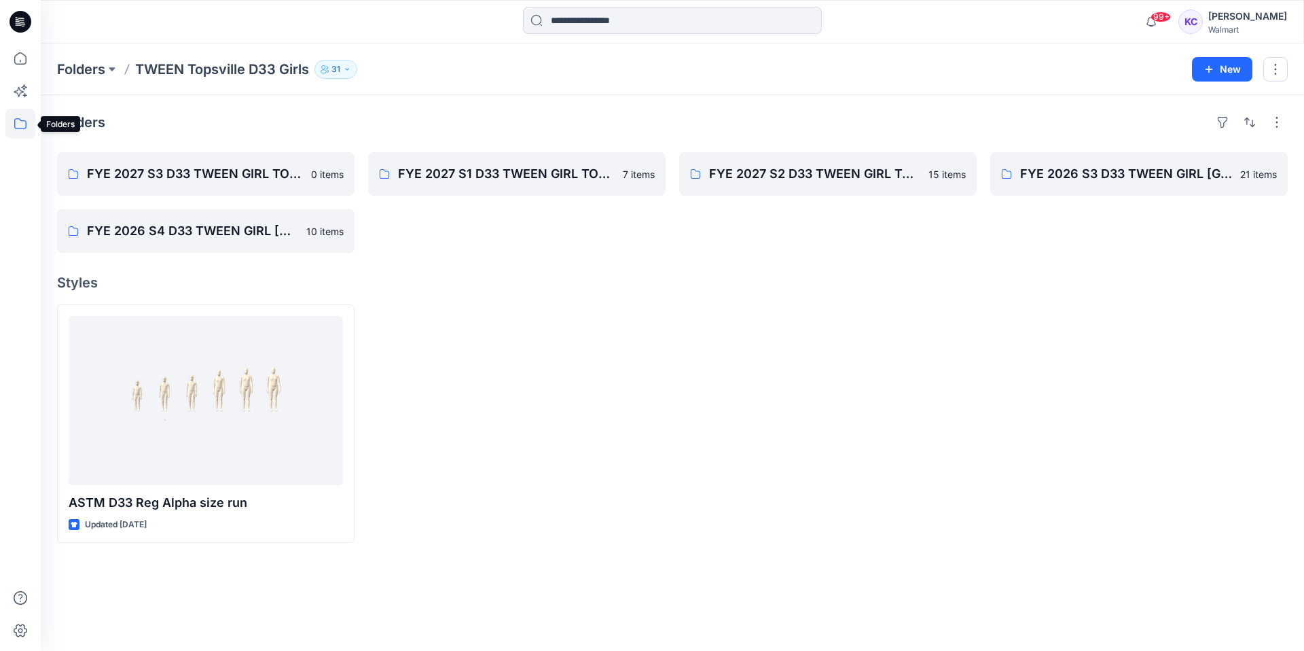
click at [16, 119] on icon at bounding box center [20, 124] width 30 height 30
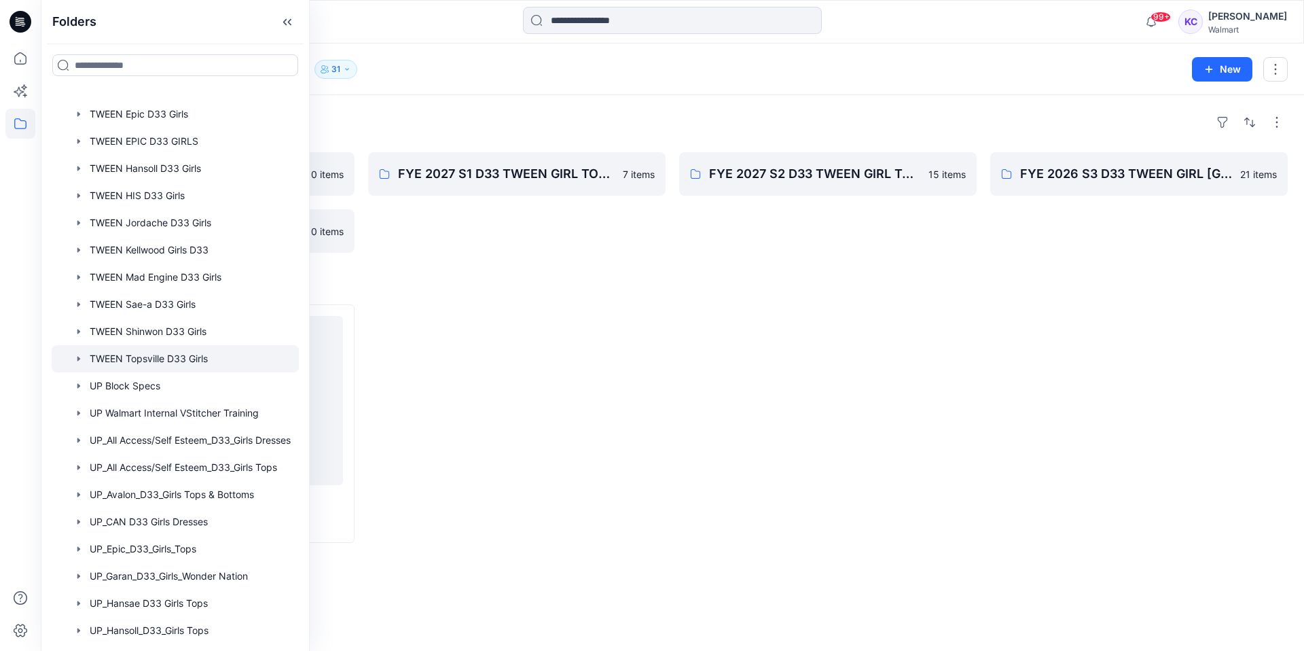
scroll to position [726, 0]
click at [168, 436] on div at bounding box center [175, 439] width 247 height 27
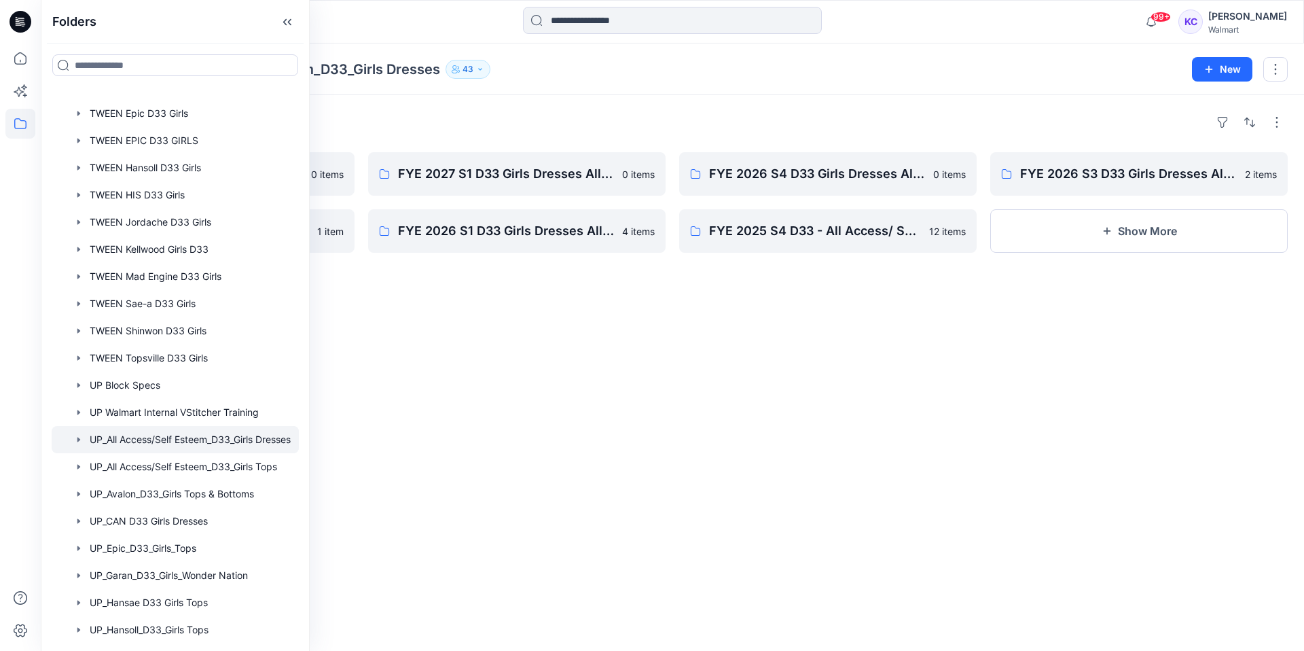
click at [557, 408] on div "Folders FYE 2027 S2 D33 Girls Dresses All Access/Self Esteem 0 items FYE 2026 S…" at bounding box center [672, 373] width 1263 height 556
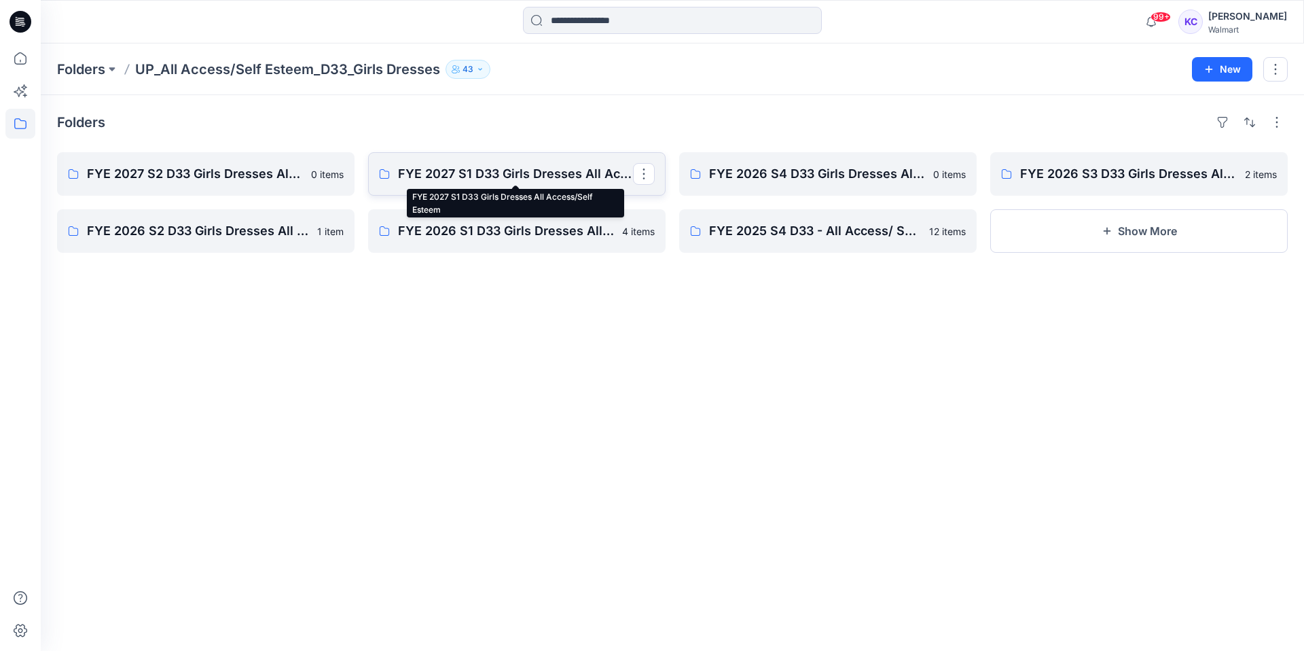
click at [488, 171] on p "FYE 2027 S1 D33 Girls Dresses All Access/Self Esteem" at bounding box center [515, 173] width 235 height 19
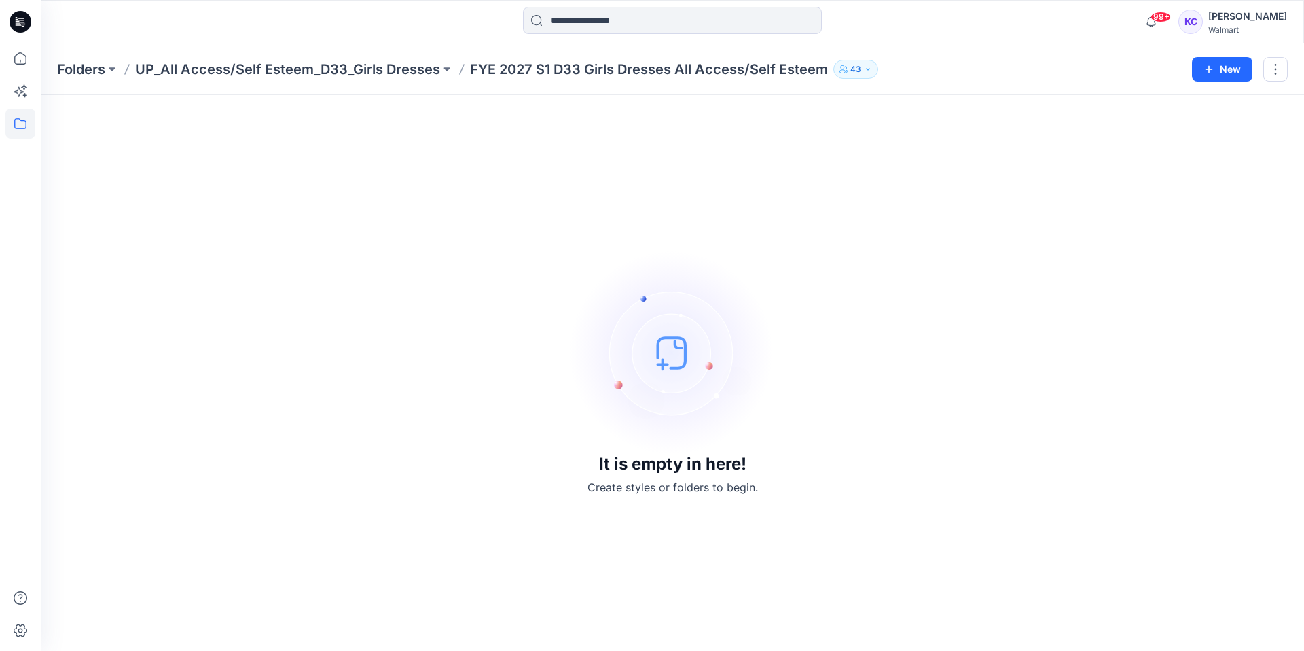
click at [823, 67] on p "FYE 2027 S1 D33 Girls Dresses All Access/Self Esteem" at bounding box center [649, 69] width 358 height 19
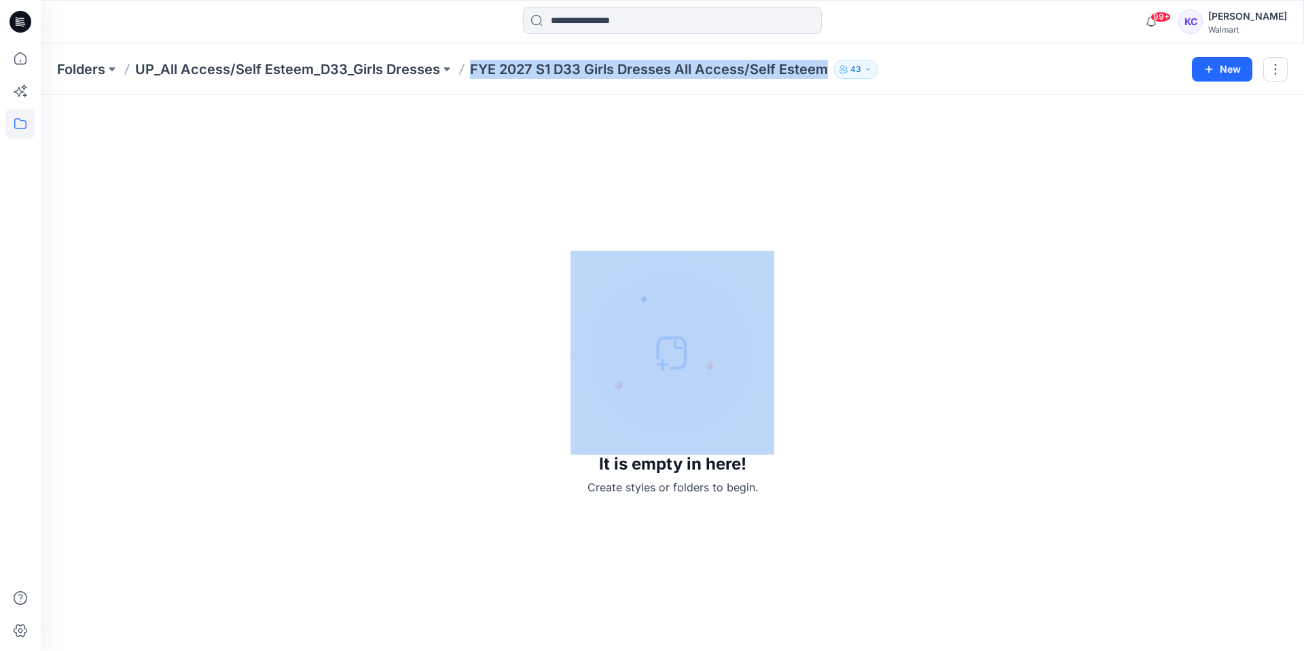
drag, startPoint x: 823, startPoint y: 67, endPoint x: 469, endPoint y: 69, distance: 354.6
click at [470, 69] on p "FYE 2027 S1 D33 Girls Dresses All Access/Self Esteem" at bounding box center [649, 69] width 358 height 19
copy div "FYE 2027 S1 D33 Girls Dresses All Access/Self Esteem 43 New"
click at [1236, 66] on button "New" at bounding box center [1222, 69] width 60 height 24
click at [1176, 127] on p "New Folder" at bounding box center [1182, 129] width 50 height 14
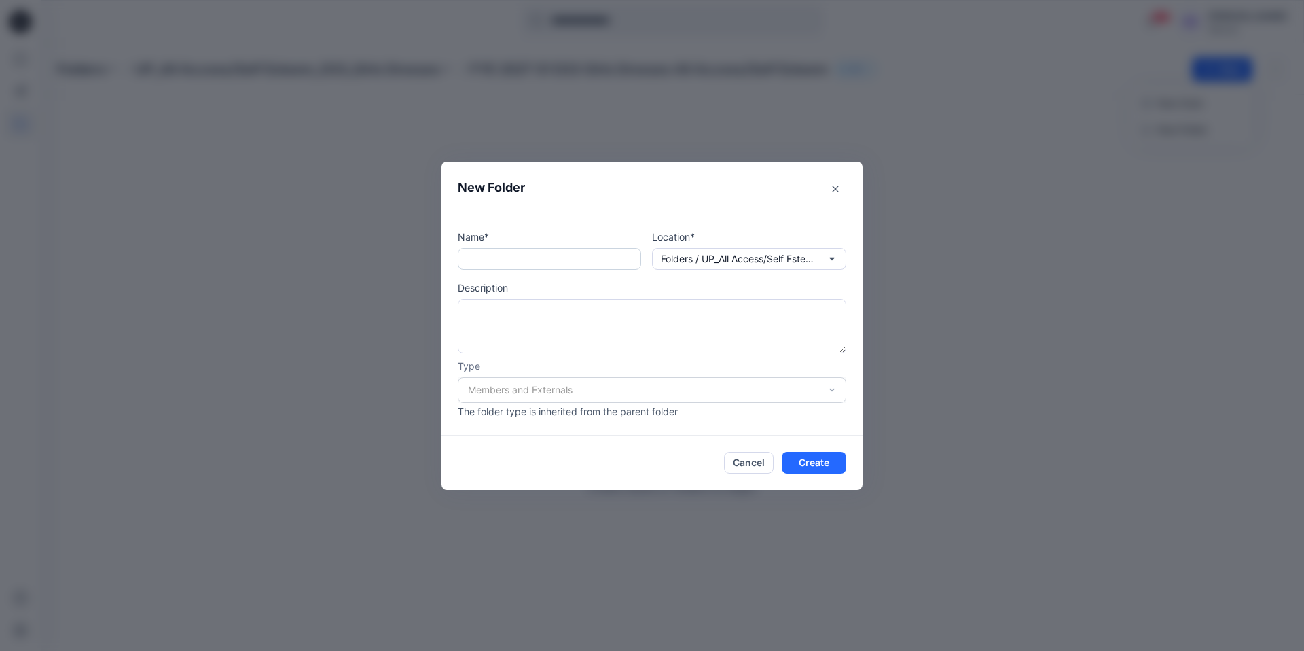
click at [503, 262] on input "text" at bounding box center [549, 259] width 183 height 22
paste input "**********"
drag, startPoint x: 554, startPoint y: 257, endPoint x: 451, endPoint y: 257, distance: 102.6
click at [451, 257] on div "**********" at bounding box center [651, 324] width 421 height 223
click at [524, 255] on input "**********" at bounding box center [549, 259] width 183 height 22
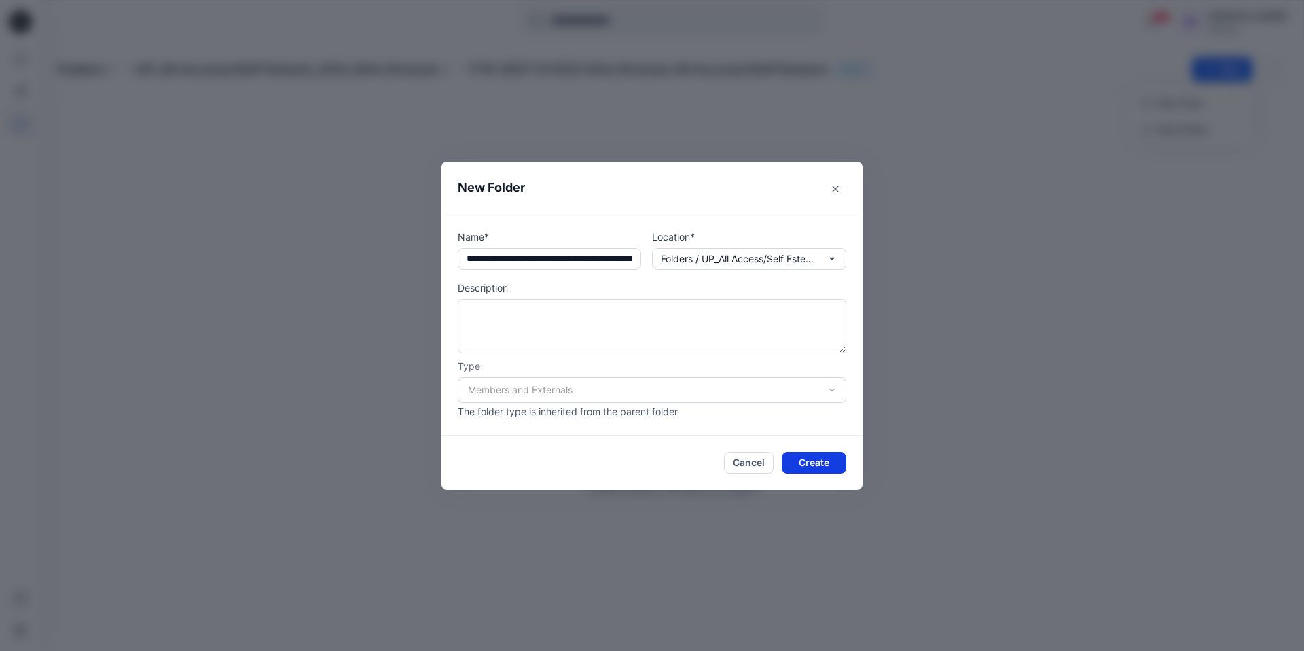
type input "**********"
click at [809, 461] on button "Create" at bounding box center [814, 463] width 65 height 22
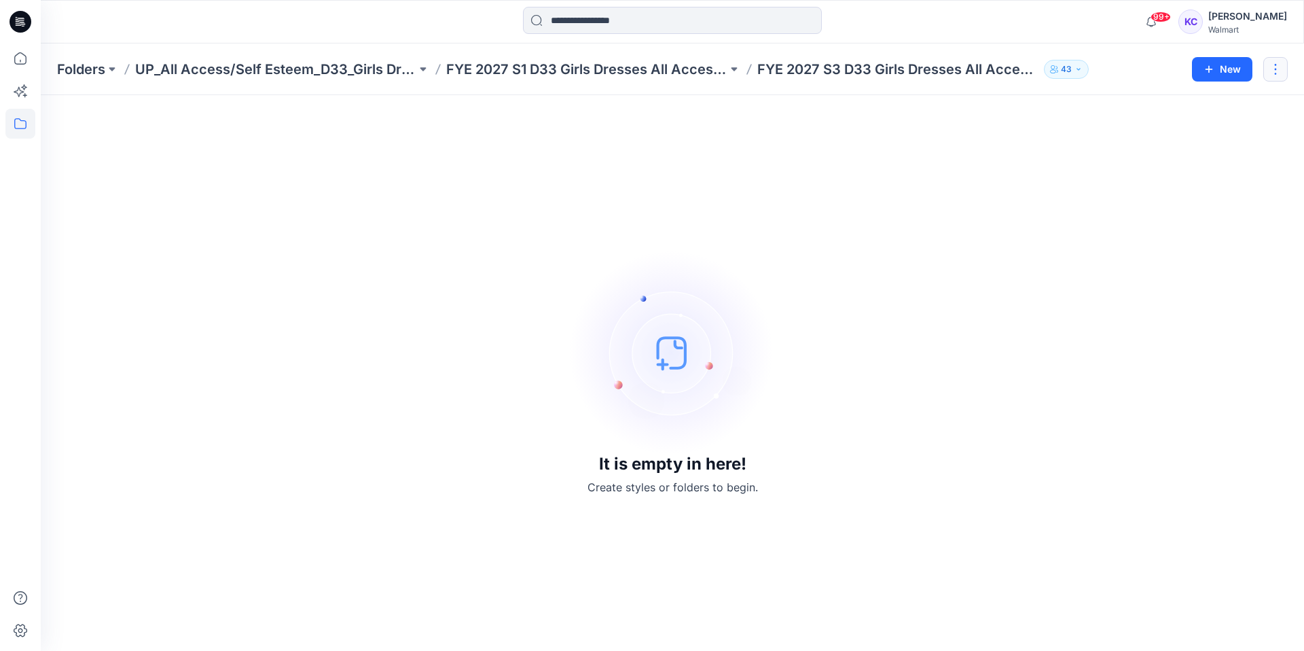
click at [1274, 67] on button "button" at bounding box center [1275, 69] width 24 height 24
click at [77, 69] on p "Folders" at bounding box center [81, 69] width 48 height 19
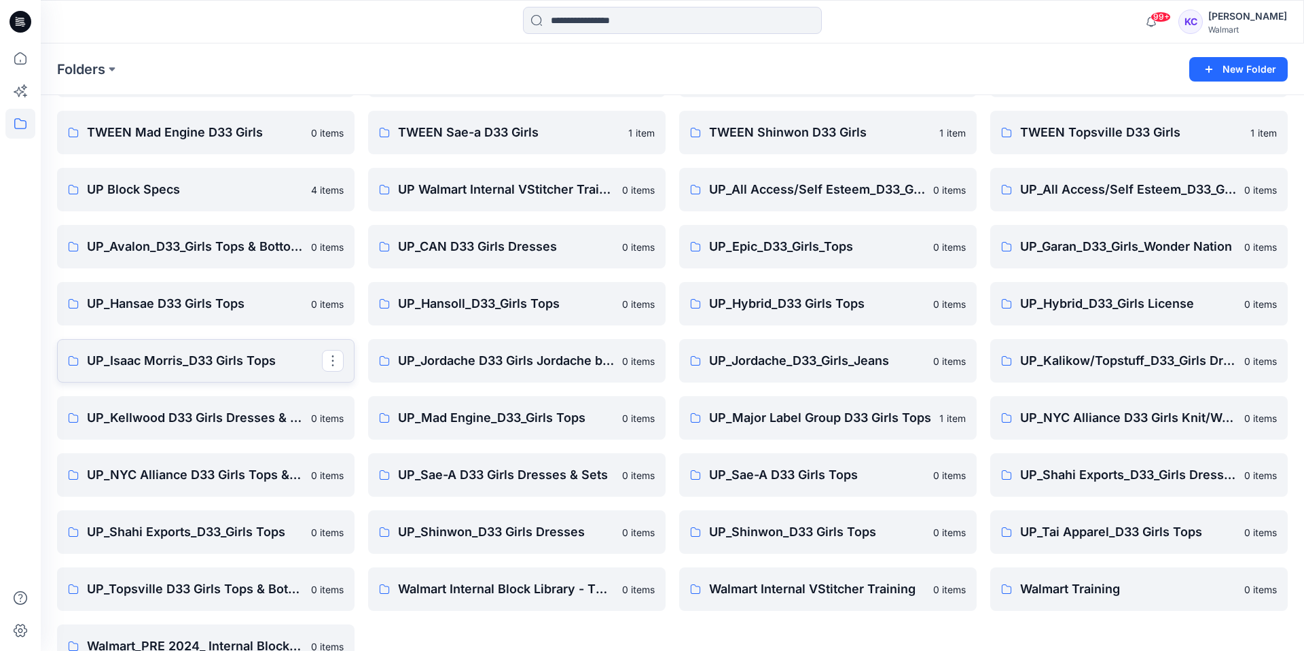
scroll to position [494, 0]
click at [755, 189] on p "UP_All Access/Self Esteem_D33_Girls Dresses" at bounding box center [826, 190] width 235 height 19
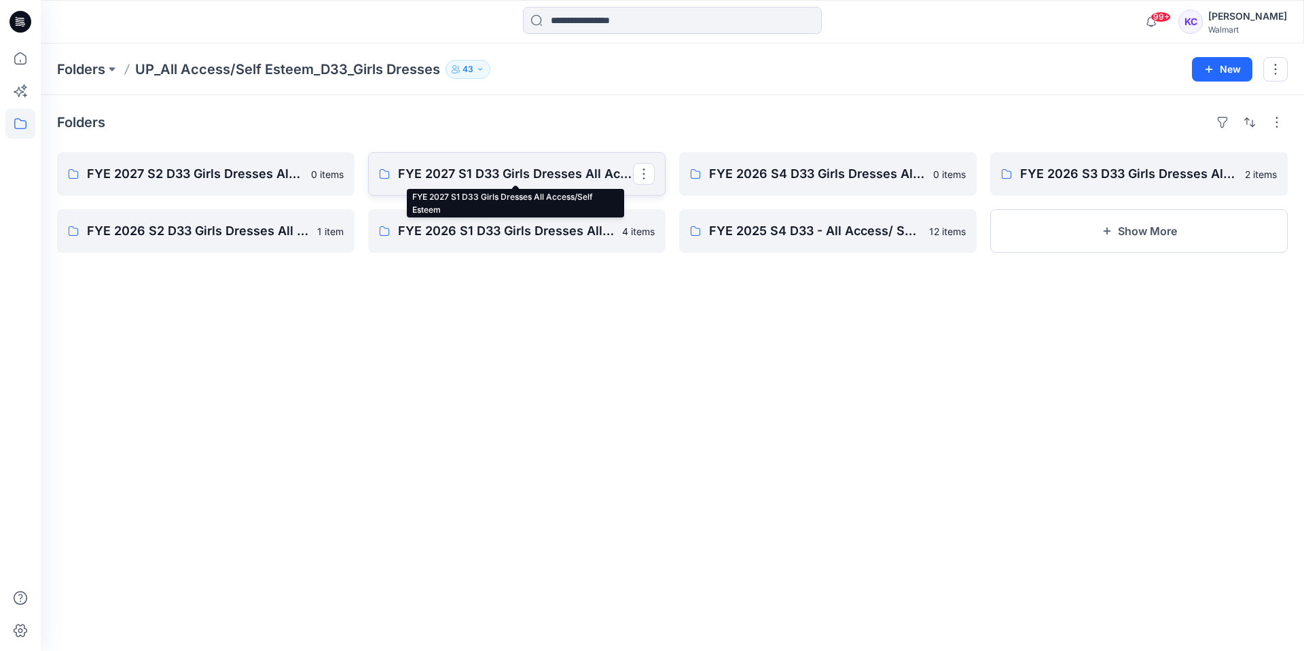
click at [501, 170] on p "FYE 2027 S1 D33 Girls Dresses All Access/Self Esteem" at bounding box center [515, 173] width 235 height 19
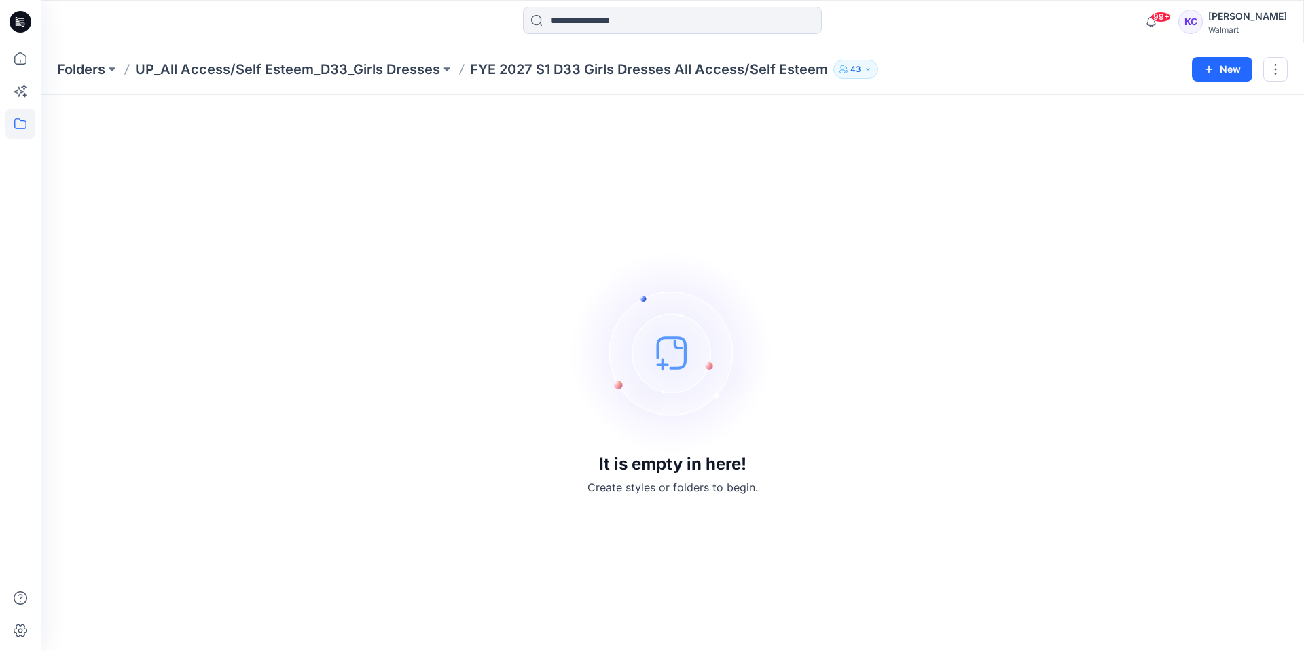
click at [732, 67] on p "FYE 2027 S1 D33 Girls Dresses All Access/Self Esteem" at bounding box center [649, 69] width 358 height 19
click at [1239, 86] on div "Folders UP_All Access/Self Esteem_D33_Girls Dresses FYE 2027 S1 D33 Girls Dress…" at bounding box center [672, 346] width 1263 height 607
click at [1272, 64] on button "button" at bounding box center [1275, 69] width 24 height 24
click at [1212, 156] on p "Delete Folder" at bounding box center [1201, 158] width 77 height 14
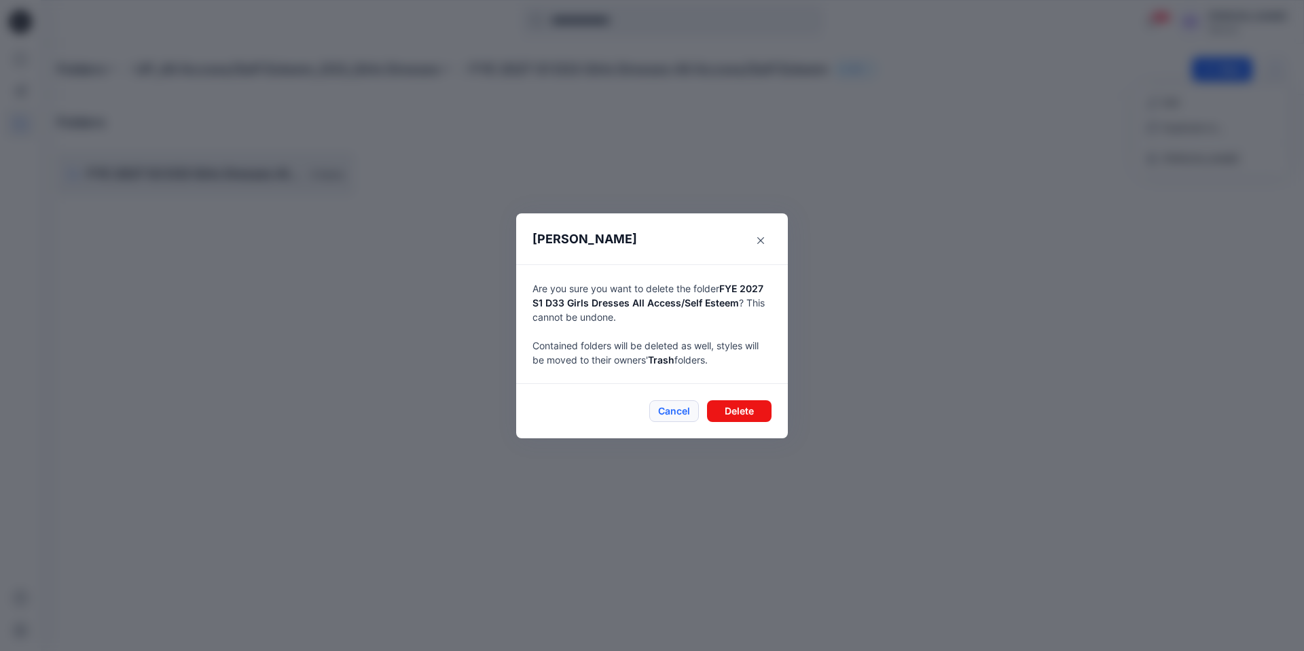
click at [660, 405] on button "Cancel" at bounding box center [674, 411] width 50 height 22
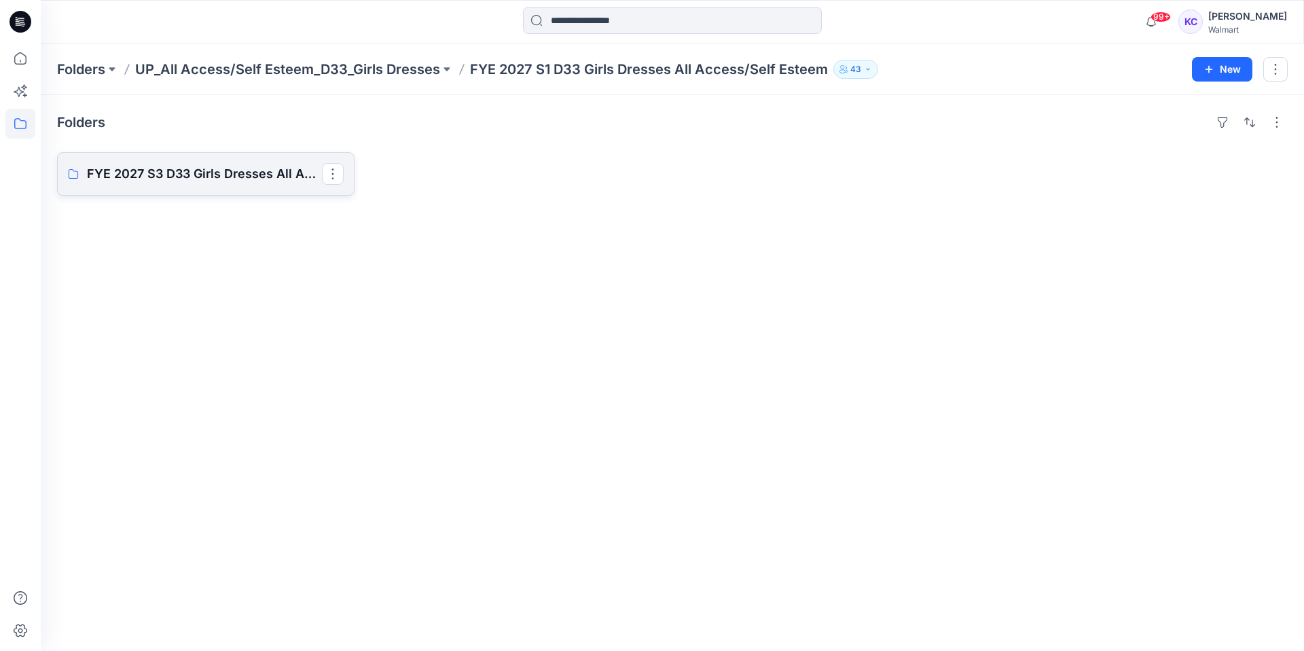
click at [174, 160] on link "FYE 2027 S3 D33 Girls Dresses All Access/Self Esteem" at bounding box center [205, 173] width 297 height 43
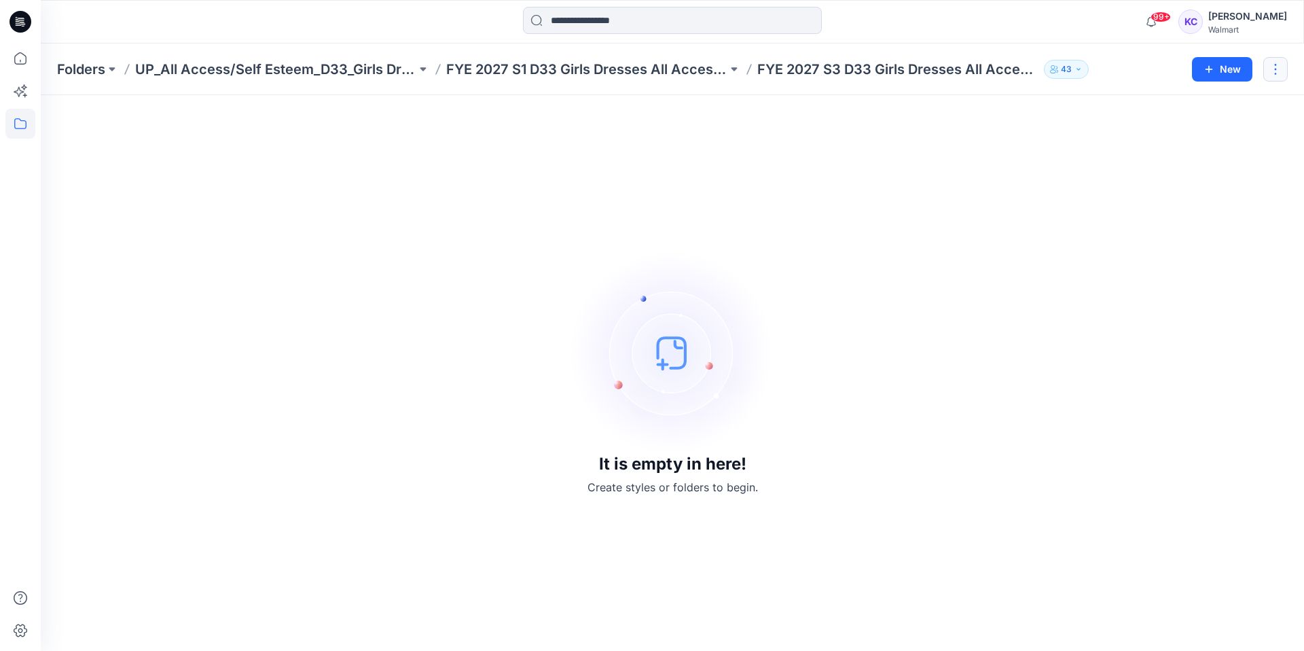
click at [1282, 62] on button "button" at bounding box center [1275, 69] width 24 height 24
click at [1193, 149] on button "Delete Folder" at bounding box center [1211, 158] width 147 height 25
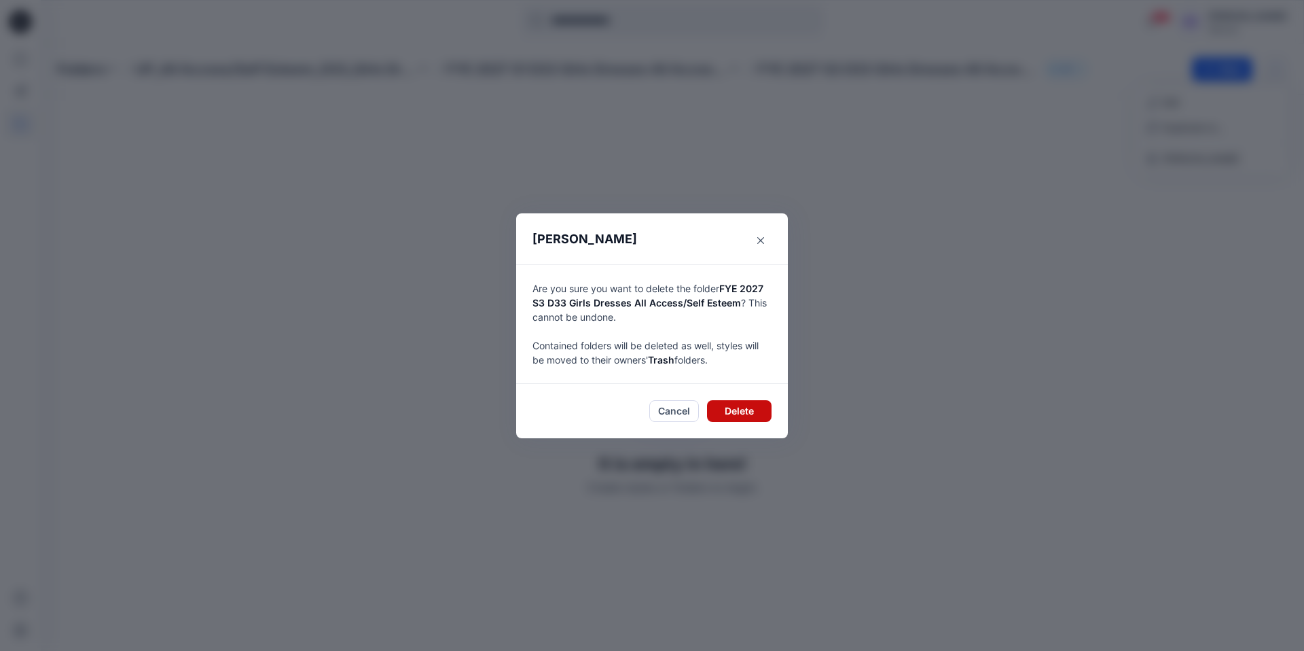
click at [731, 408] on button "Delete" at bounding box center [739, 411] width 65 height 22
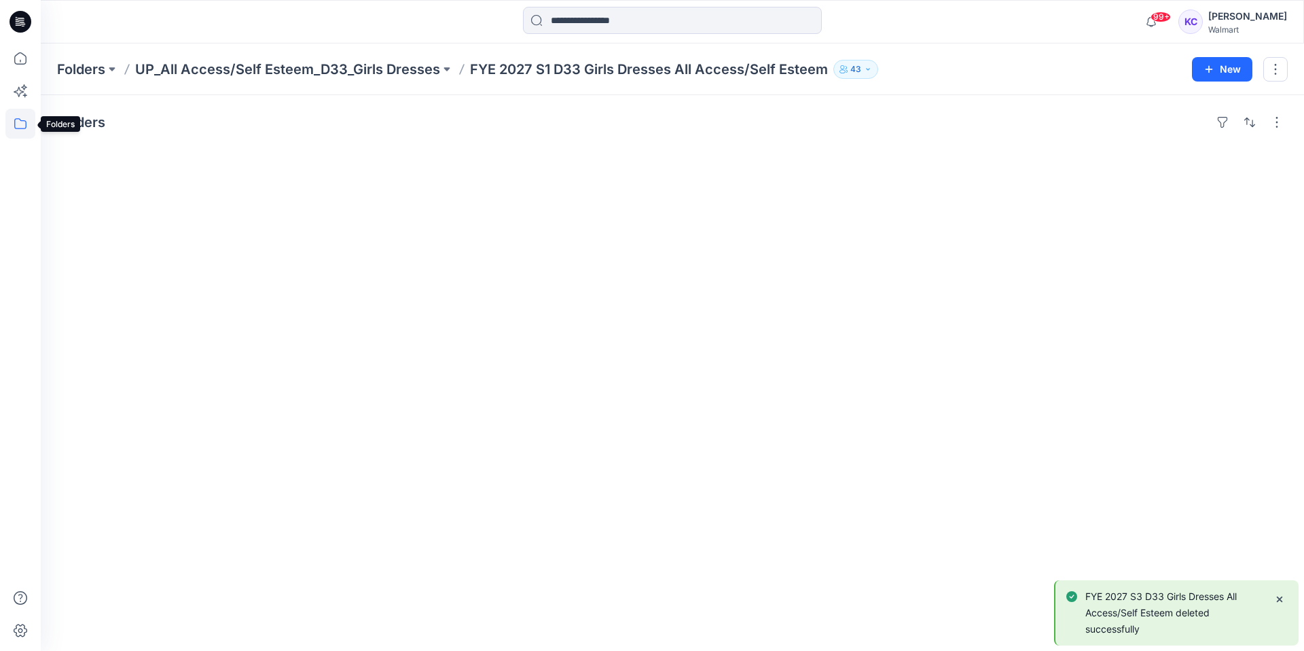
click at [9, 118] on icon at bounding box center [20, 124] width 30 height 30
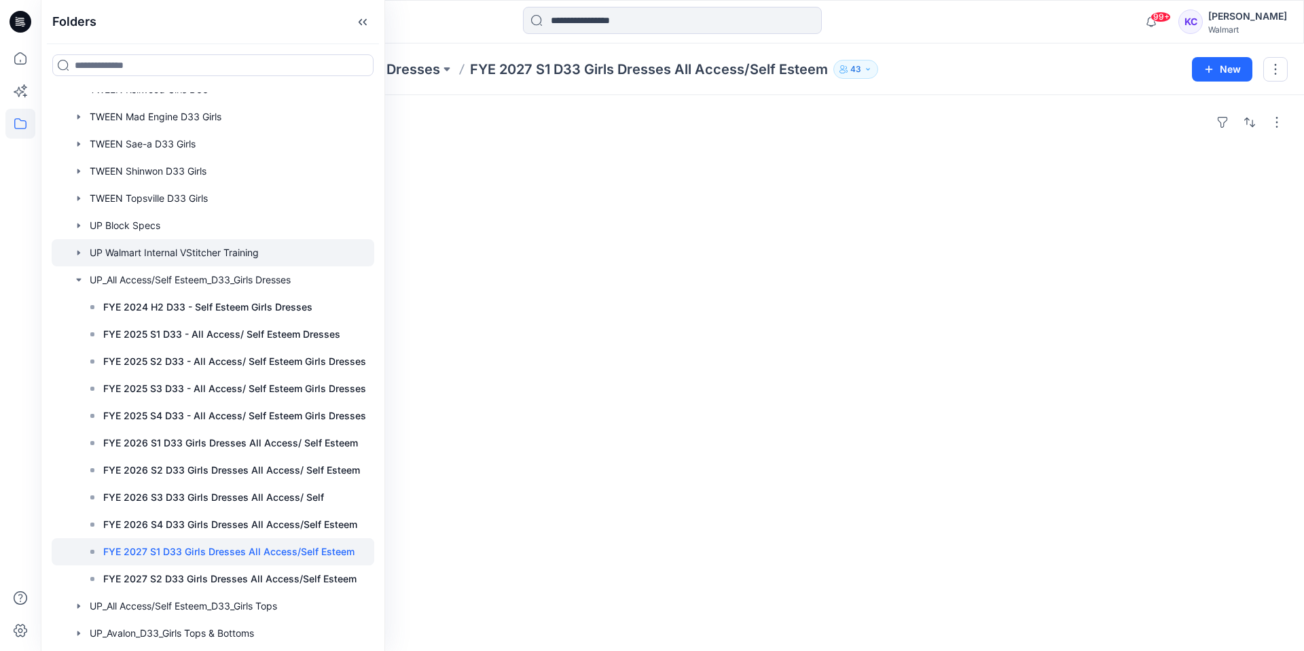
scroll to position [1170, 0]
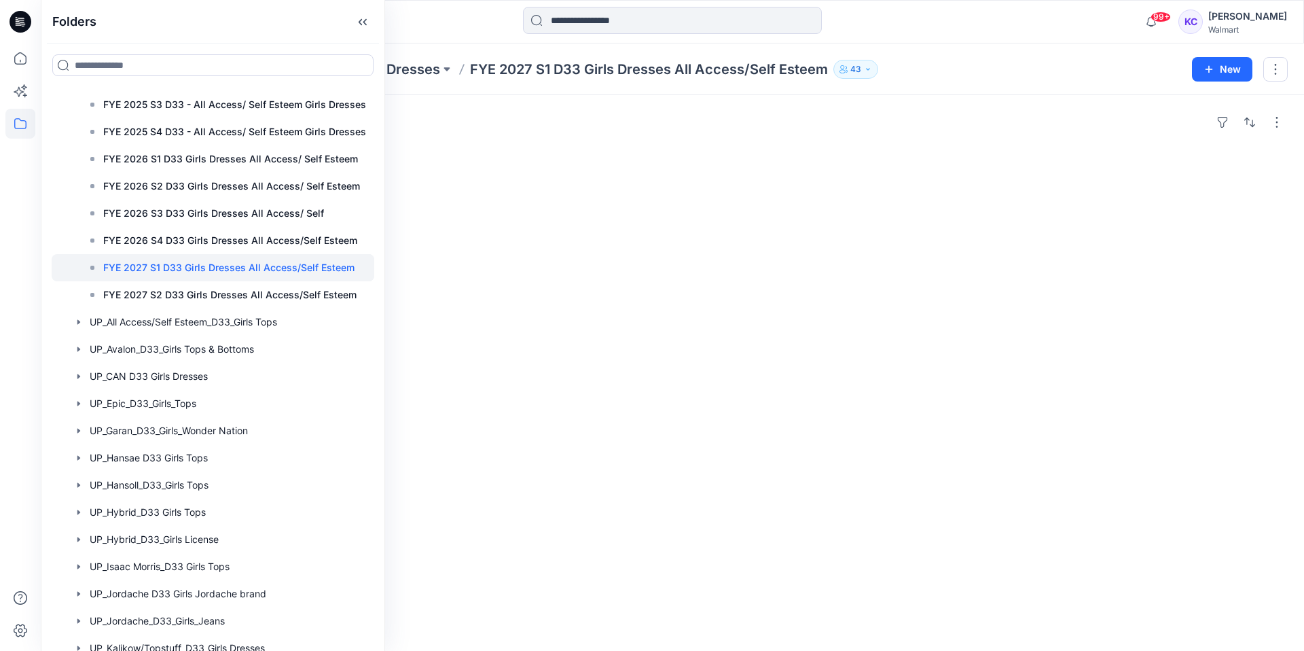
click at [232, 264] on p "FYE 2027 S1 D33 Girls Dresses All Access/Self Esteem" at bounding box center [228, 267] width 251 height 16
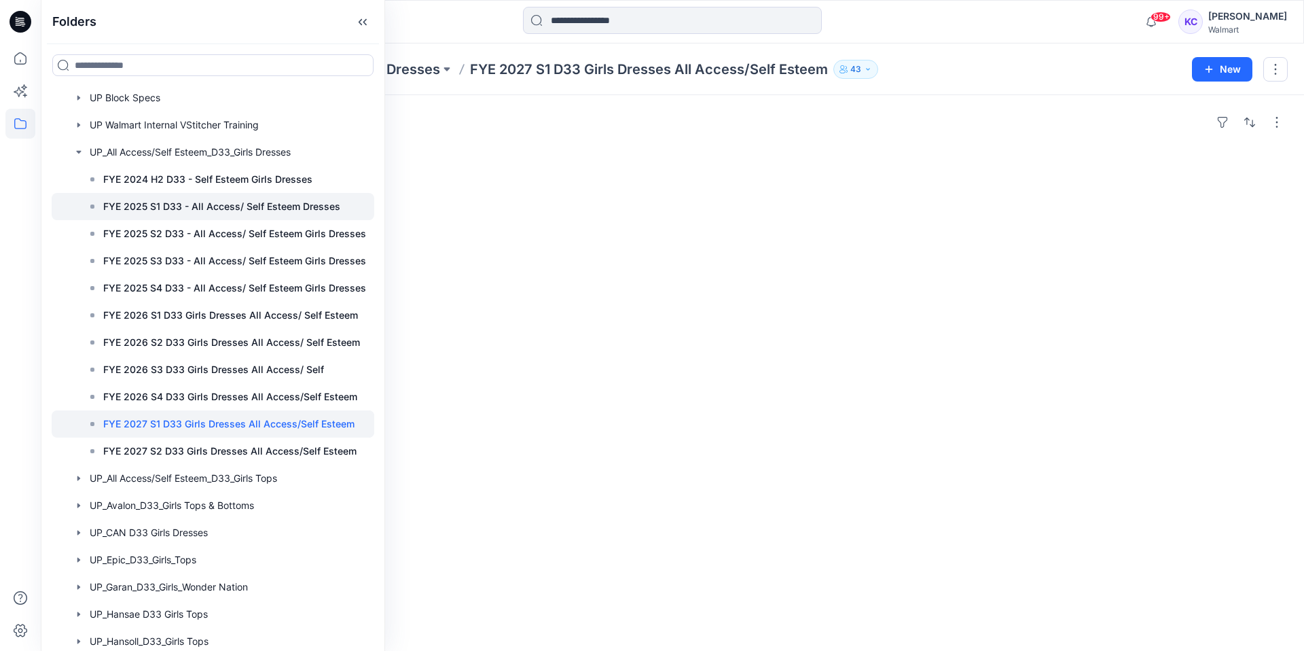
scroll to position [1012, 0]
click at [144, 152] on div at bounding box center [213, 153] width 323 height 27
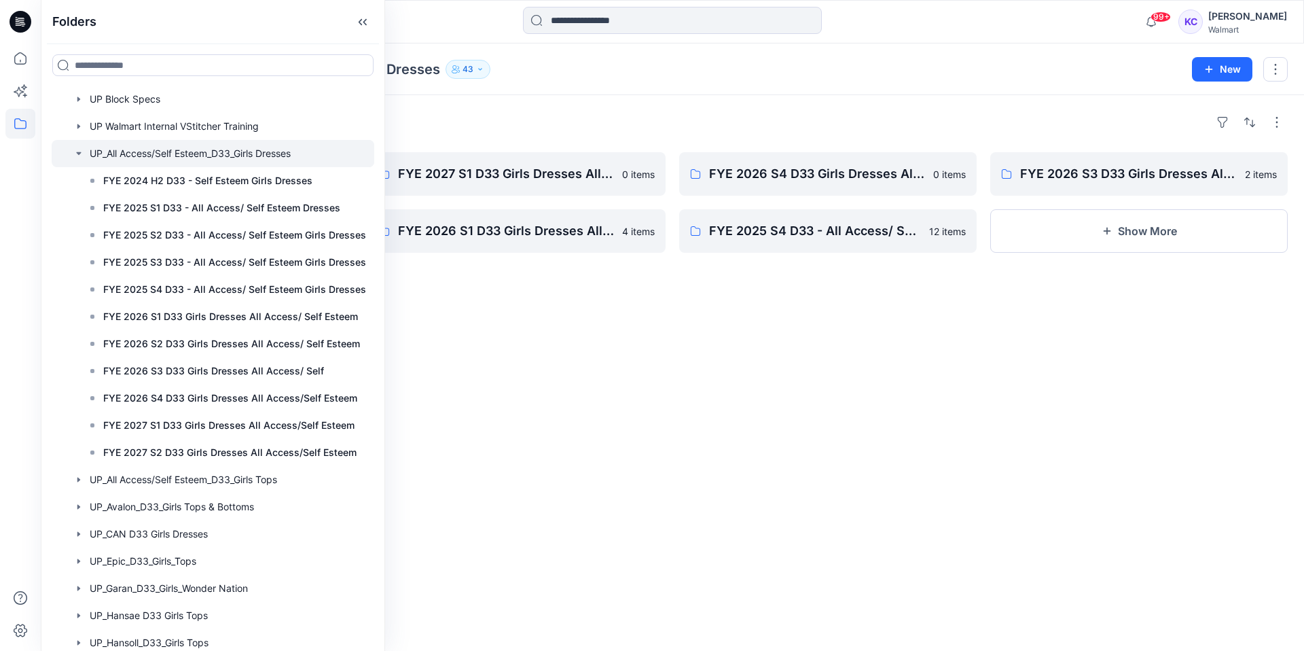
click at [530, 365] on div "Folders FYE 2027 S2 D33 Girls Dresses All Access/Self Esteem 0 items FYE 2026 S…" at bounding box center [672, 373] width 1263 height 556
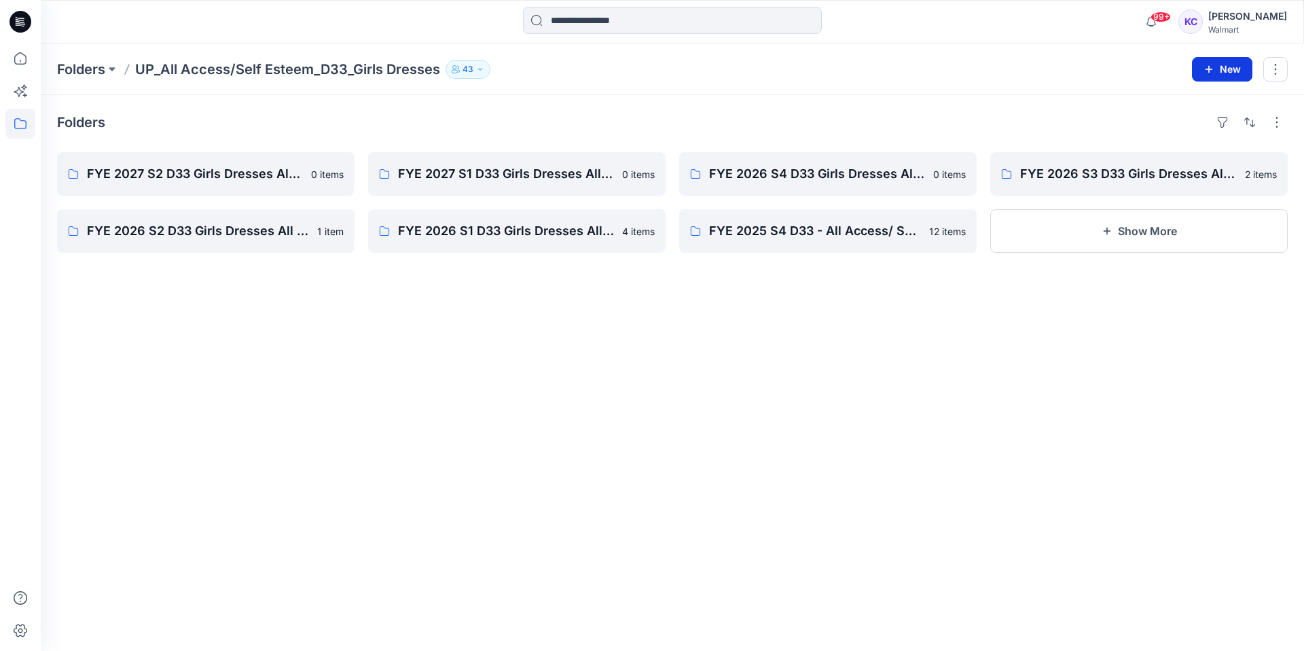
click at [1225, 63] on button "New" at bounding box center [1222, 69] width 60 height 24
click at [1200, 130] on p "New Folder" at bounding box center [1182, 129] width 50 height 14
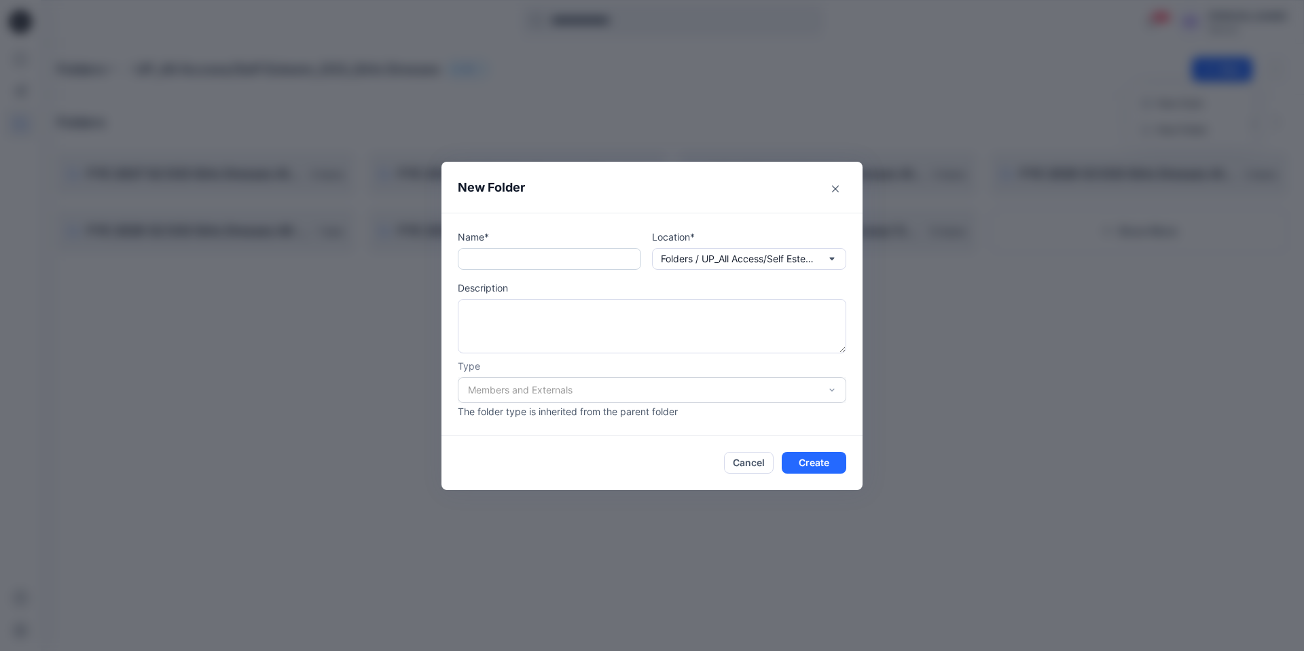
click at [497, 261] on input "text" at bounding box center [549, 259] width 183 height 22
paste input "**********"
drag, startPoint x: 497, startPoint y: 261, endPoint x: 444, endPoint y: 262, distance: 52.3
click at [443, 262] on div "**********" at bounding box center [651, 324] width 421 height 223
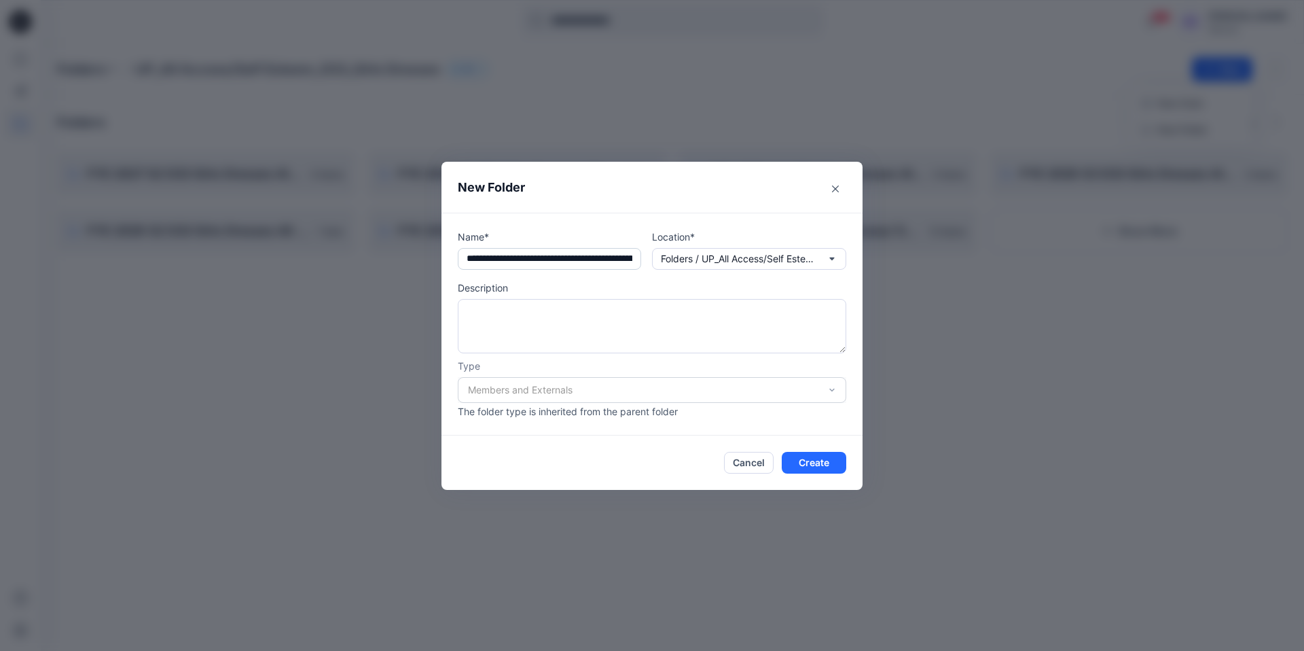
click at [522, 259] on input "**********" at bounding box center [549, 259] width 183 height 22
type input "**********"
click at [808, 461] on button "Create" at bounding box center [814, 463] width 65 height 22
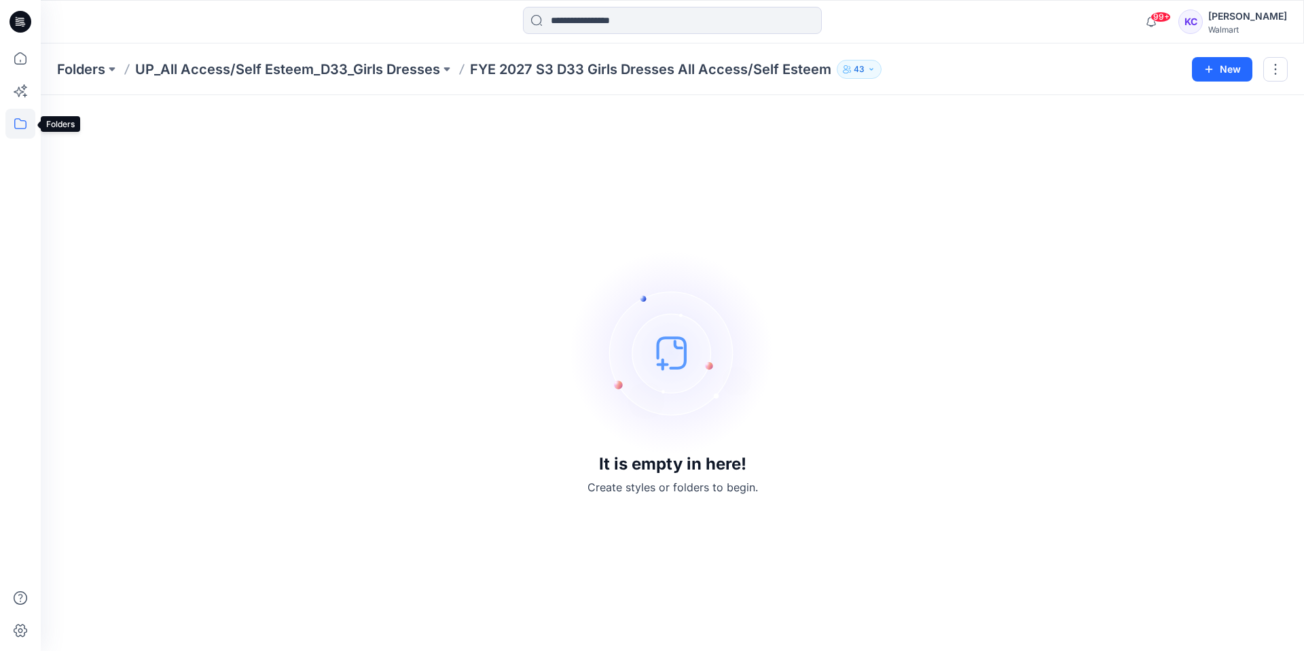
click at [22, 117] on icon at bounding box center [20, 124] width 30 height 30
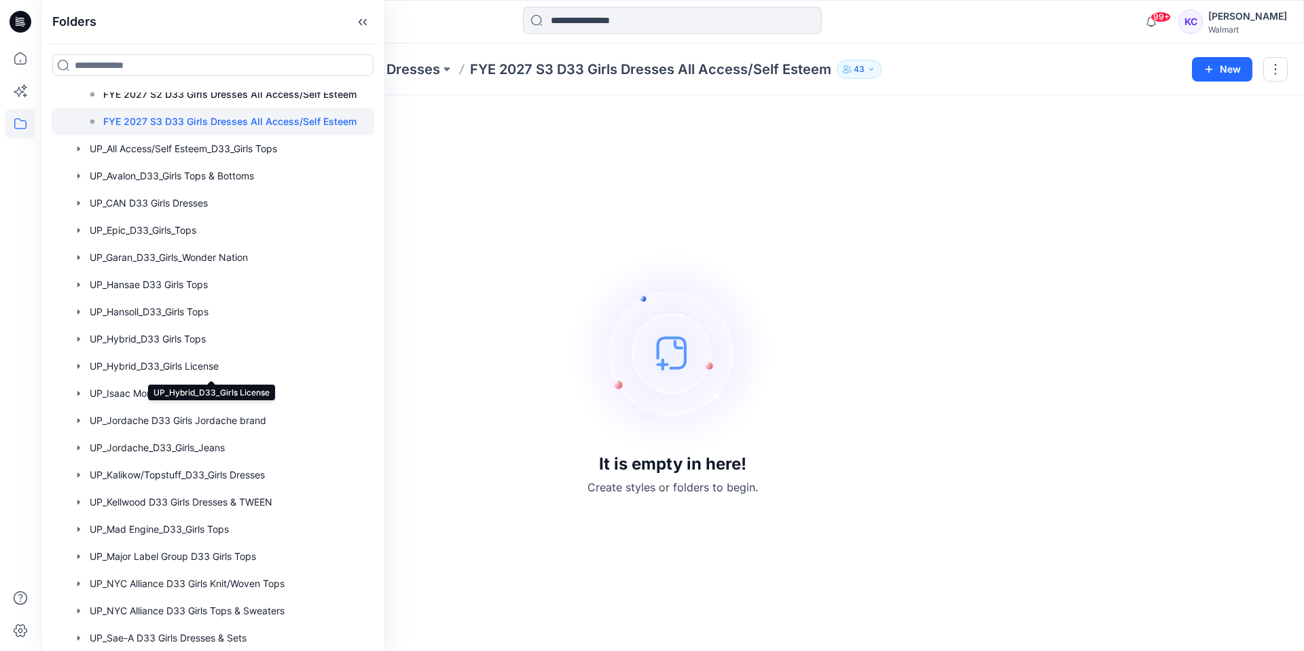
scroll to position [1372, 0]
click at [176, 465] on div at bounding box center [213, 472] width 323 height 27
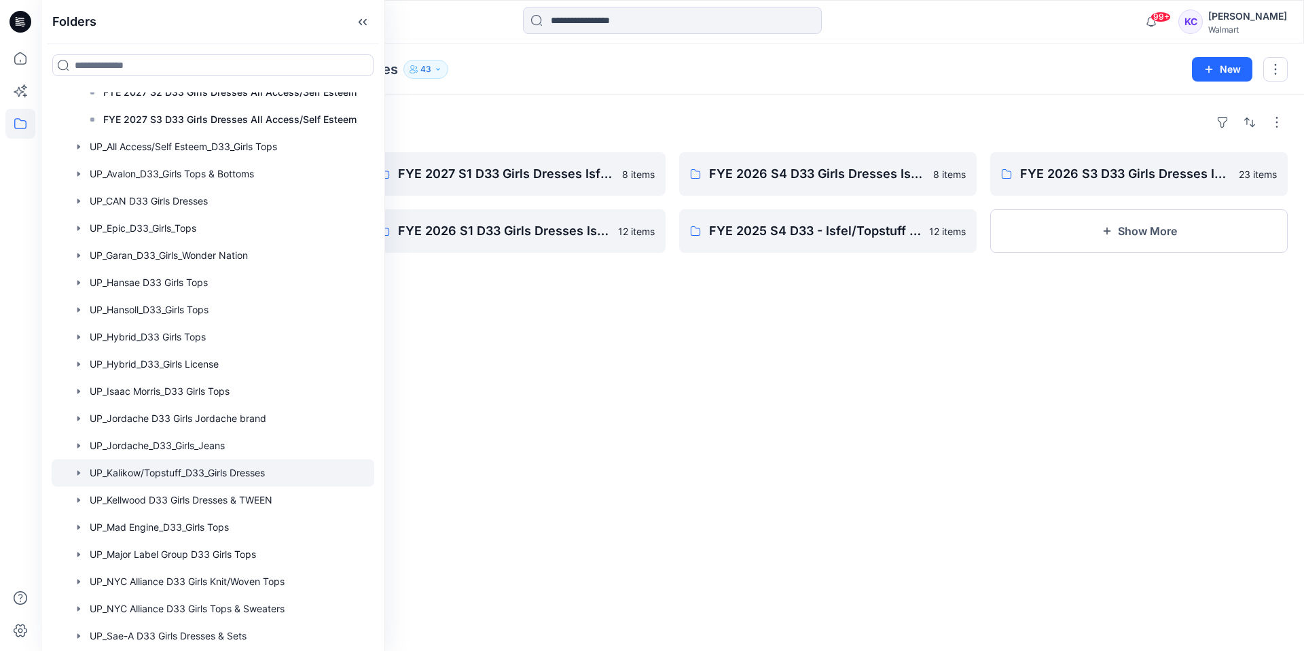
click at [517, 317] on div "Folders FYE 2027 S2 D33 Girls Dresses Isfel/Topstuff 10 items FYE 2026 S2 D33 G…" at bounding box center [672, 373] width 1263 height 556
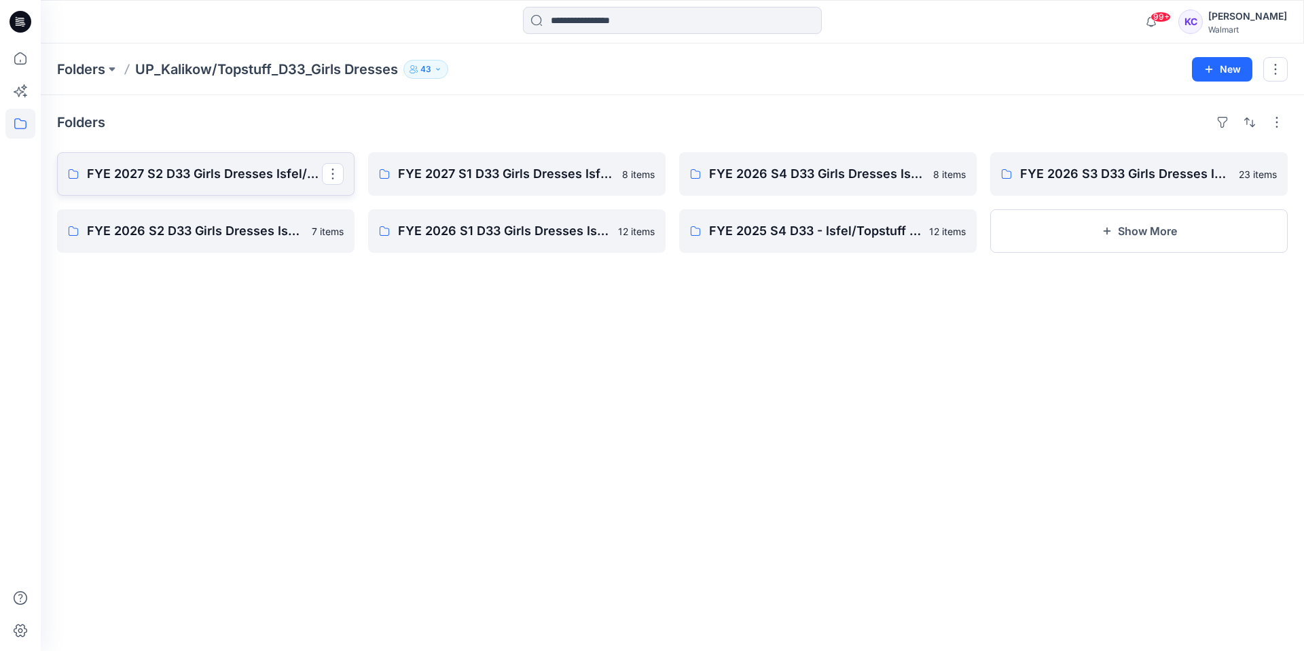
click at [195, 176] on p "FYE 2027 S2 D33 Girls Dresses Isfel/Topstuff" at bounding box center [204, 173] width 235 height 19
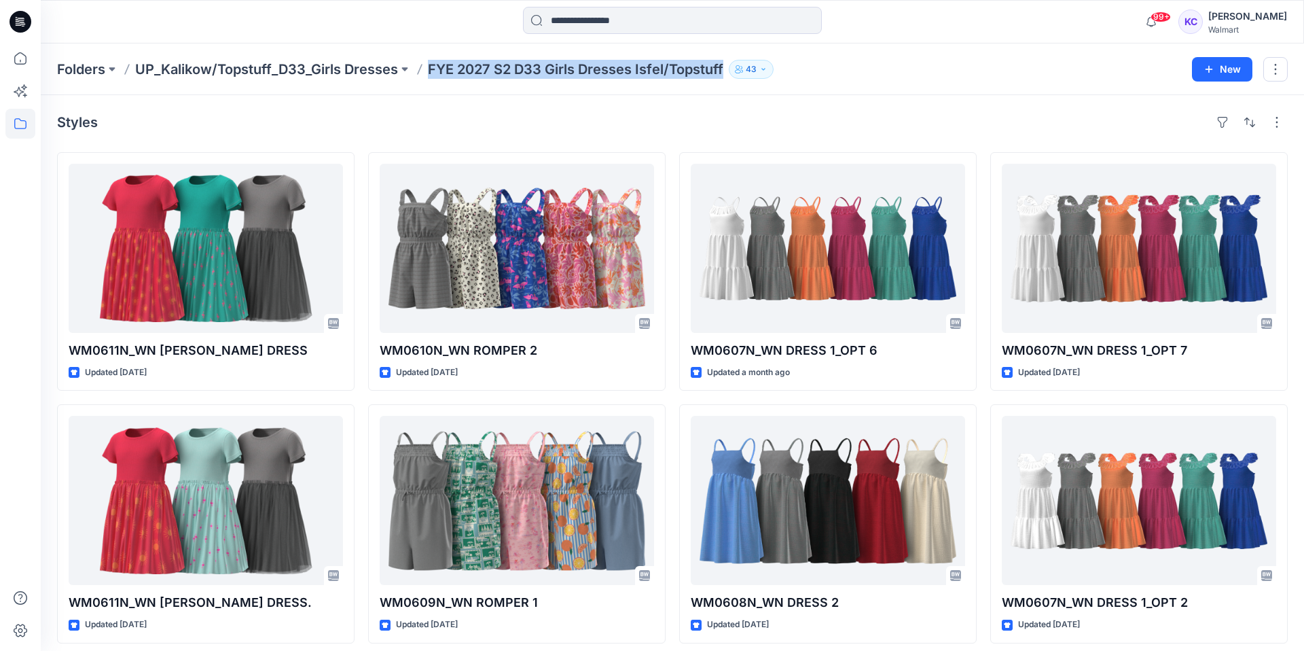
drag, startPoint x: 725, startPoint y: 67, endPoint x: 418, endPoint y: 75, distance: 306.4
click at [418, 75] on div "Folders UP_Kalikow/Topstuff_D33_Girls Dresses FYE 2027 S2 D33 Girls Dresses Isf…" at bounding box center [619, 69] width 1125 height 19
copy p "FYE 2027 S2 D33 Girls Dresses Isfel/Topstuff"
click at [17, 122] on icon at bounding box center [20, 124] width 30 height 30
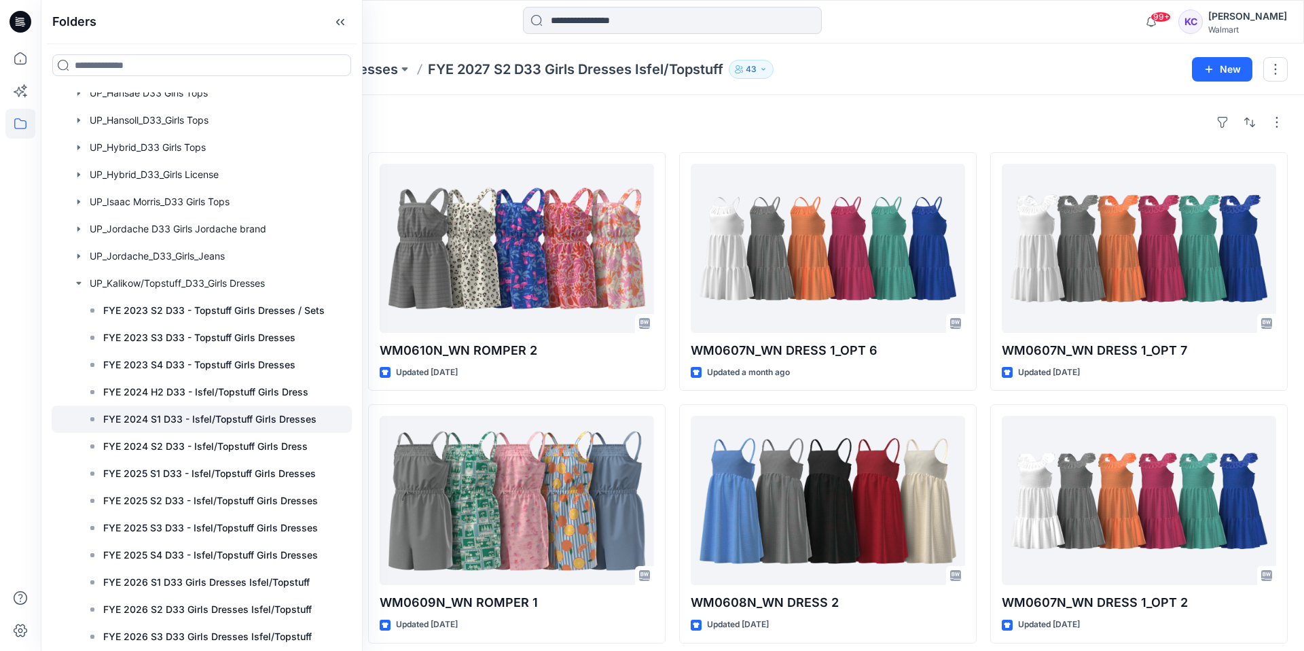
scroll to position [1231, 0]
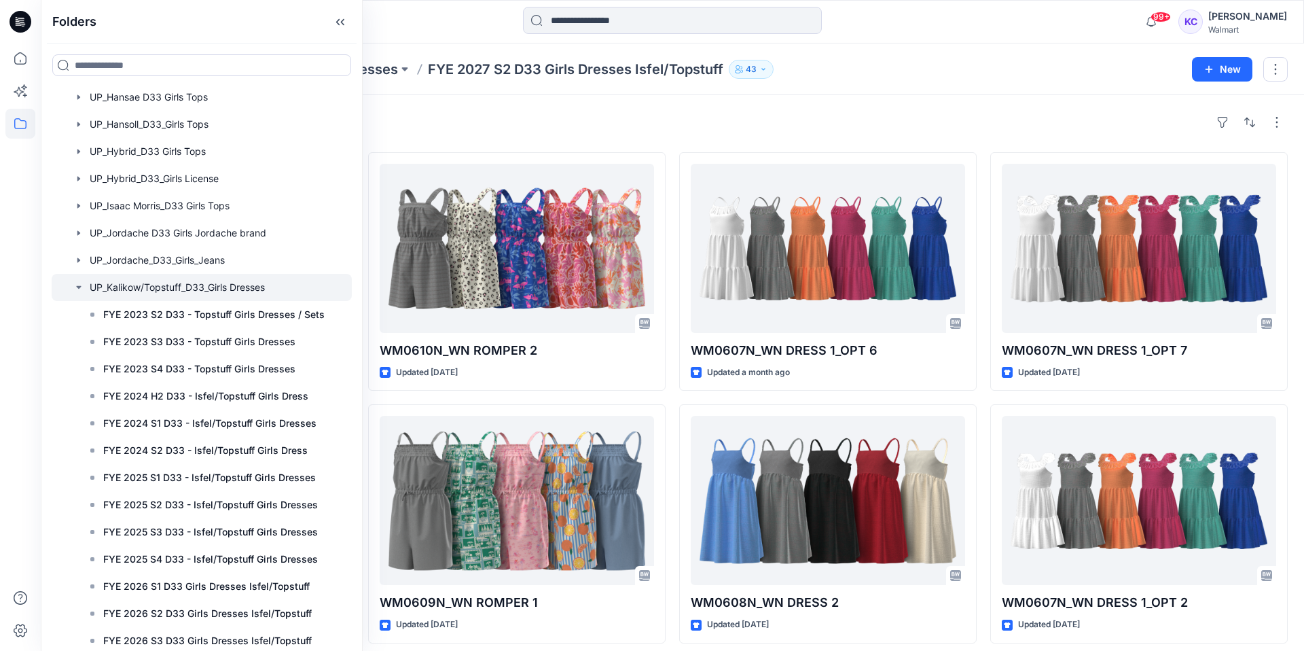
click at [143, 286] on div at bounding box center [202, 287] width 300 height 27
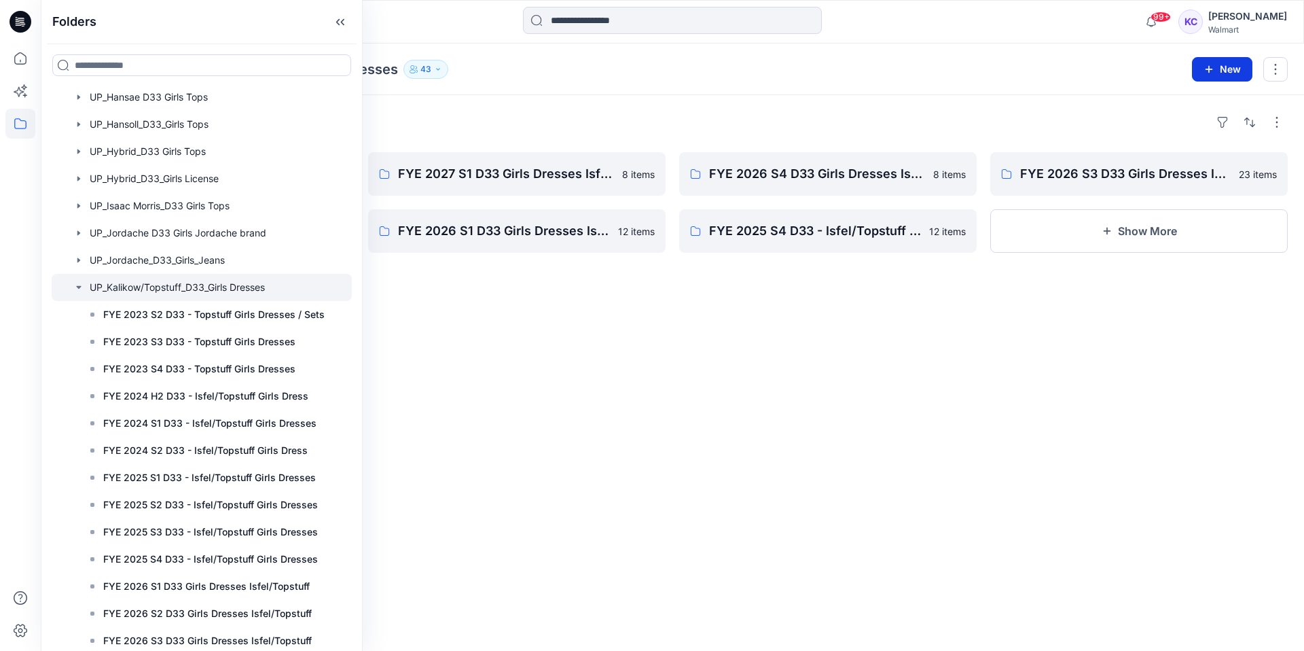
click at [1224, 65] on button "New" at bounding box center [1222, 69] width 60 height 24
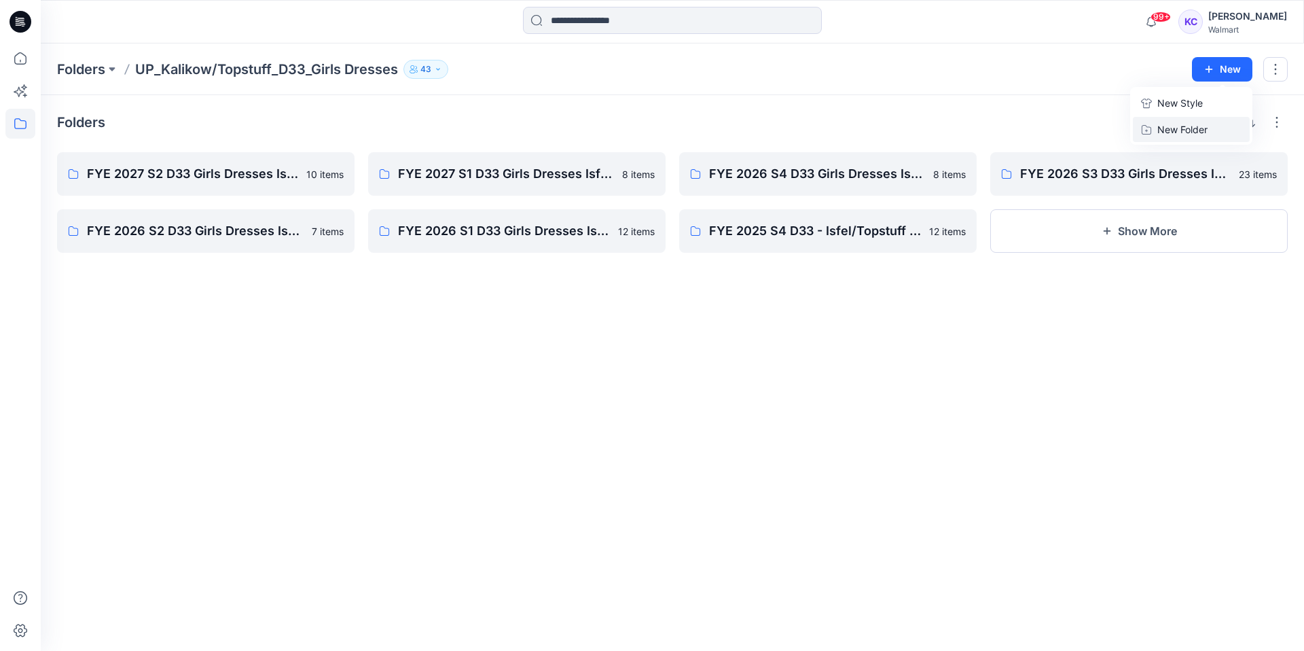
click at [1189, 128] on p "New Folder" at bounding box center [1182, 129] width 50 height 14
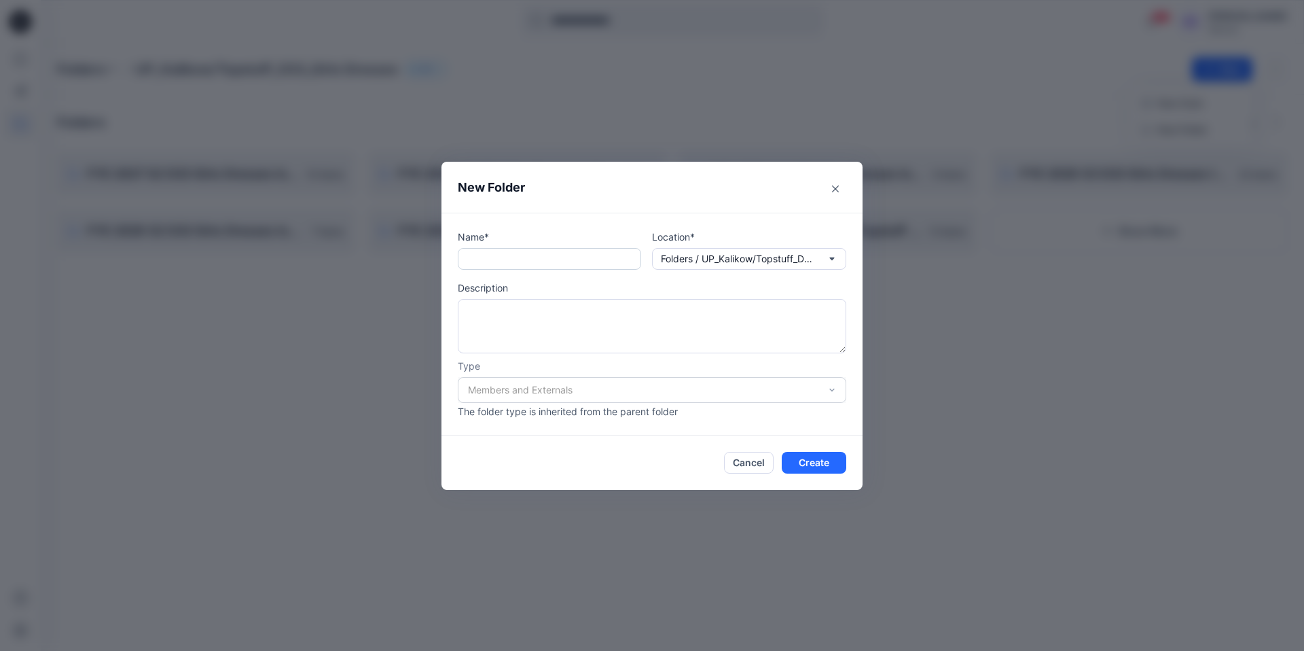
click at [473, 255] on input "text" at bounding box center [549, 259] width 183 height 22
paste input "**********"
click at [486, 257] on input "**********" at bounding box center [549, 259] width 183 height 22
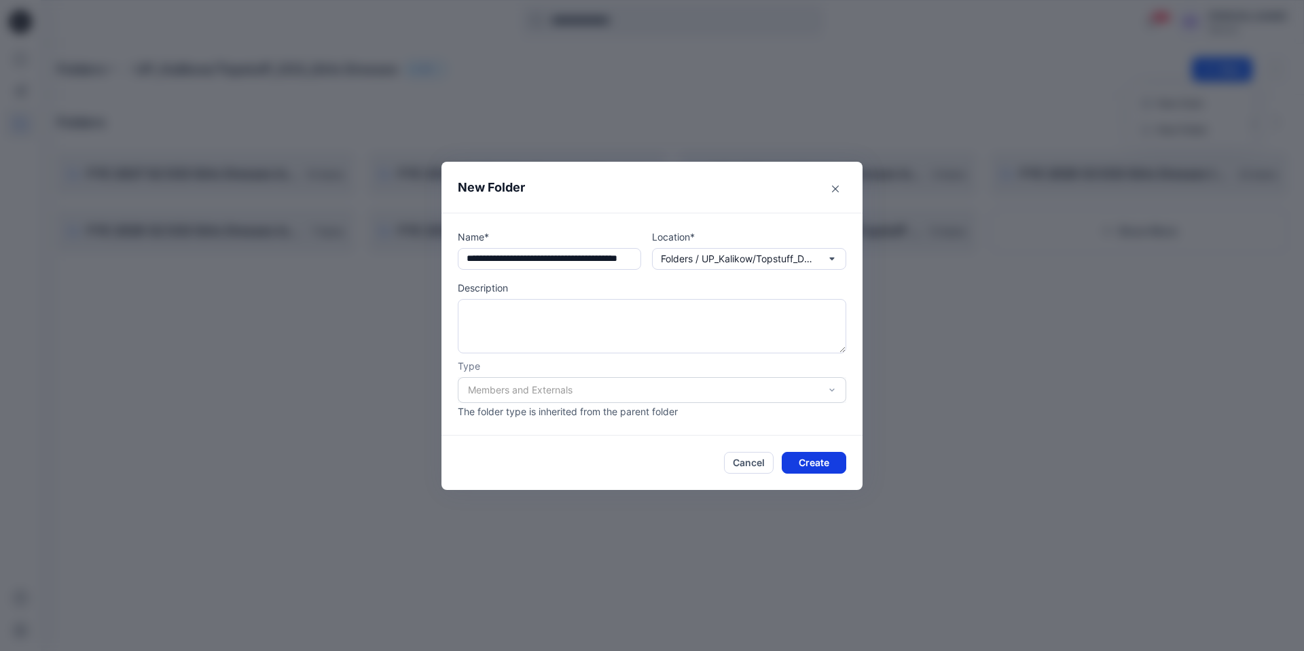
type input "**********"
click at [814, 462] on button "Create" at bounding box center [814, 463] width 65 height 22
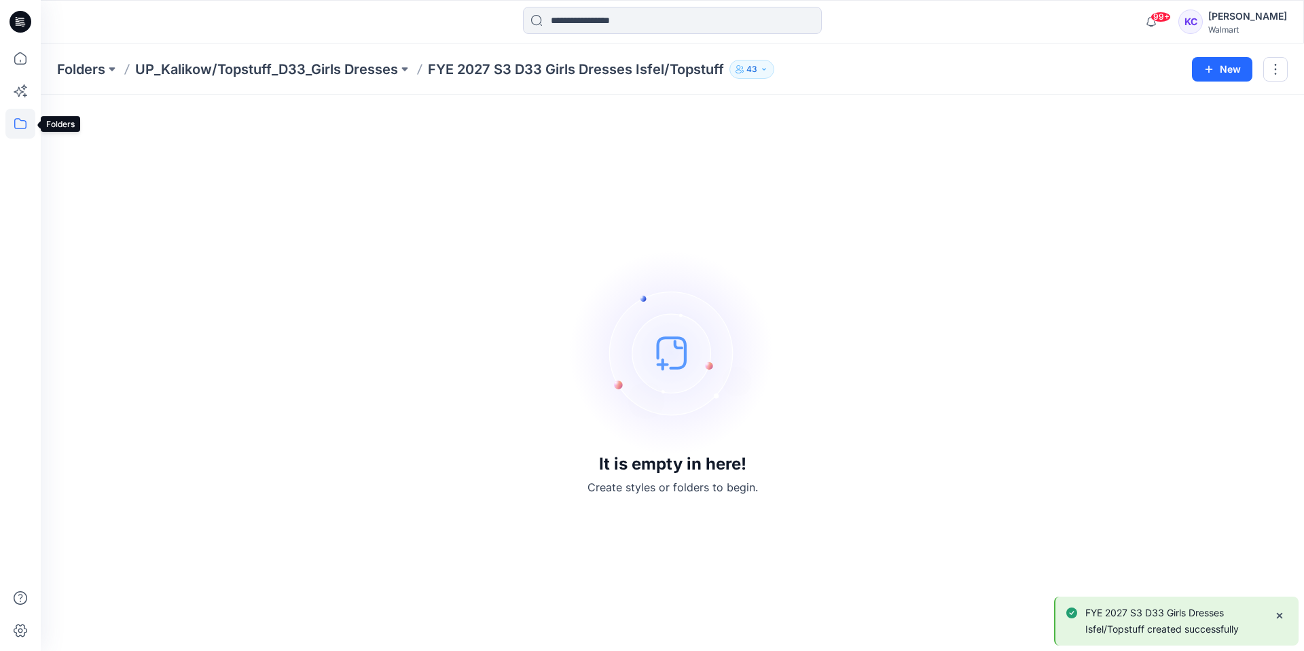
click at [19, 122] on icon at bounding box center [20, 124] width 30 height 30
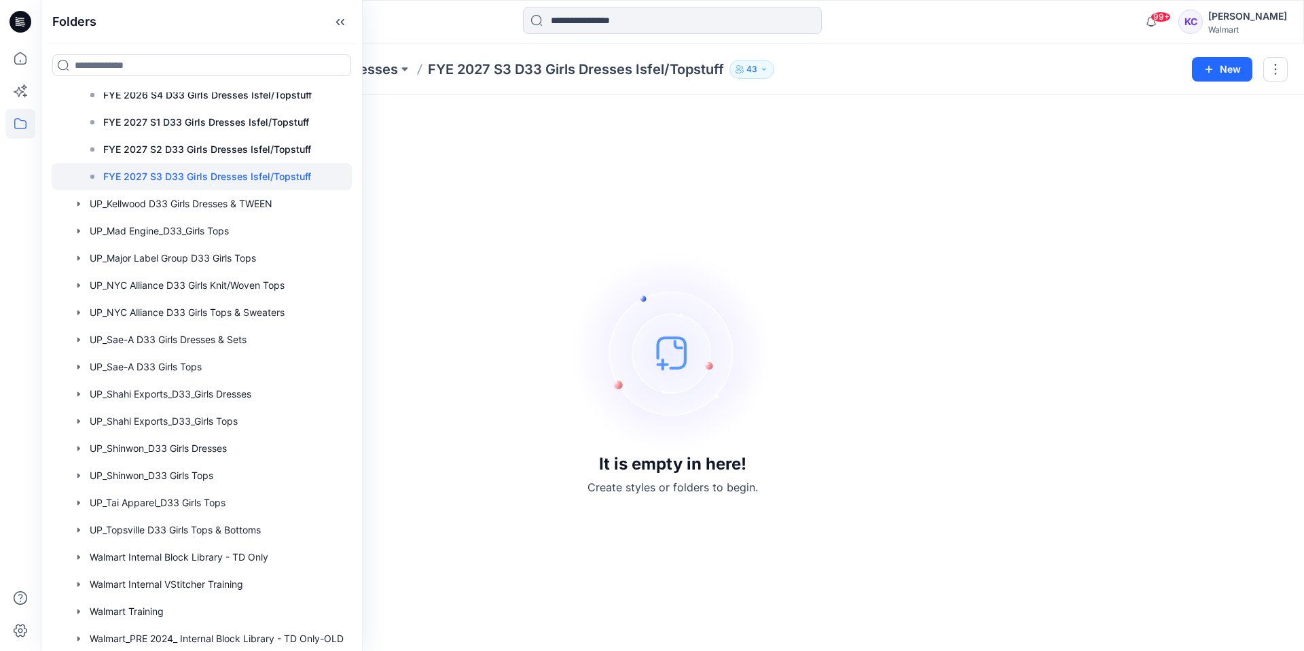
scroll to position [1804, 0]
click at [164, 389] on div at bounding box center [202, 393] width 300 height 27
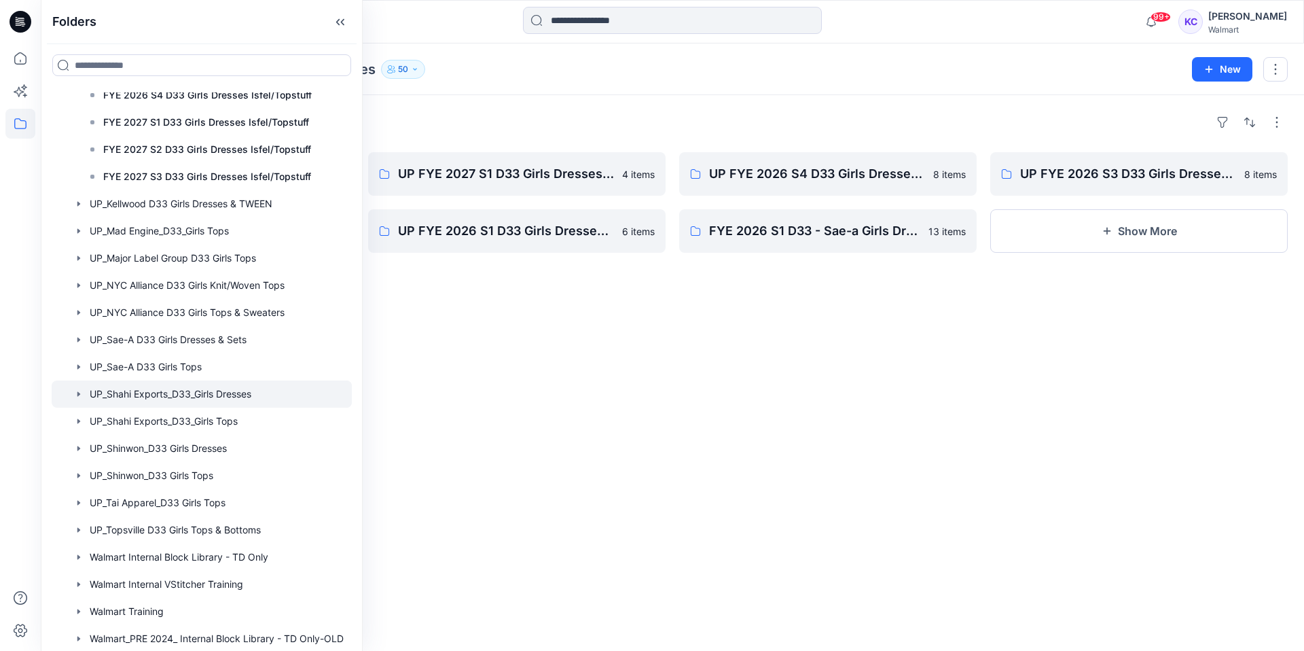
click at [502, 362] on div "Folders UP FYE 2027 S2 D33 Girls Dresses Shahi 2 items UP FYE 2026 S2 D33 Girls…" at bounding box center [672, 373] width 1263 height 556
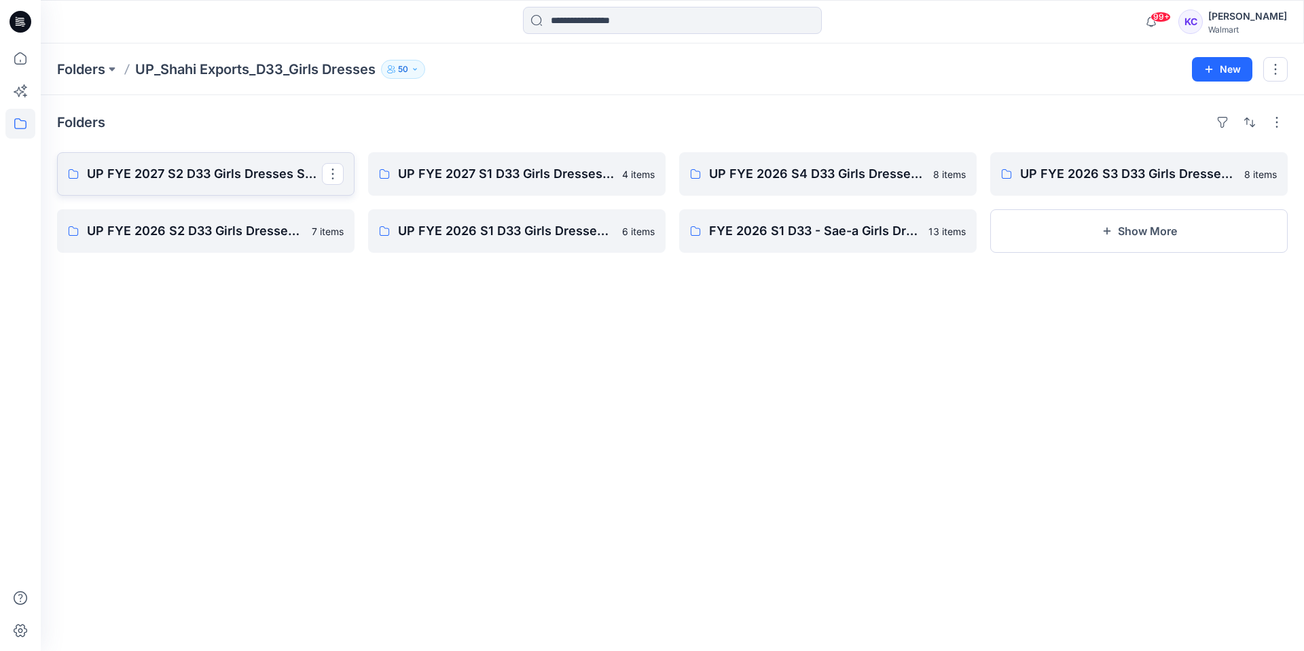
click at [226, 173] on p "UP FYE 2027 S2 D33 Girls Dresses Shahi" at bounding box center [204, 173] width 235 height 19
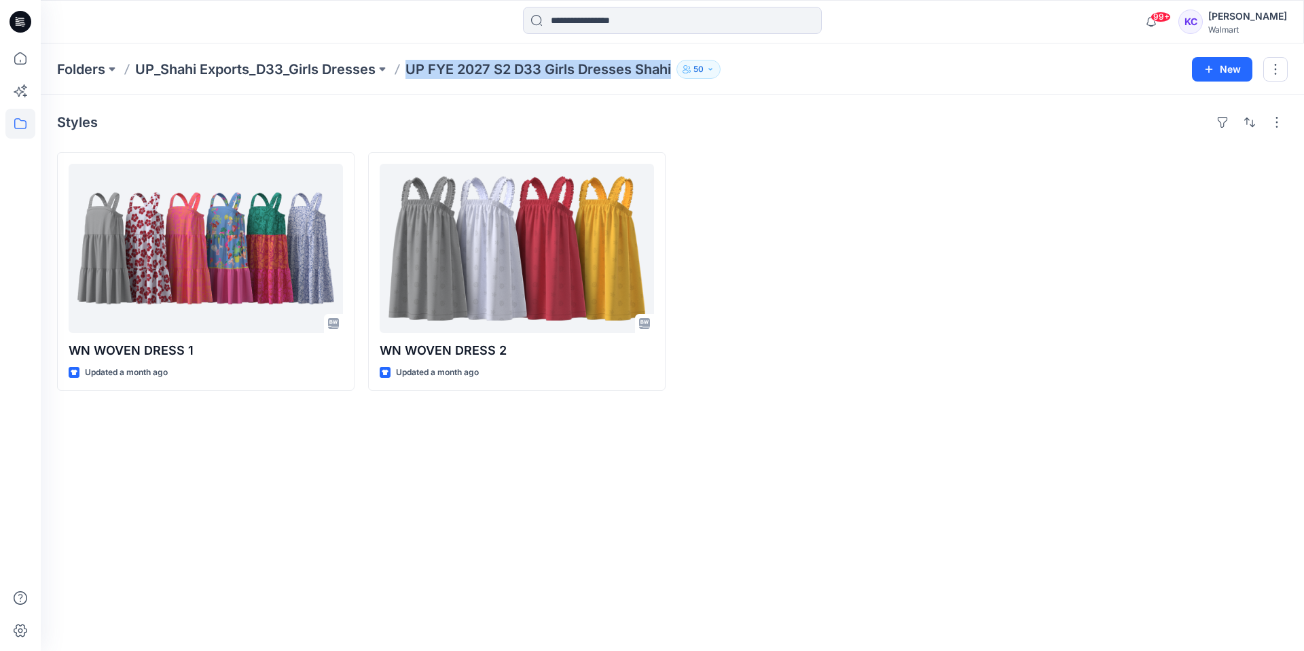
drag, startPoint x: 677, startPoint y: 66, endPoint x: 393, endPoint y: 81, distance: 283.6
click at [393, 81] on div "Folders UP_Shahi Exports_D33_Girls Dresses UP FYE 2027 S2 D33 Girls Dresses Sha…" at bounding box center [672, 69] width 1263 height 52
copy p "UP FYE 2027 S2 D33 Girls Dresses Shahi"
click at [193, 71] on p "UP_Shahi Exports_D33_Girls Dresses" at bounding box center [255, 69] width 240 height 19
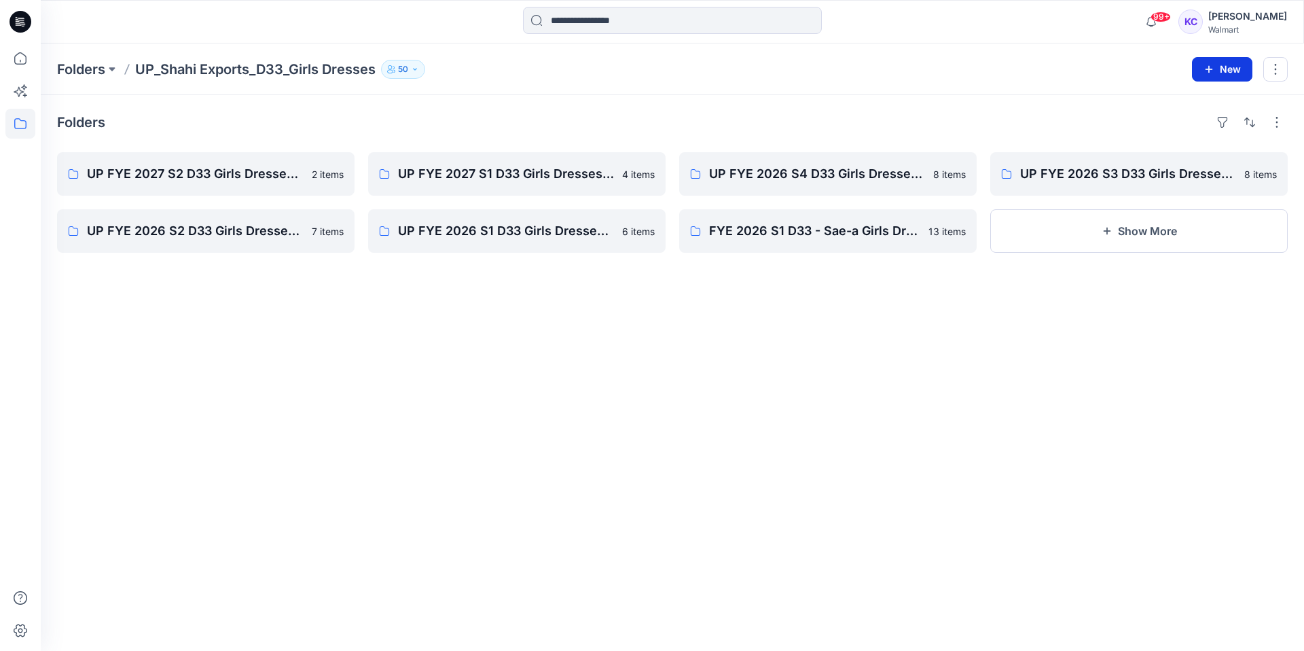
drag, startPoint x: 1227, startPoint y: 65, endPoint x: 1223, endPoint y: 71, distance: 7.2
click at [1227, 65] on button "New" at bounding box center [1222, 69] width 60 height 24
click at [1183, 127] on p "New Folder" at bounding box center [1182, 129] width 50 height 14
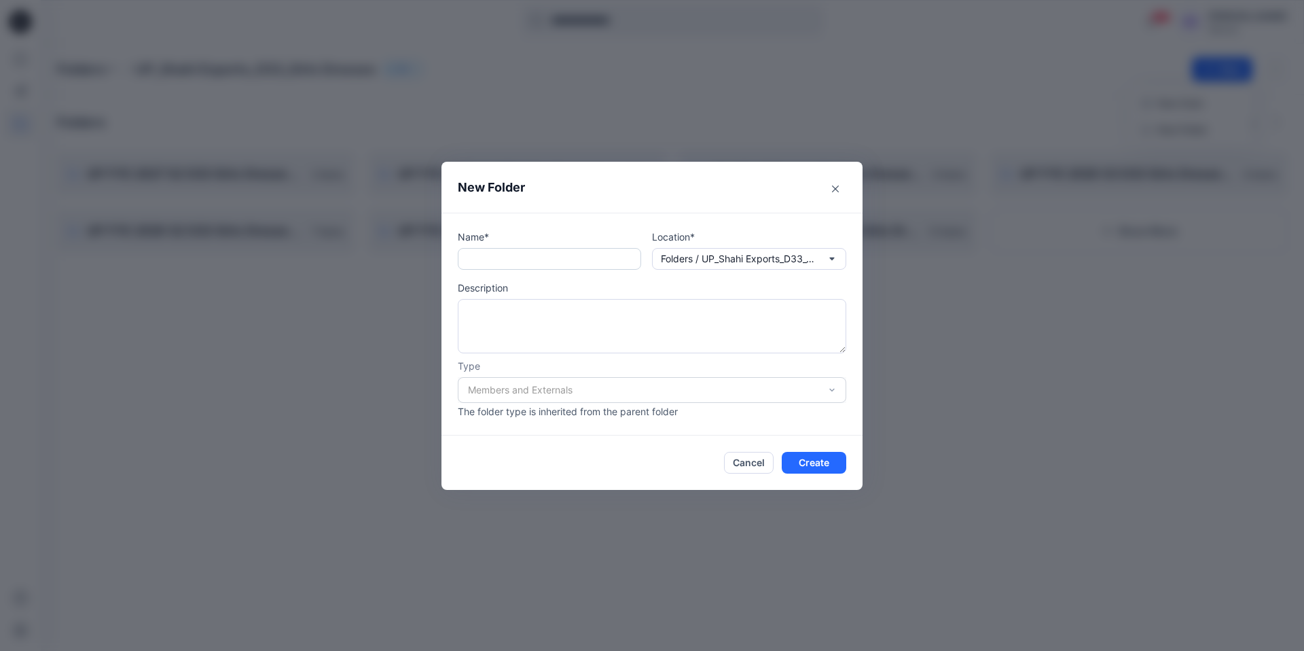
click at [493, 258] on input "text" at bounding box center [549, 259] width 183 height 22
paste input "**********"
click at [520, 257] on input "**********" at bounding box center [549, 259] width 183 height 22
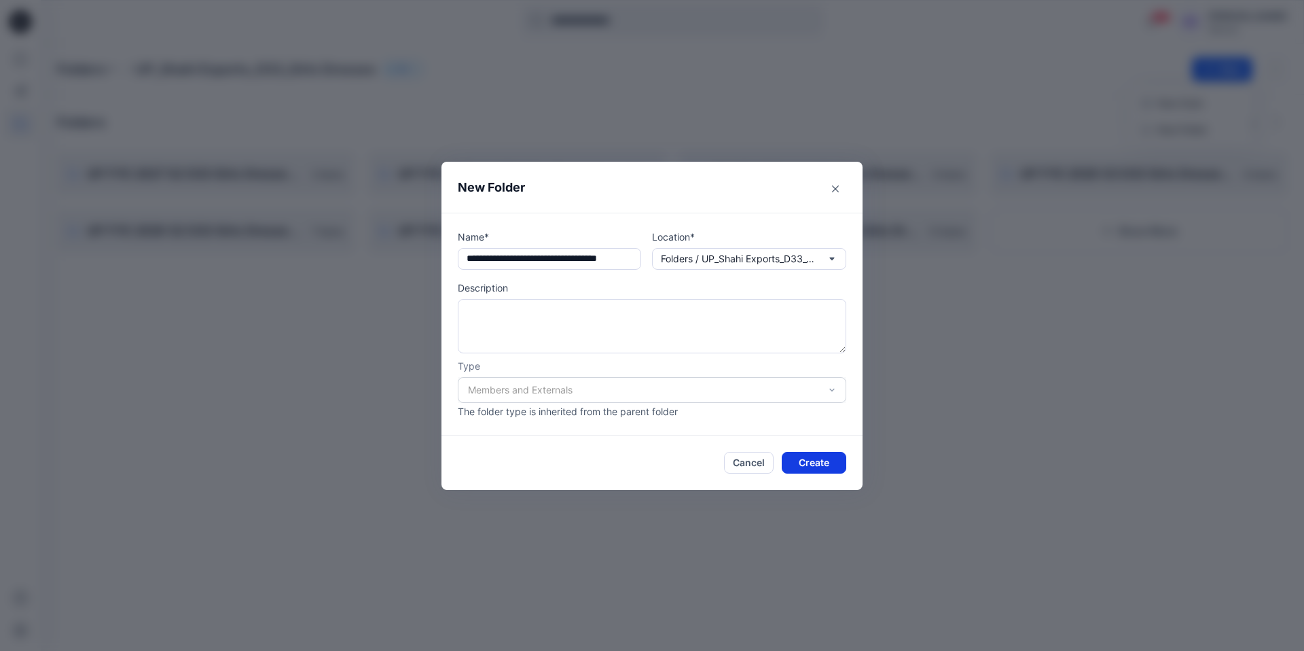
type input "**********"
click at [806, 458] on button "Create" at bounding box center [814, 463] width 65 height 22
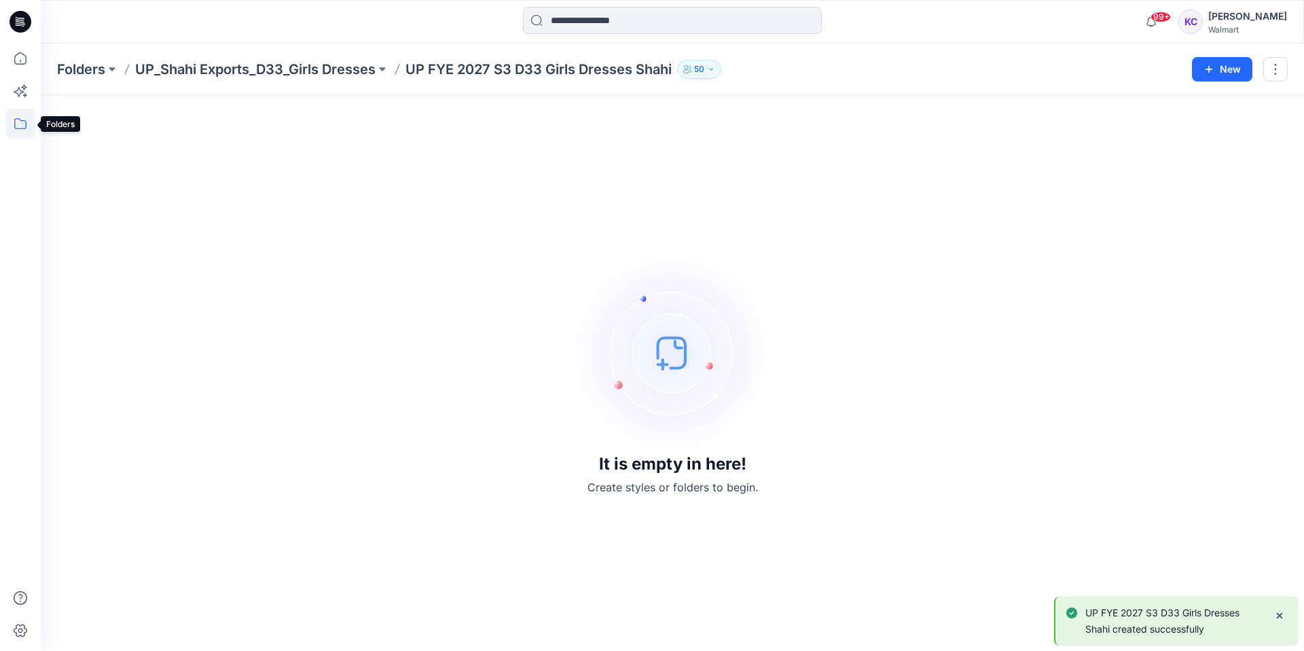
click at [20, 122] on icon at bounding box center [20, 124] width 30 height 30
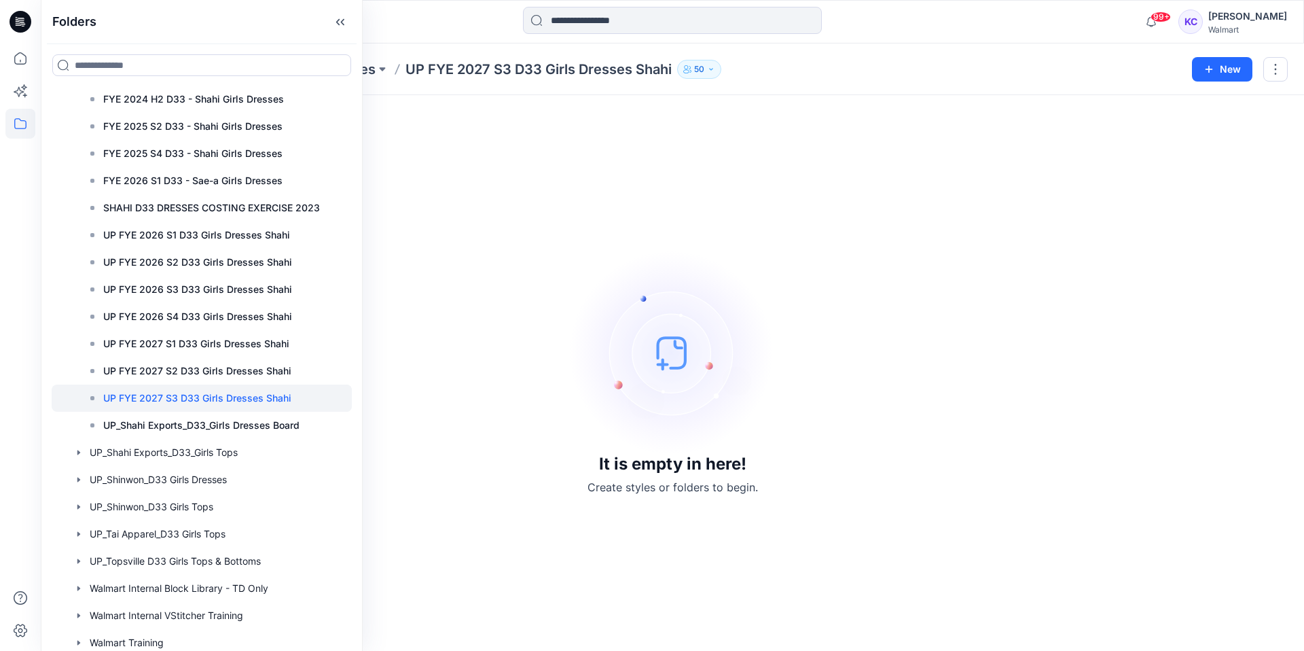
scroll to position [1677, 0]
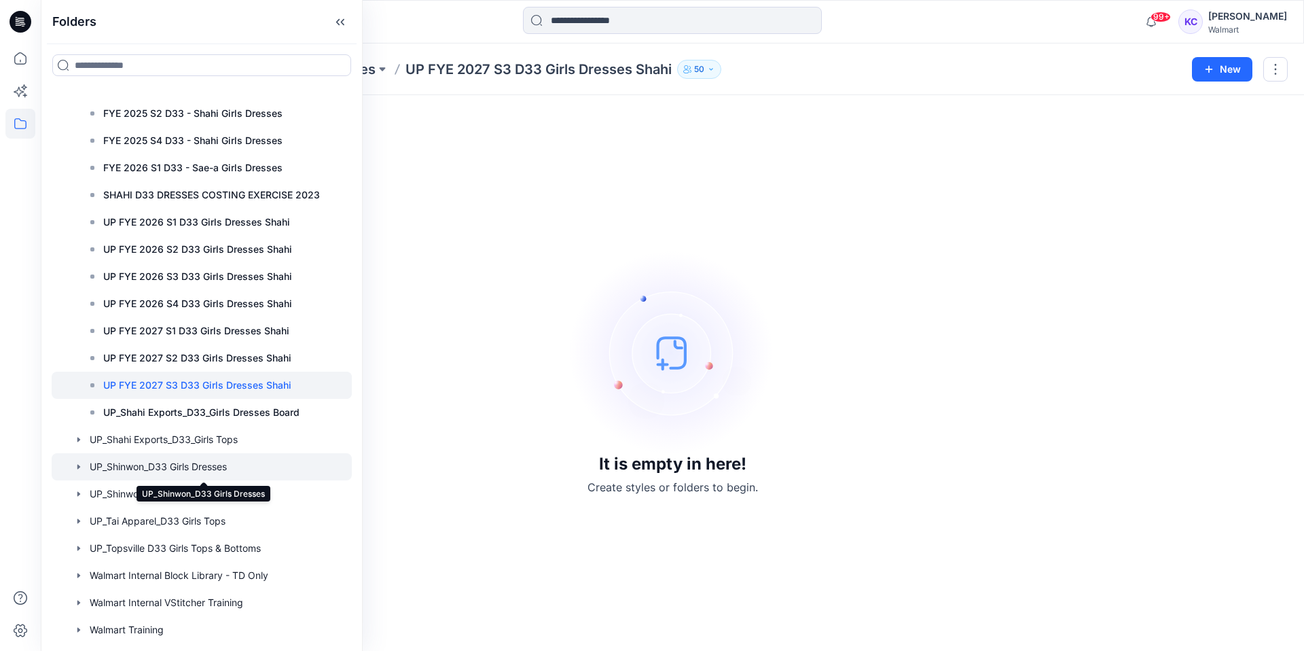
click at [199, 465] on div at bounding box center [202, 466] width 300 height 27
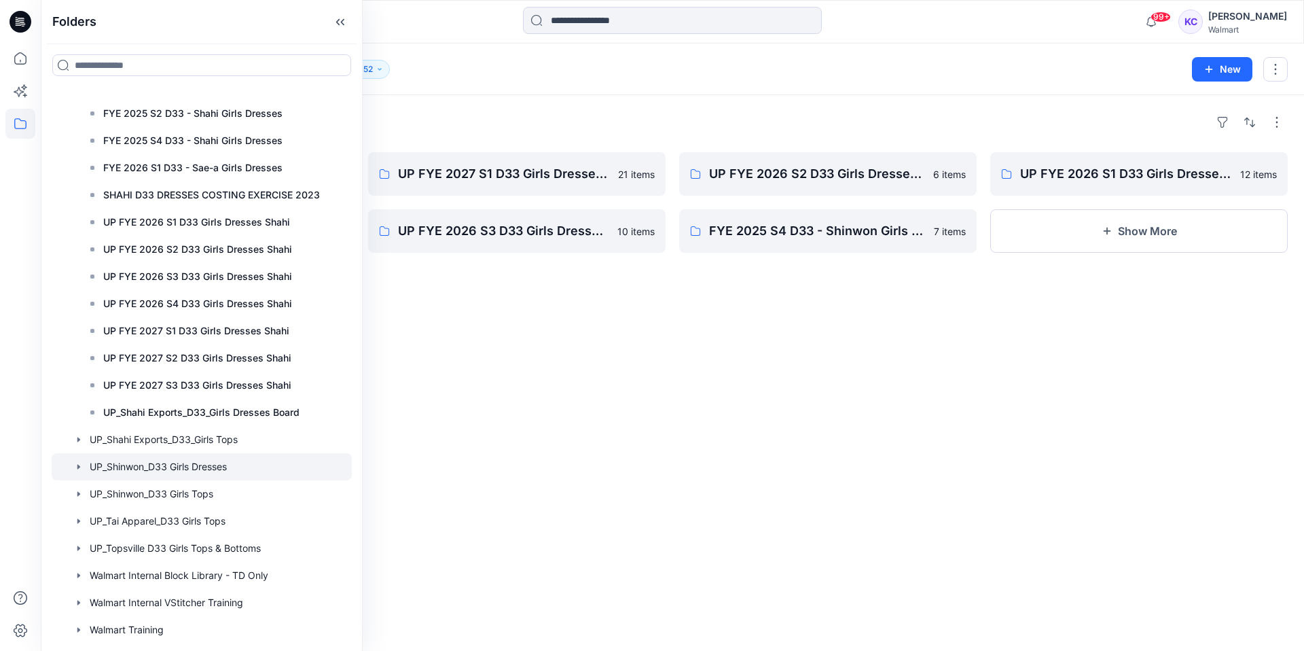
click at [499, 285] on div "Folders UP FYE 2027 S2 D33 Girls Dresses Shinwon 19 items UP FYE 2026 S4 D33 Gi…" at bounding box center [672, 373] width 1263 height 556
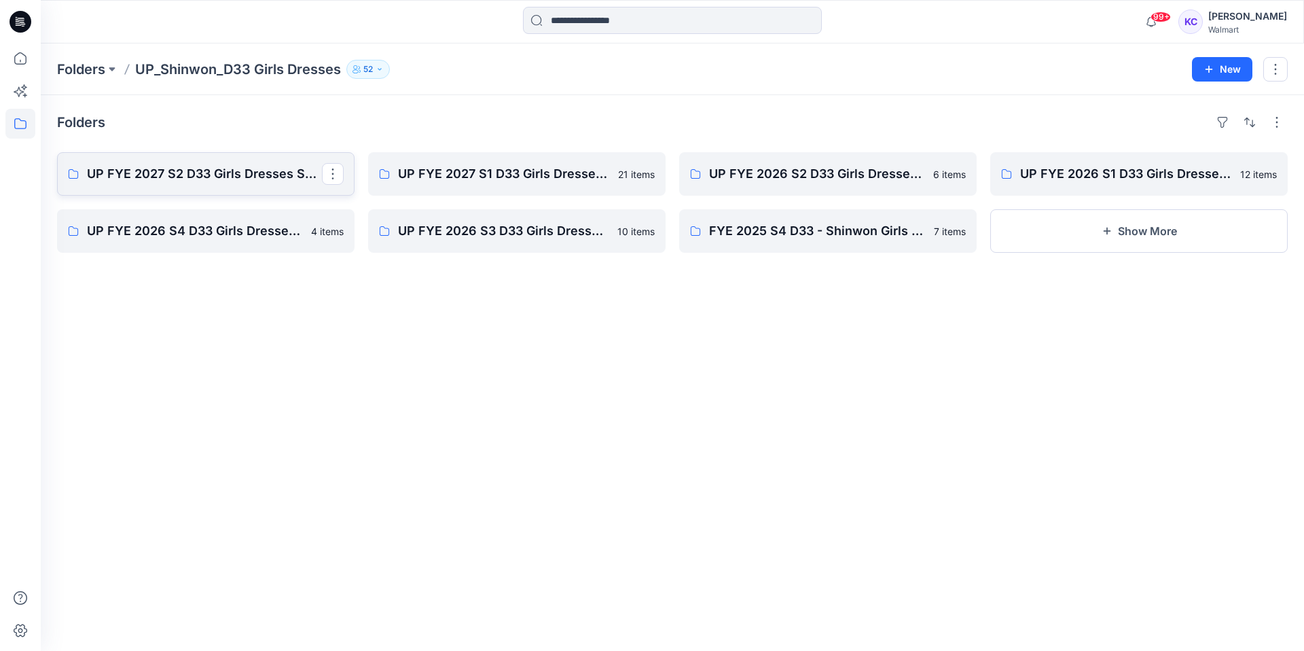
click at [255, 178] on p "UP FYE 2027 S2 D33 Girls Dresses Shinwon" at bounding box center [204, 173] width 235 height 19
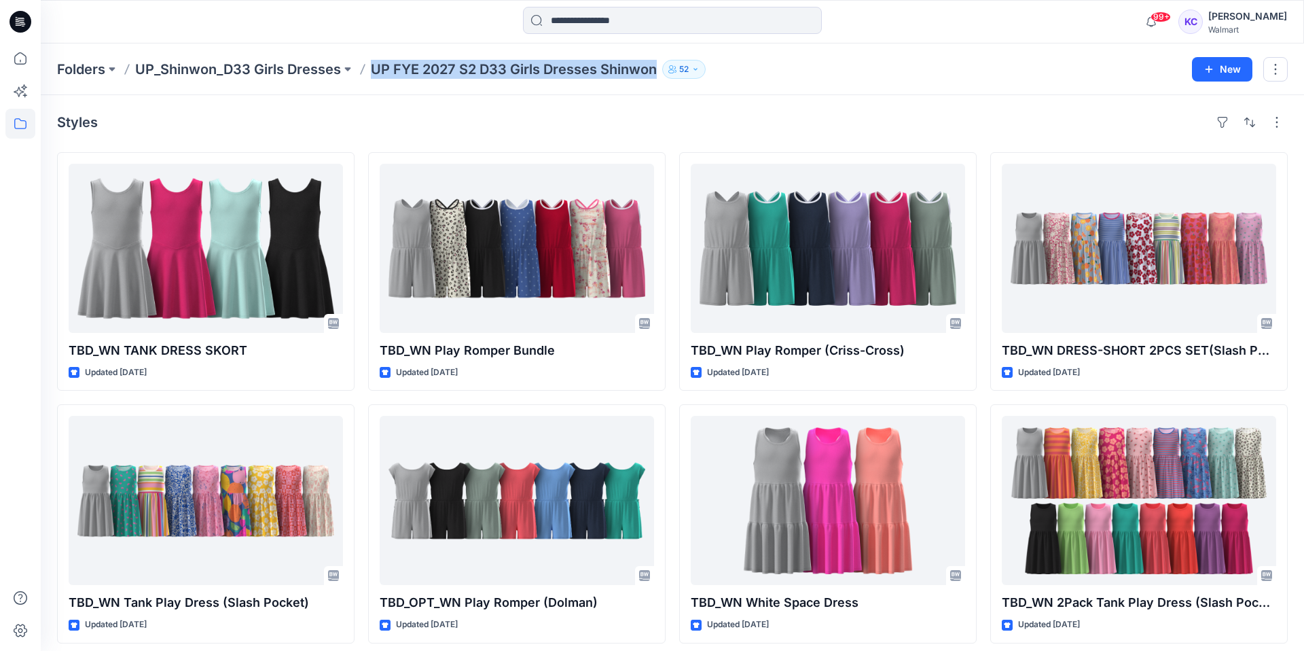
drag, startPoint x: 658, startPoint y: 64, endPoint x: 374, endPoint y: 77, distance: 284.9
click at [369, 77] on div "Folders UP_Shinwon_D33 Girls Dresses UP FYE 2027 S2 D33 Girls Dresses Shinwon 52" at bounding box center [619, 69] width 1125 height 19
copy p "UP FYE 2027 S2 D33 Girls Dresses Shinwon"
click at [255, 65] on p "UP_Shinwon_D33 Girls Dresses" at bounding box center [238, 69] width 206 height 19
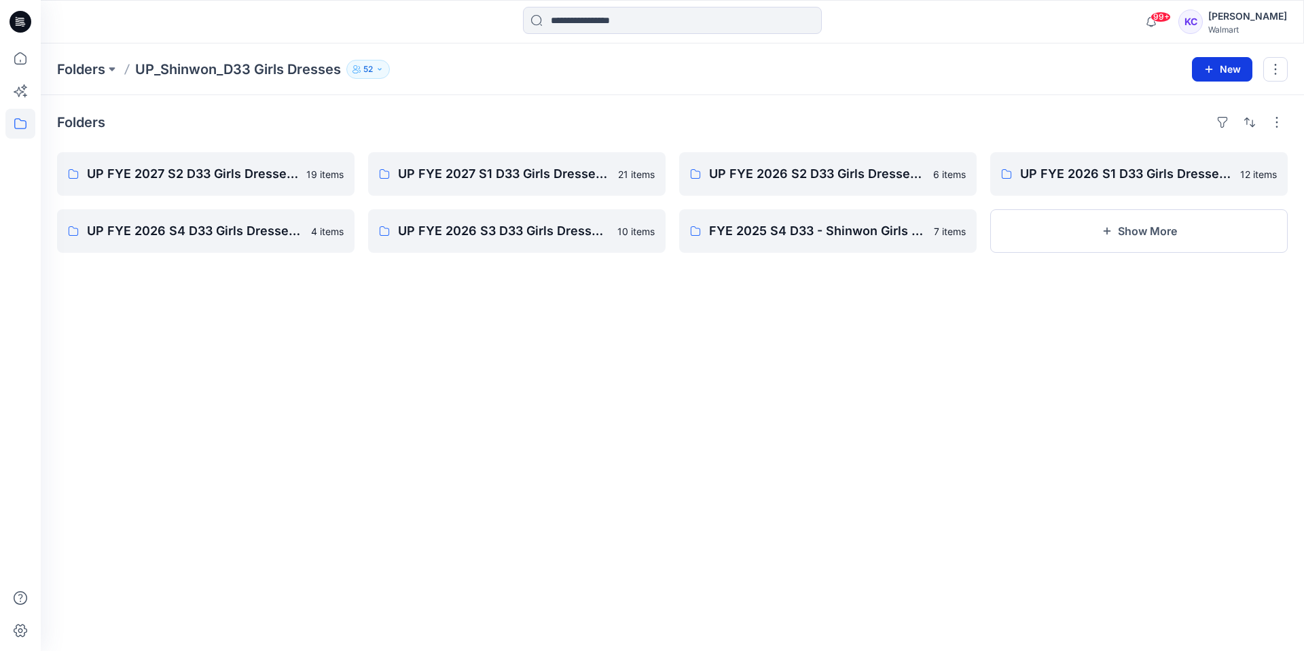
click at [1231, 66] on button "New" at bounding box center [1222, 69] width 60 height 24
click at [1198, 128] on p "New Folder" at bounding box center [1182, 129] width 50 height 14
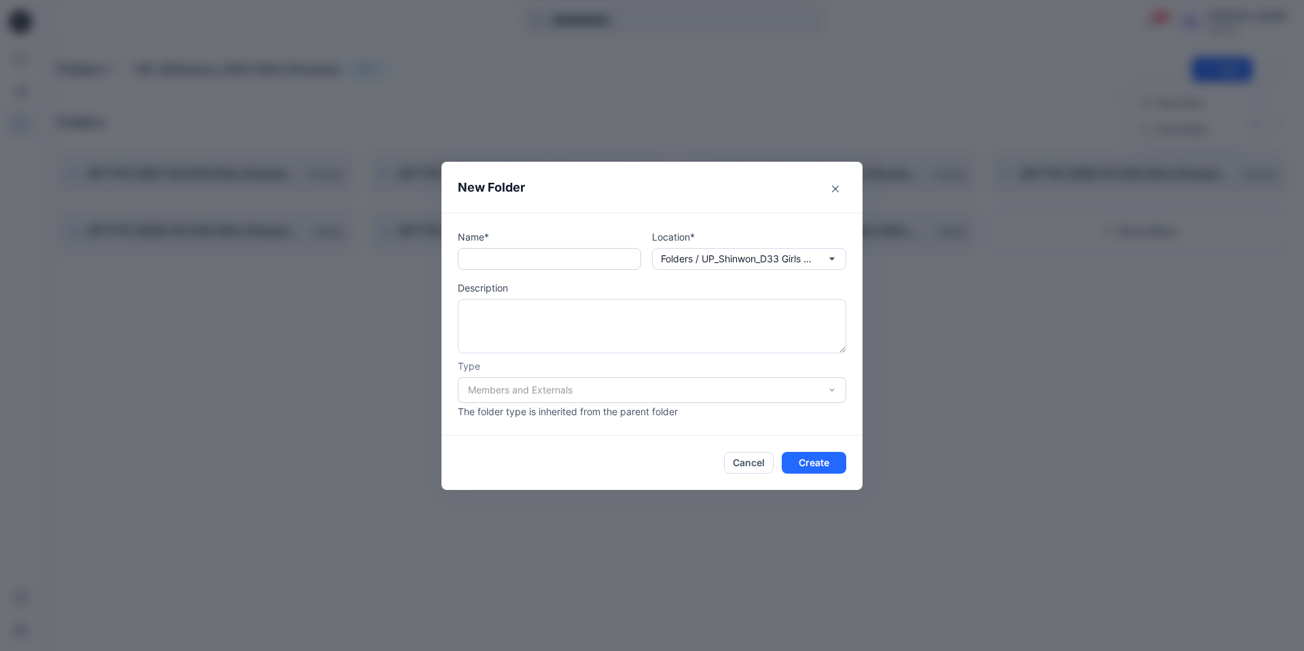
click at [477, 262] on input "text" at bounding box center [549, 259] width 183 height 22
paste input "**********"
click at [507, 258] on input "**********" at bounding box center [549, 259] width 183 height 22
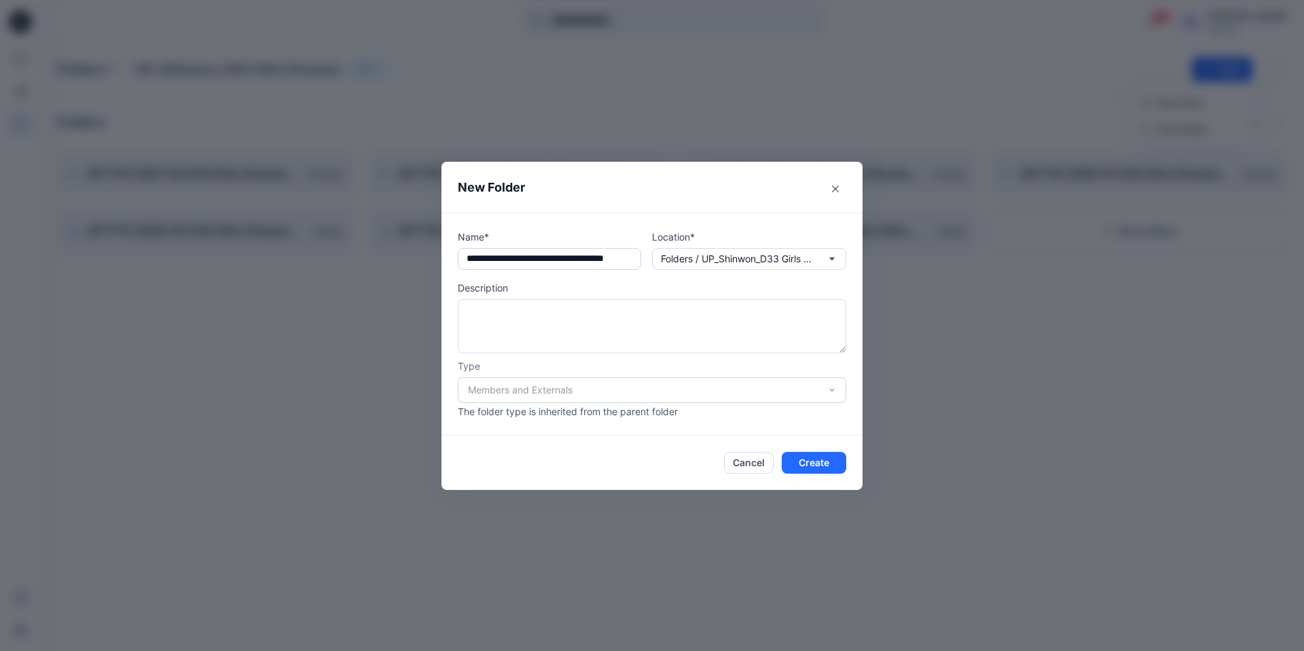
type input "**********"
click at [821, 461] on button "Create" at bounding box center [814, 463] width 65 height 22
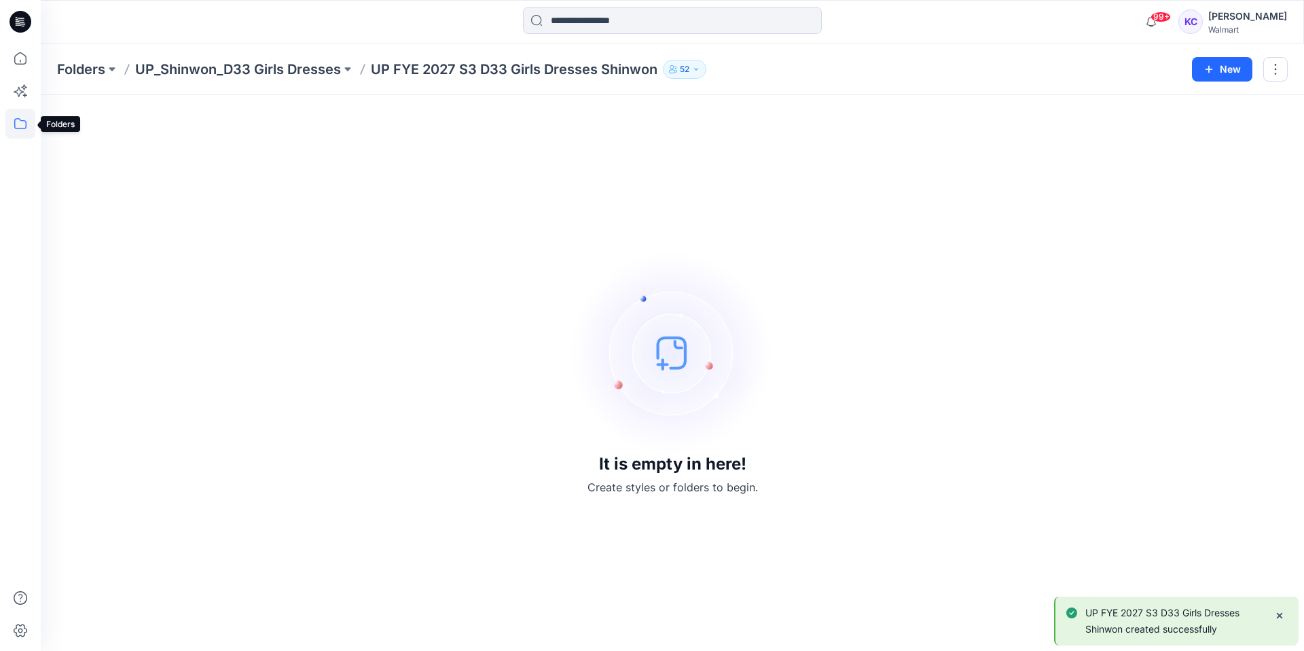
click at [14, 119] on icon at bounding box center [20, 123] width 12 height 11
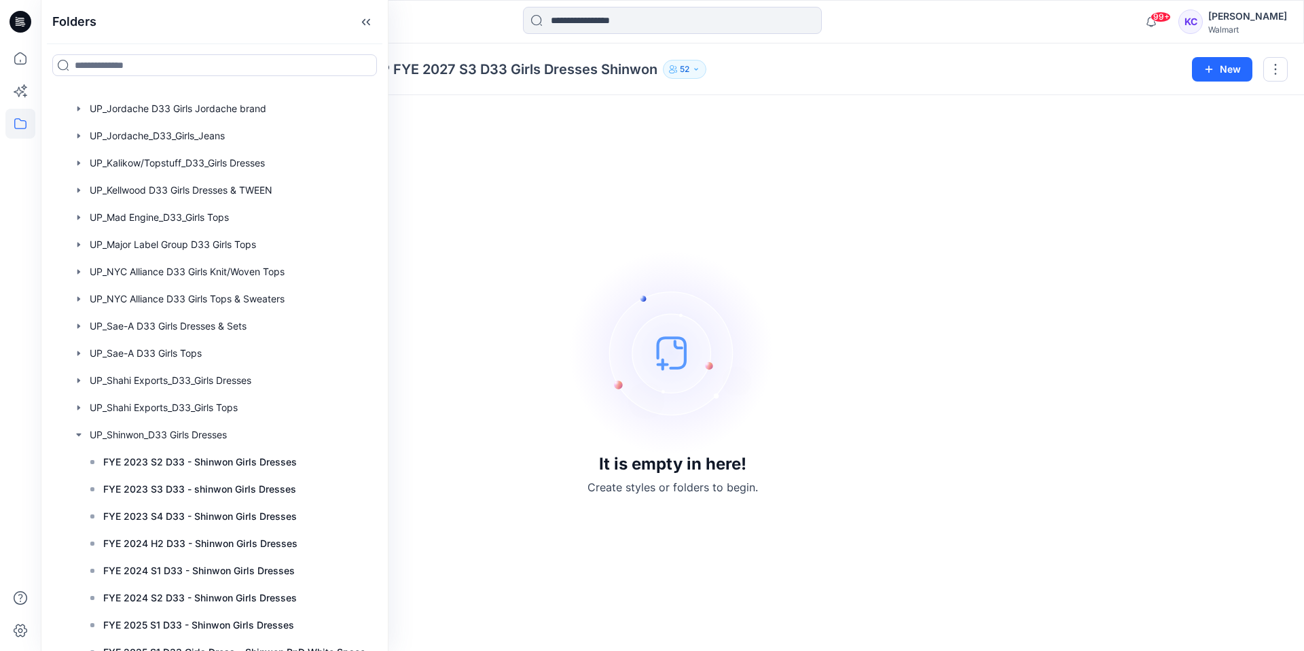
scroll to position [1347, 0]
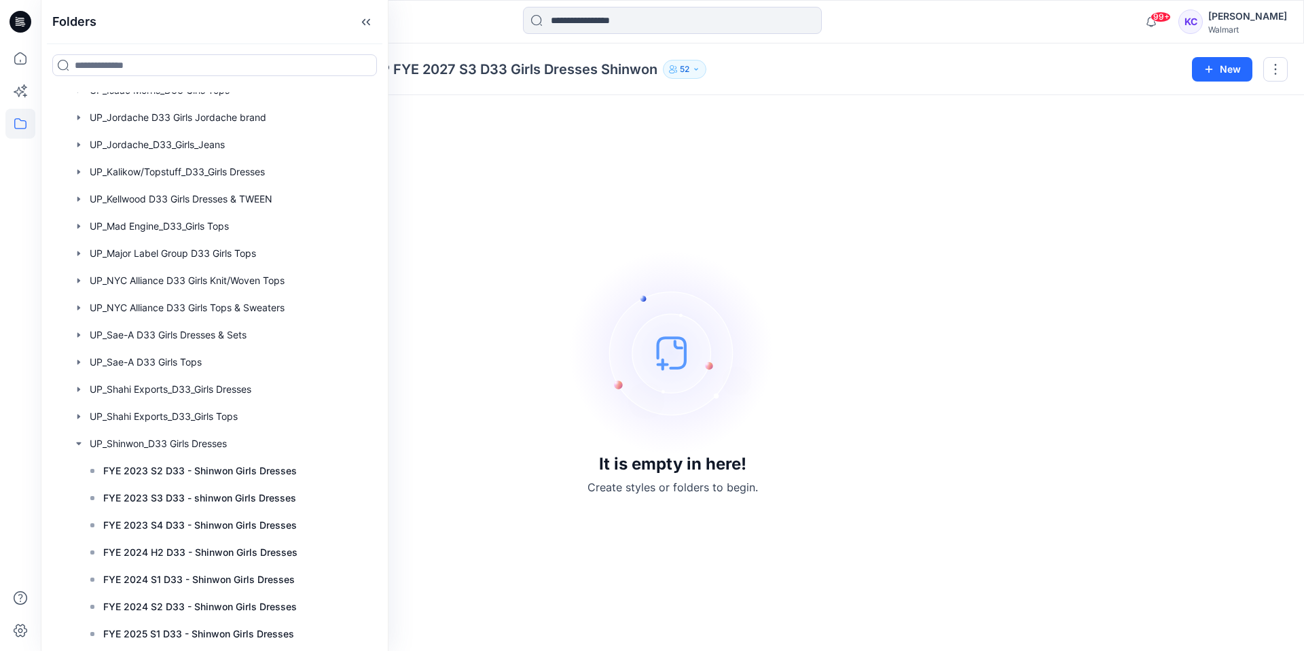
drag, startPoint x: 780, startPoint y: 209, endPoint x: 774, endPoint y: 201, distance: 9.7
click at [778, 205] on div "It is empty in here! Create styles or folders to begin." at bounding box center [672, 372] width 1231 height 523
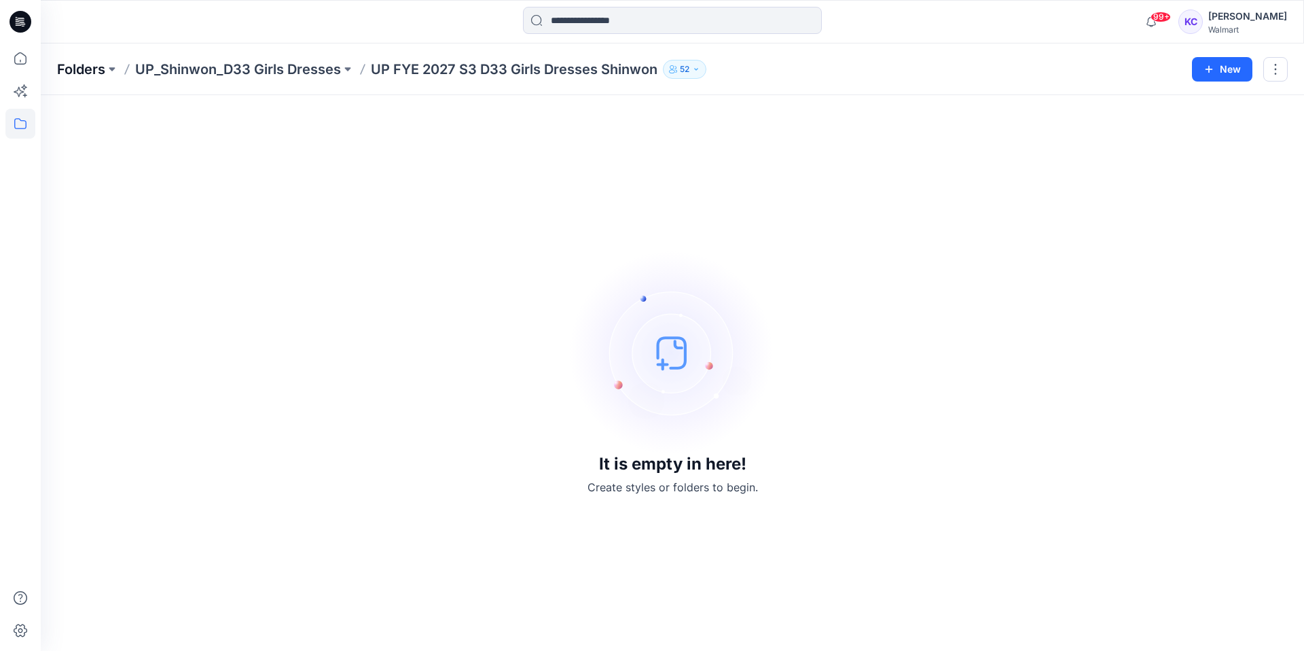
click at [77, 74] on p "Folders" at bounding box center [81, 69] width 48 height 19
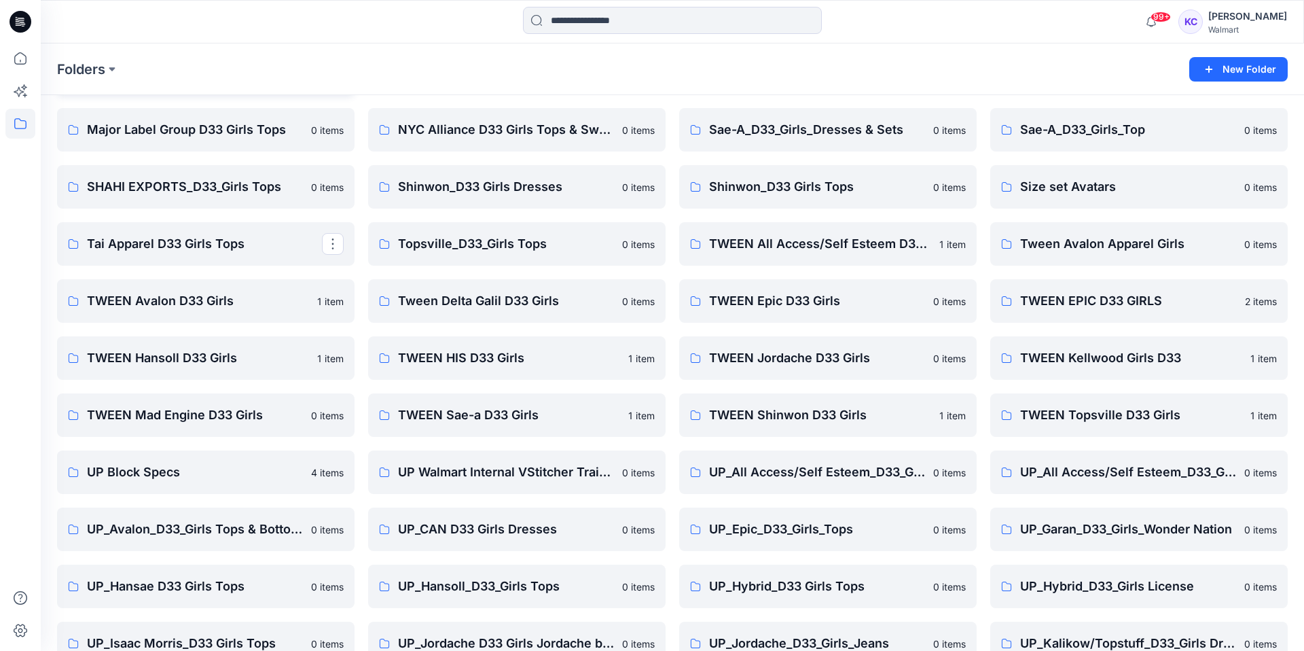
scroll to position [214, 0]
click at [1077, 410] on p "TWEEN Topsville D33 Girls" at bounding box center [1137, 413] width 235 height 19
